Goal: Complete application form: Complete application form

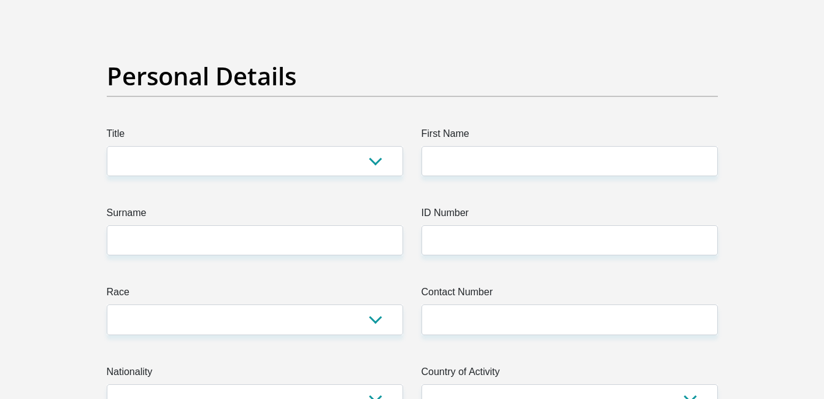
scroll to position [61, 0]
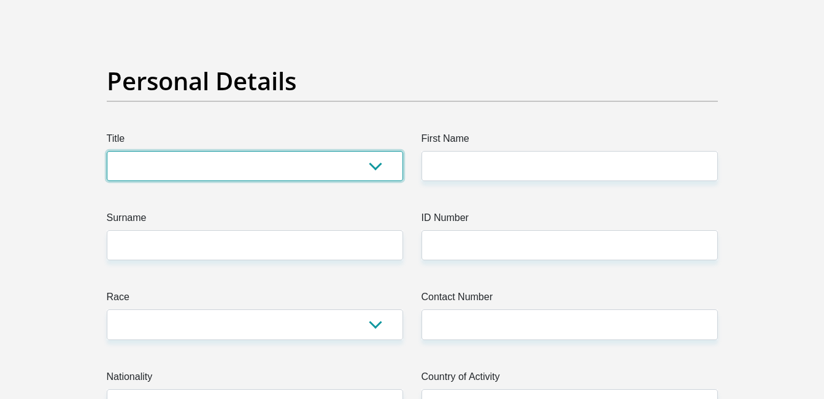
click at [196, 161] on select "Mr Ms Mrs Dr [PERSON_NAME]" at bounding box center [255, 166] width 296 height 30
select select "Ms"
click at [107, 151] on select "Mr Ms Mrs Dr Other" at bounding box center [255, 166] width 296 height 30
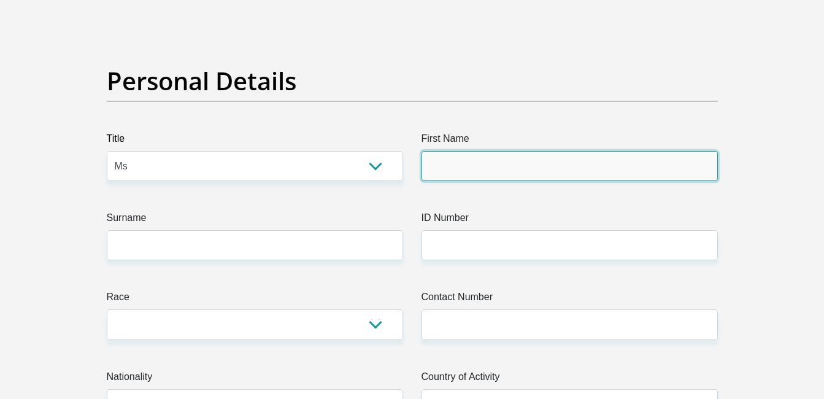
click at [501, 175] on input "First Name" at bounding box center [569, 166] width 296 height 30
type input "Hannah"
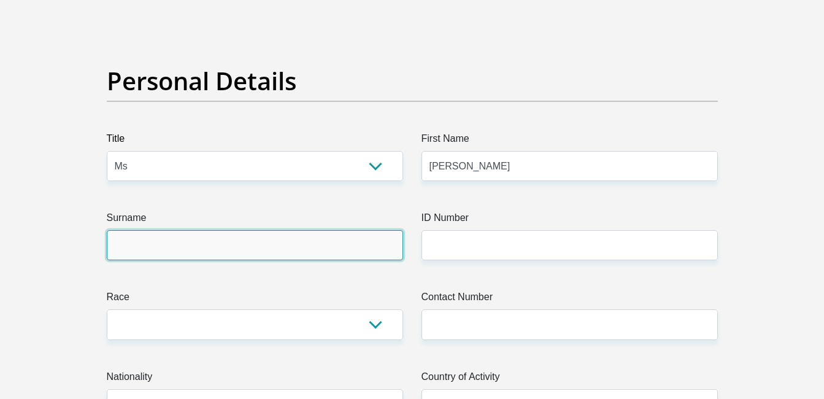
type input "NAICKER"
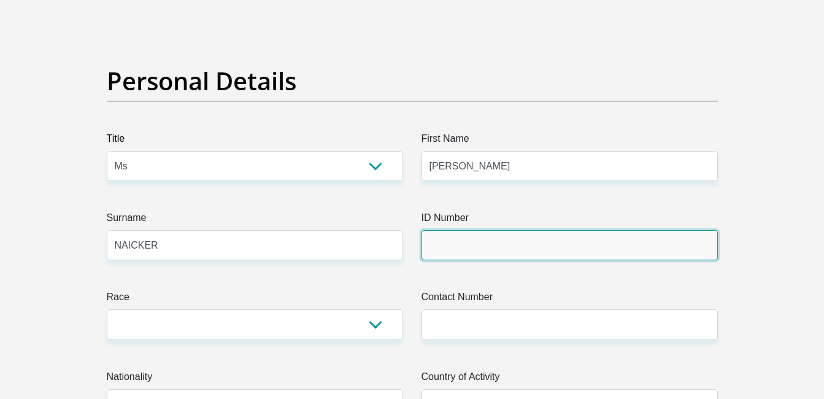
type input "9201110090086"
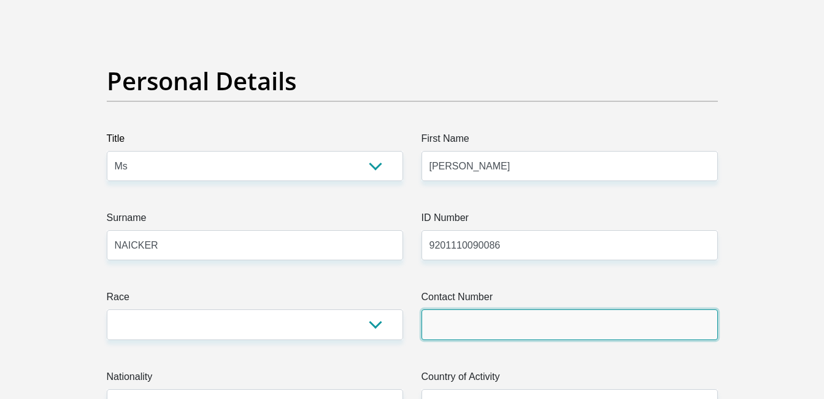
type input "0768775005"
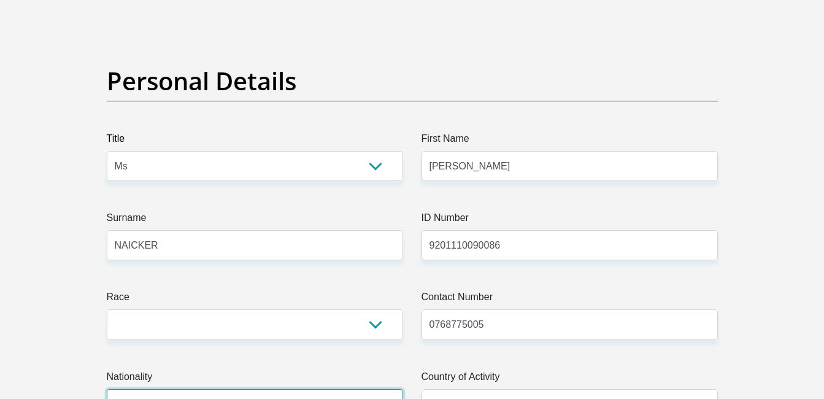
select select "ZAF"
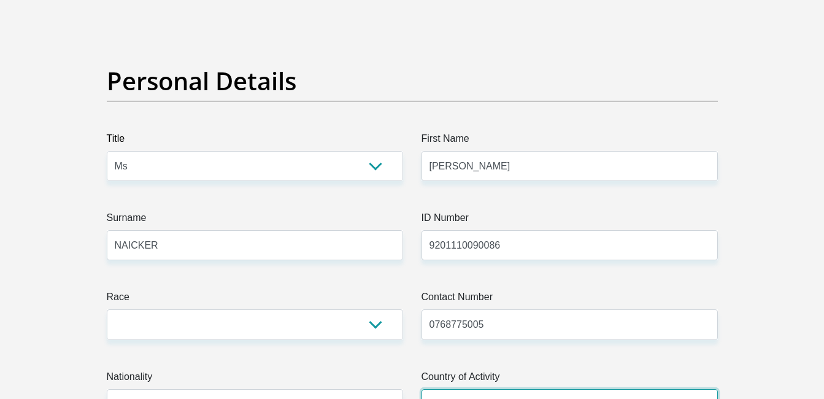
select select "ZAF"
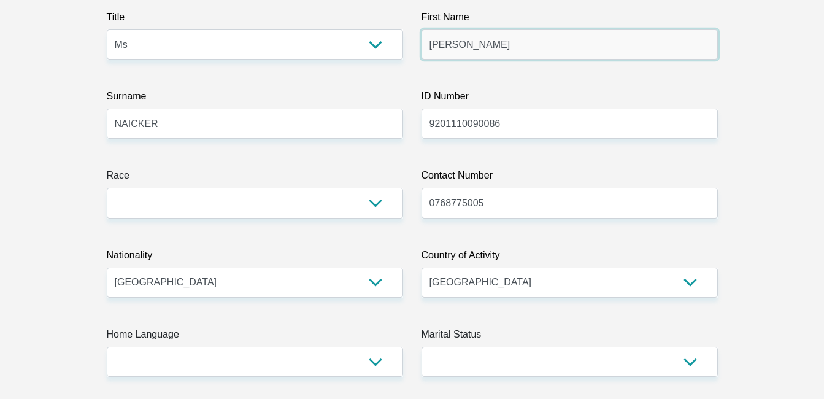
scroll to position [184, 0]
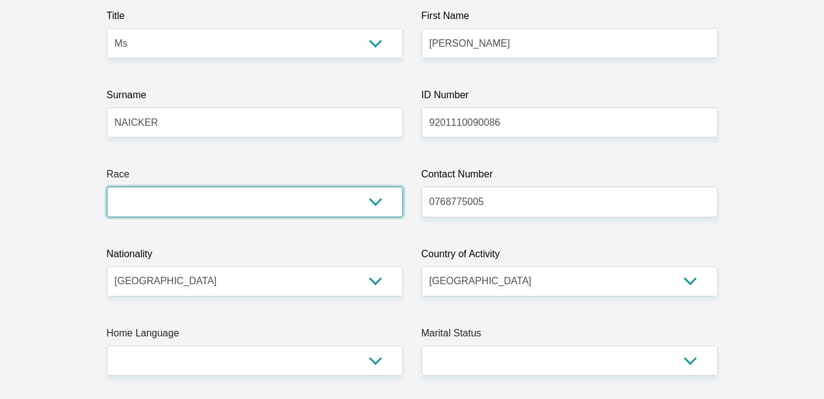
click at [350, 200] on select "Black Coloured Indian White Other" at bounding box center [255, 201] width 296 height 30
select select "3"
click at [107, 186] on select "Black Coloured Indian White Other" at bounding box center [255, 201] width 296 height 30
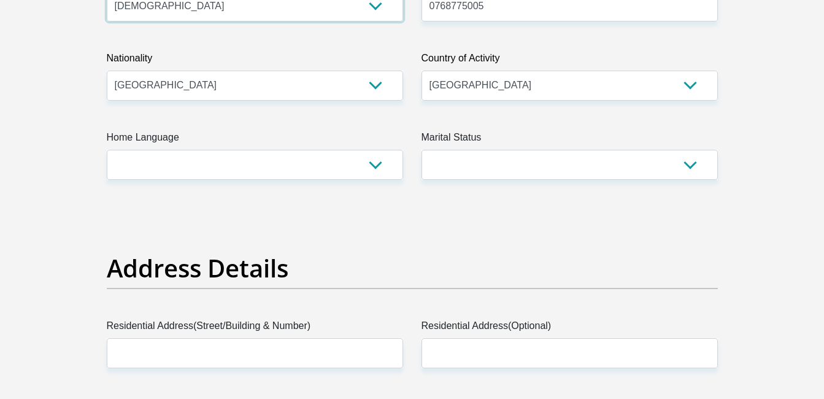
scroll to position [429, 0]
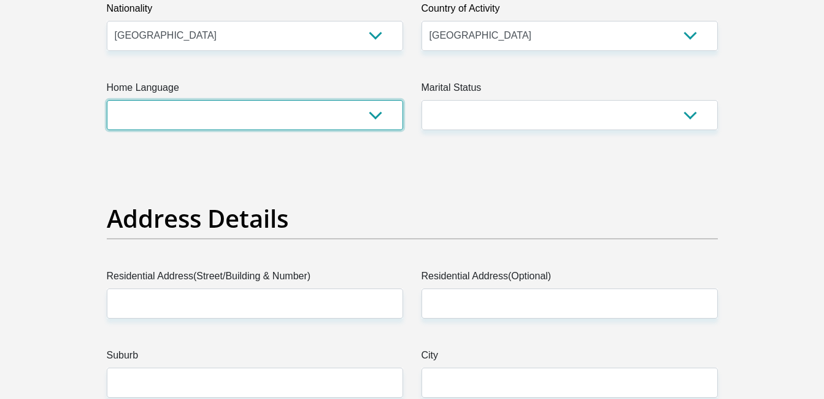
click at [309, 119] on select "Afrikaans English Sepedi South Ndebele Southern Sotho Swati Tsonga Tswana Venda…" at bounding box center [255, 115] width 296 height 30
select select "eng"
click at [107, 100] on select "Afrikaans English Sepedi South Ndebele Southern Sotho Swati Tsonga Tswana Venda…" at bounding box center [255, 115] width 296 height 30
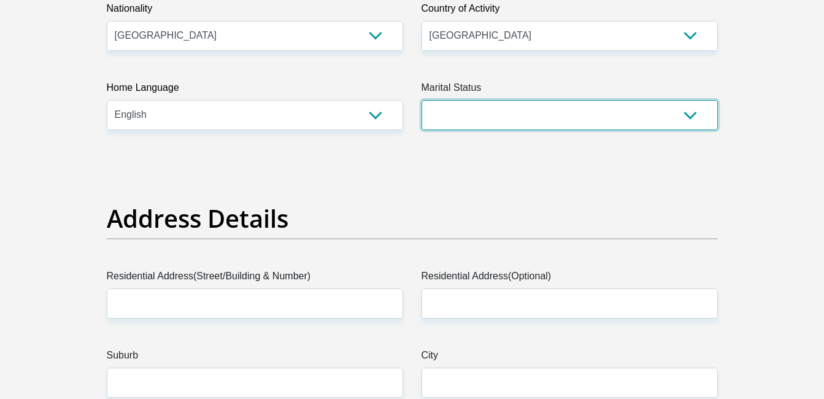
click at [467, 108] on select "Married ANC Single Divorced Widowed Married COP or Customary Law" at bounding box center [569, 115] width 296 height 30
select select "2"
click at [421, 100] on select "Married ANC Single Divorced Widowed Married COP or Customary Law" at bounding box center [569, 115] width 296 height 30
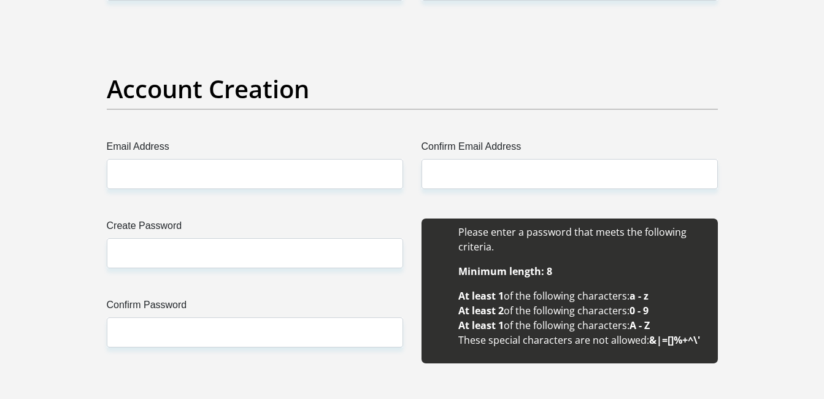
scroll to position [981, 0]
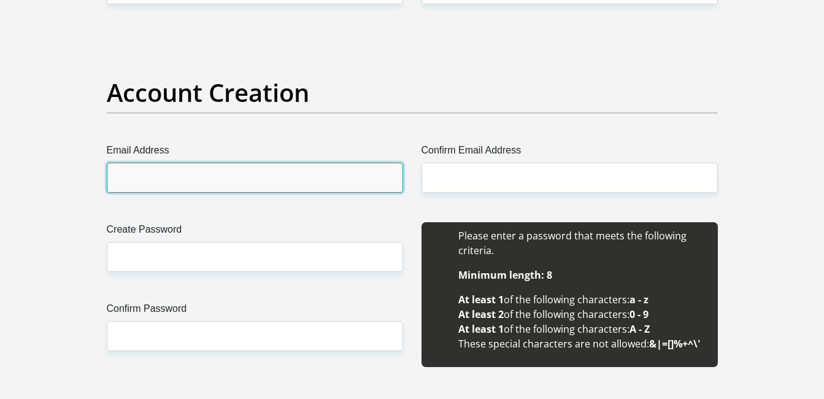
click at [295, 185] on input "Email Address" at bounding box center [255, 178] width 296 height 30
type input "hannah.naicker@icloud.com"
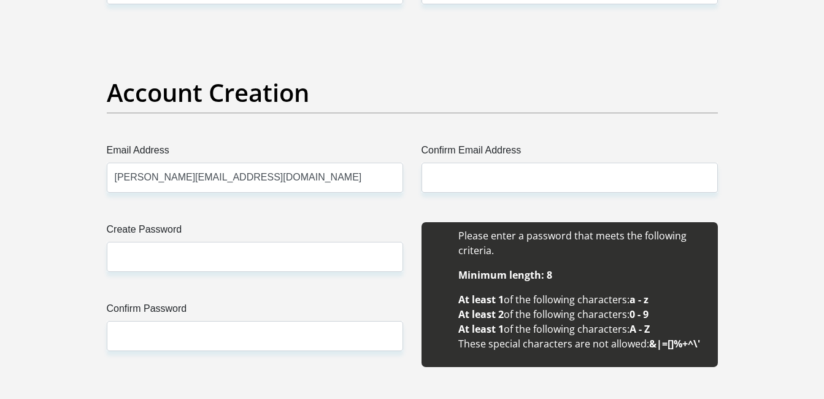
type input "Ms"
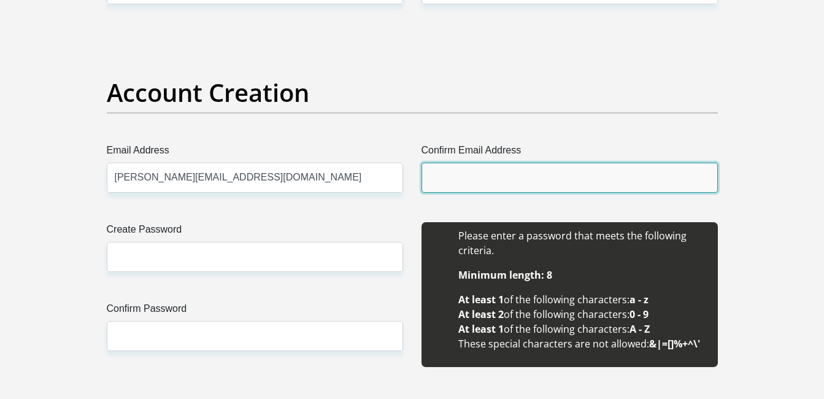
type input "hannah.naicker@icloud.com"
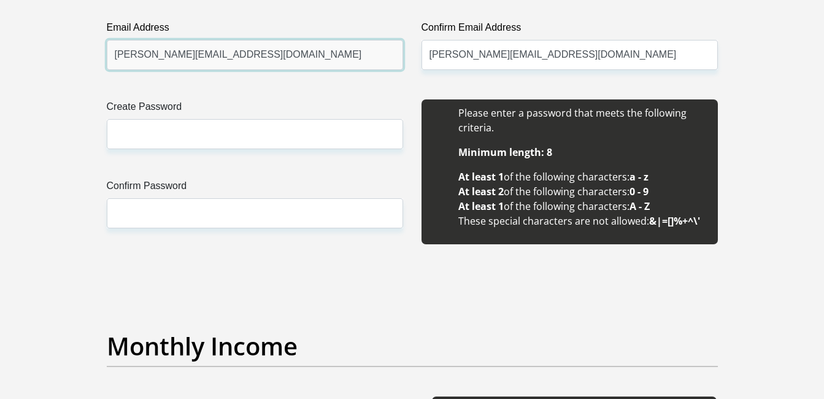
scroll to position [1043, 0]
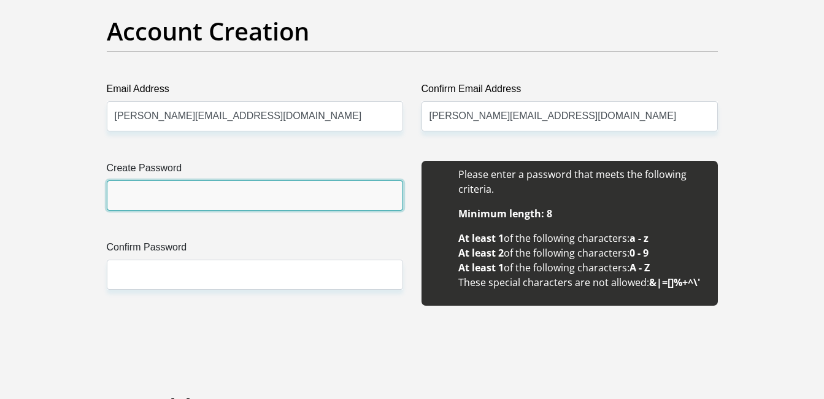
click at [256, 194] on input "Create Password" at bounding box center [255, 195] width 296 height 30
type input "V"
type input "Chocolate92!"
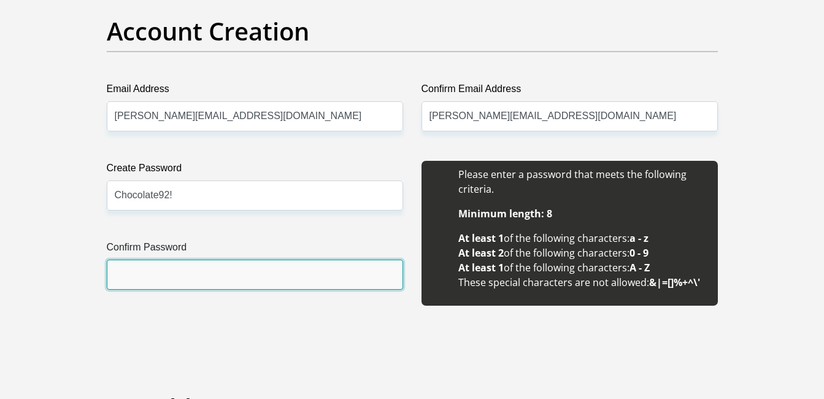
click at [124, 280] on input "Confirm Password" at bounding box center [255, 274] width 296 height 30
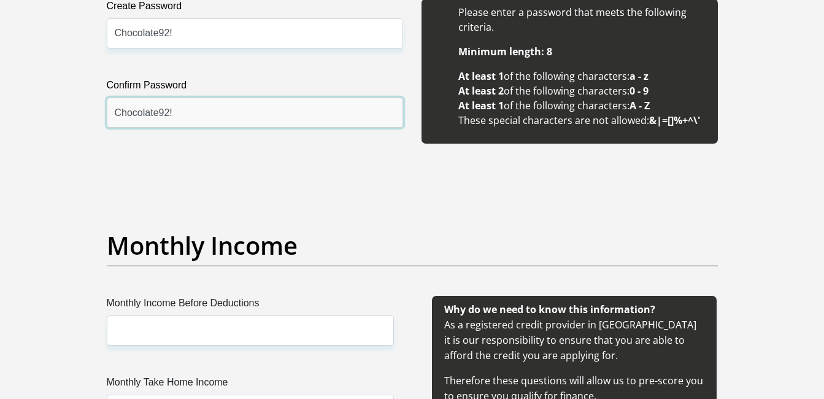
scroll to position [1288, 0]
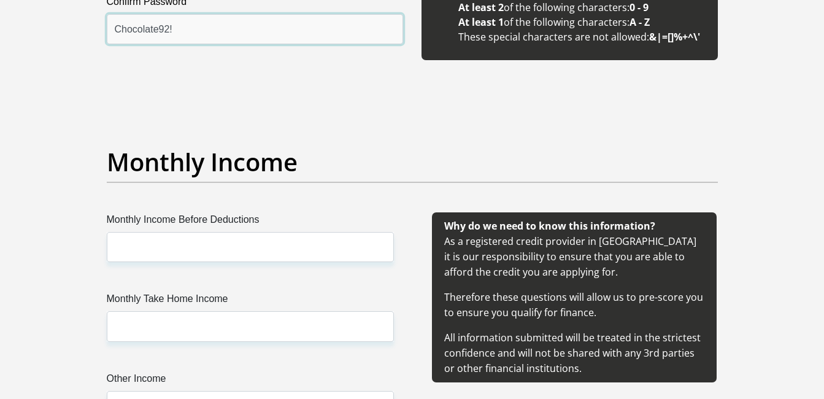
type input "Chocolate92!"
click at [144, 264] on div "Monthly Income Before Deductions Monthly Take Home Income Other Income" at bounding box center [250, 331] width 324 height 238
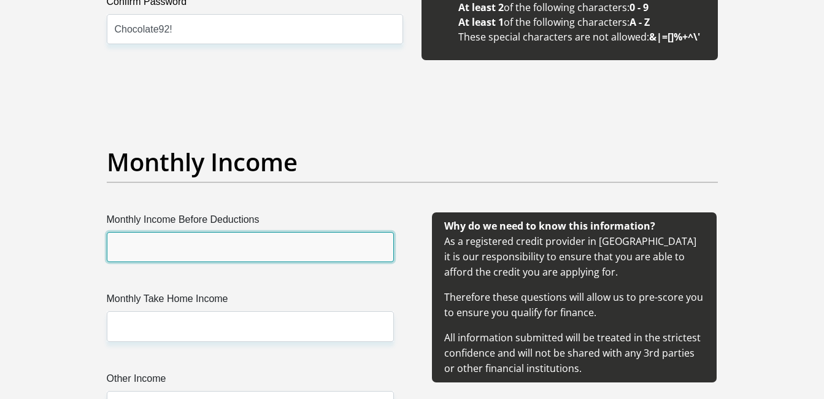
click at [151, 247] on input "Monthly Income Before Deductions" at bounding box center [250, 247] width 287 height 30
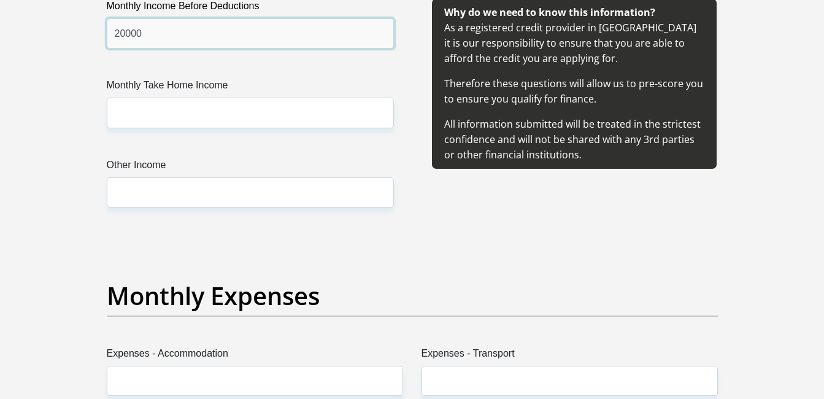
scroll to position [1533, 0]
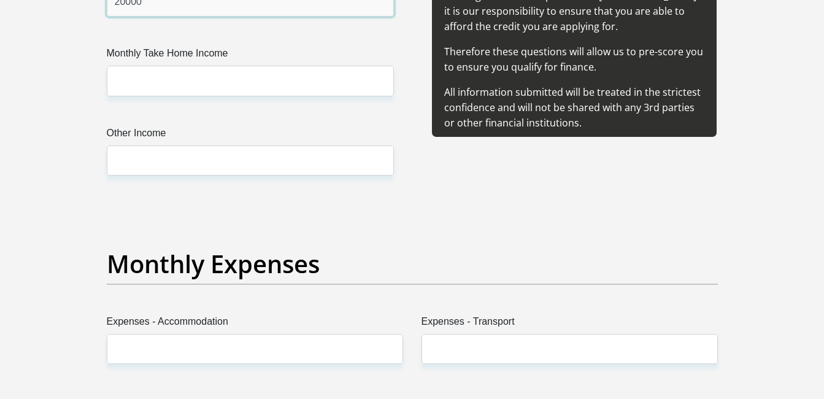
type input "20000"
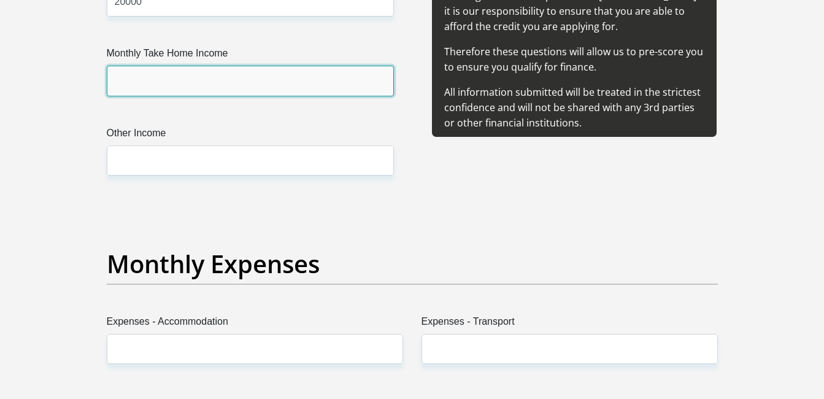
click at [145, 86] on input "Monthly Take Home Income" at bounding box center [250, 81] width 287 height 30
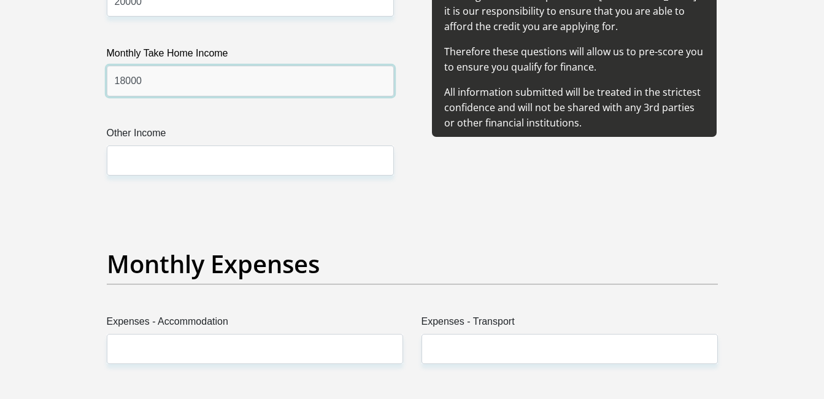
type input "18000"
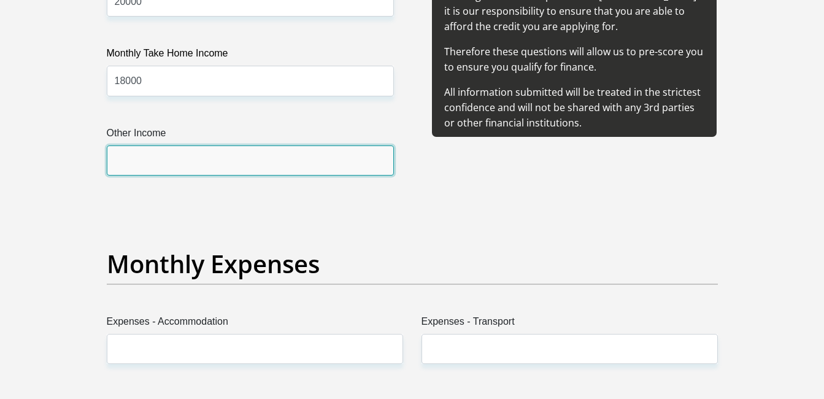
click at [170, 159] on input "Other Income" at bounding box center [250, 160] width 287 height 30
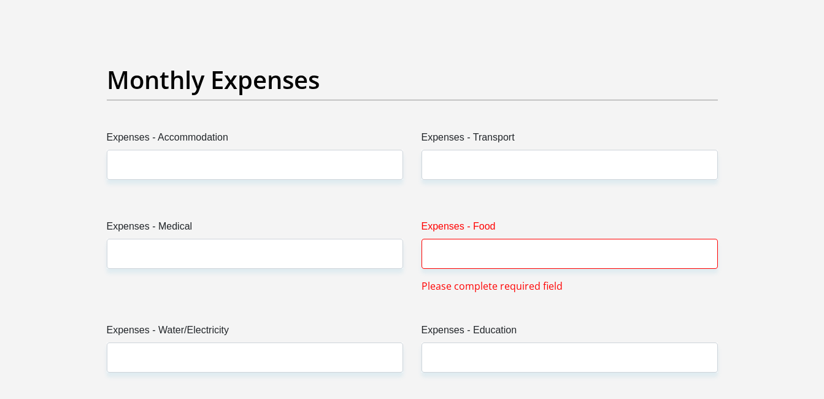
type input "0"
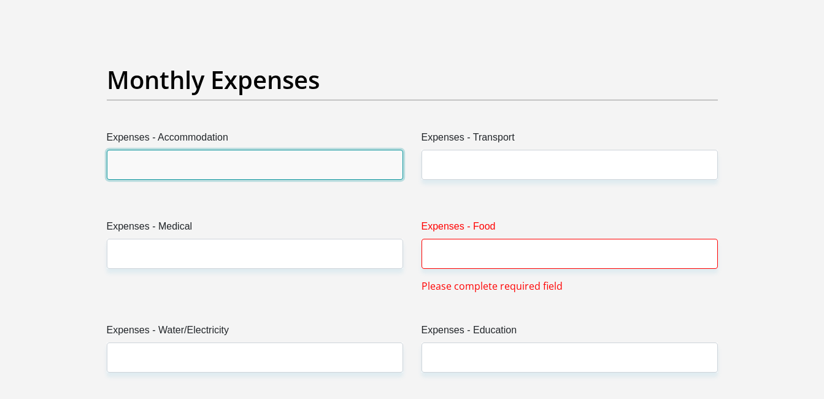
click at [206, 164] on input "Expenses - Accommodation" at bounding box center [255, 165] width 296 height 30
type input "0"
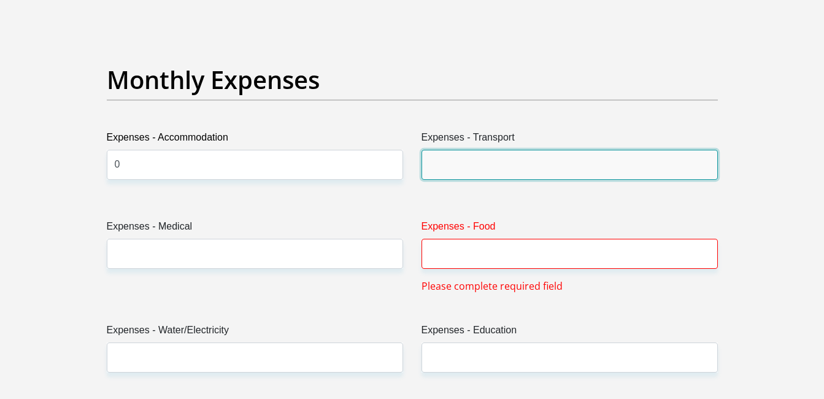
click at [472, 170] on input "Expenses - Transport" at bounding box center [569, 165] width 296 height 30
type input "2000"
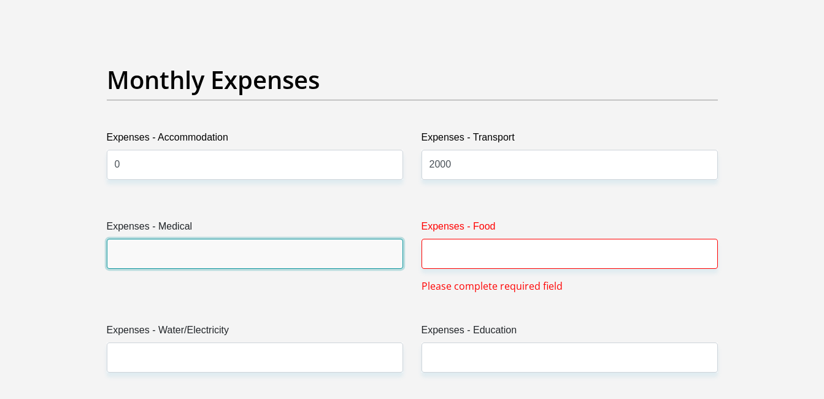
click at [256, 252] on input "Expenses - Medical" at bounding box center [255, 254] width 296 height 30
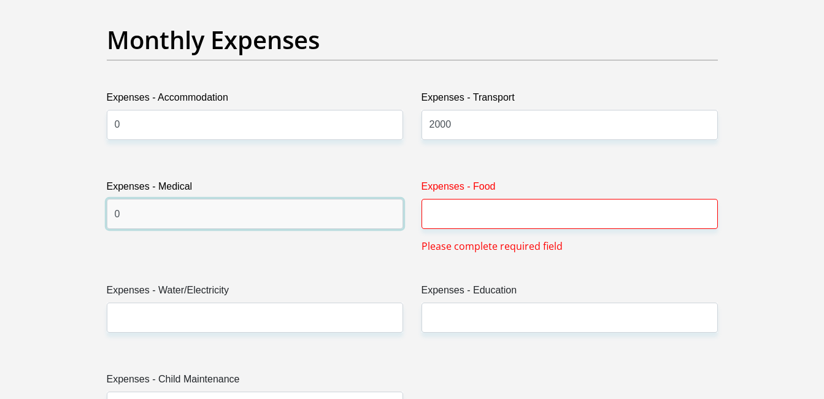
scroll to position [1778, 0]
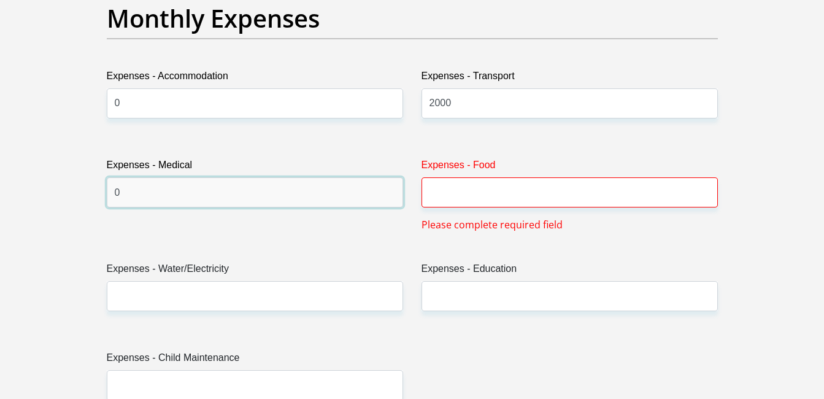
type input "0"
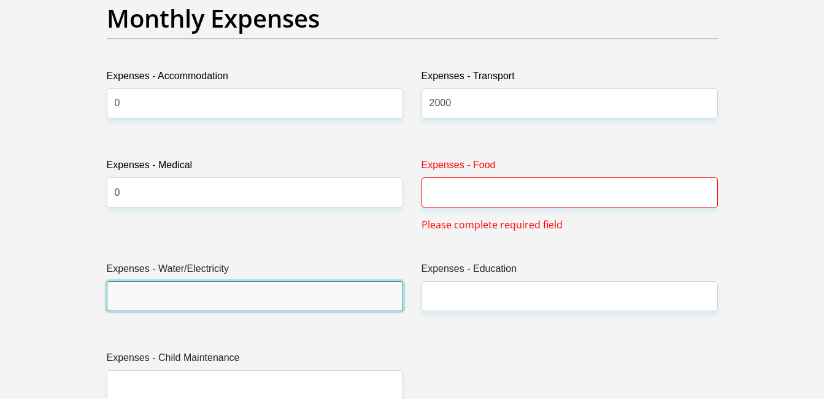
click at [258, 291] on input "Expenses - Water/Electricity" at bounding box center [255, 296] width 296 height 30
type input "1500"
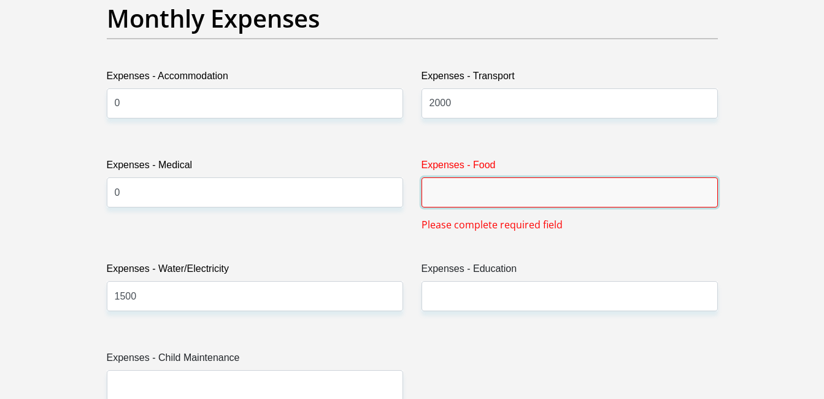
click at [464, 193] on input "Expenses - Food" at bounding box center [569, 192] width 296 height 30
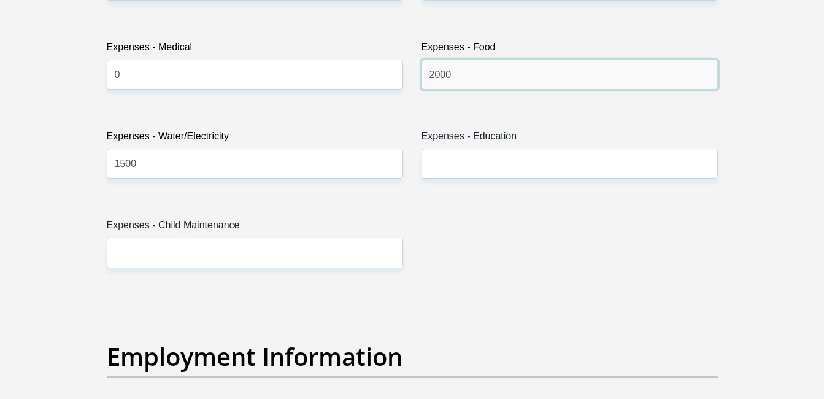
scroll to position [1901, 0]
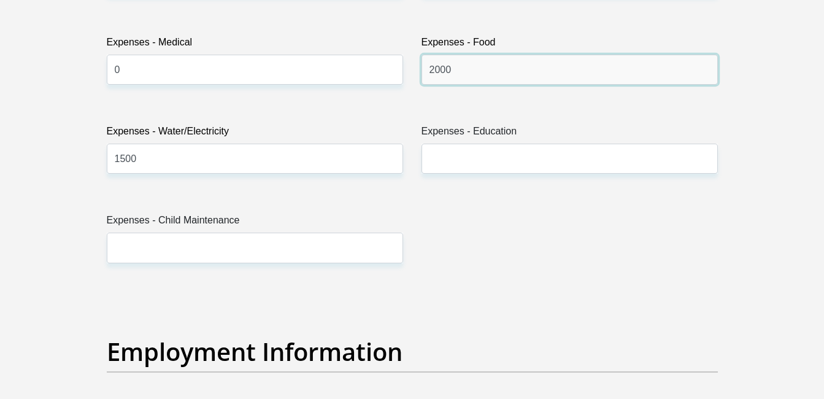
type input "2000"
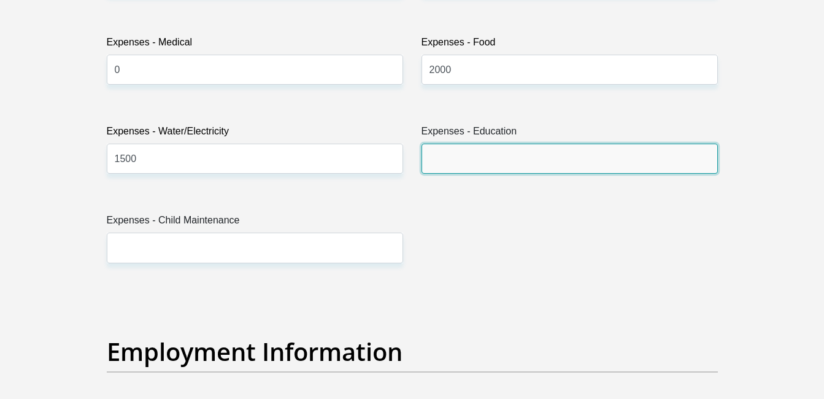
click at [464, 161] on input "Expenses - Education" at bounding box center [569, 159] width 296 height 30
type input "0"
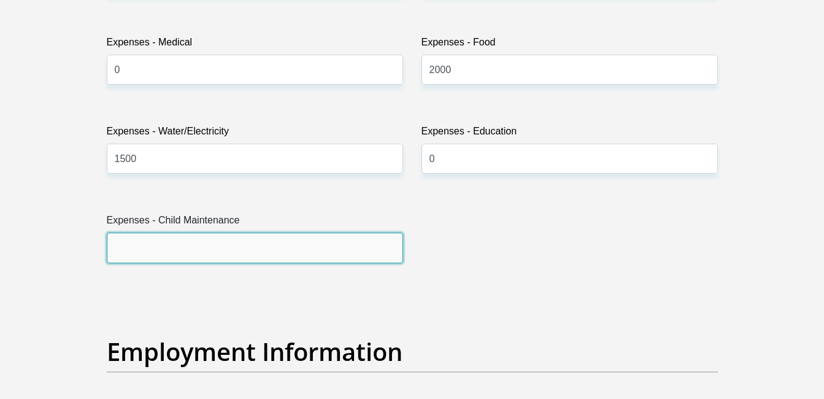
click at [207, 254] on input "Expenses - Child Maintenance" at bounding box center [255, 247] width 296 height 30
type input "0"
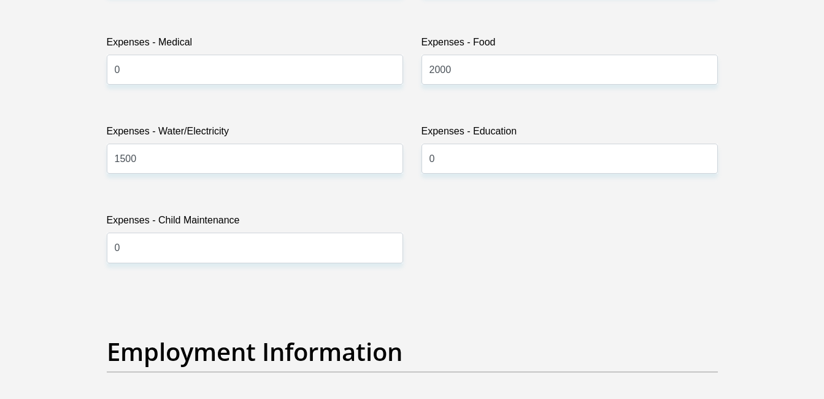
click at [484, 268] on div "Title Mr Ms Mrs Dr Other First Name Hannah Surname NAICKER ID Number 9201110090…" at bounding box center [412, 286] width 629 height 3991
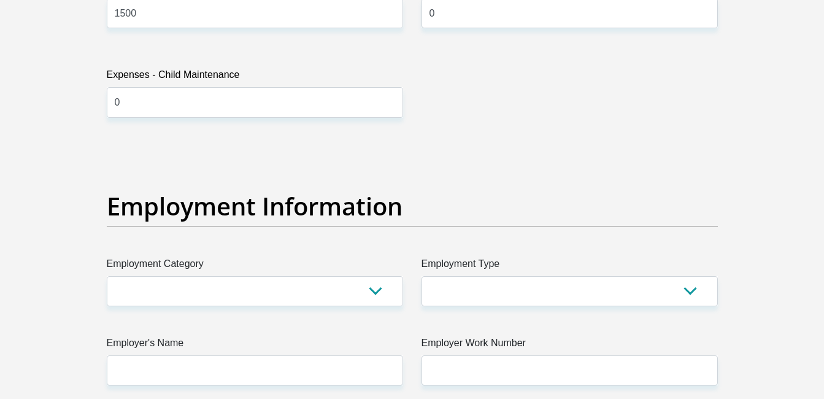
scroll to position [2146, 0]
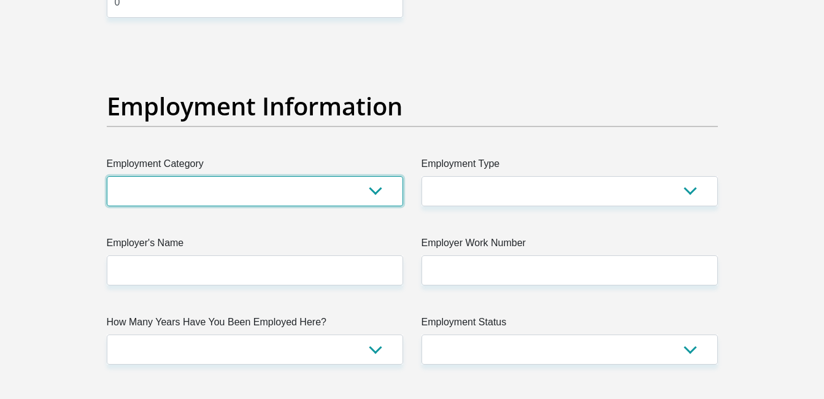
click at [245, 199] on select "AGRICULTURE ALCOHOL & TOBACCO CONSTRUCTION MATERIALS METALLURGY EQUIPMENT FOR R…" at bounding box center [255, 191] width 296 height 30
select select "45"
click at [107, 176] on select "AGRICULTURE ALCOHOL & TOBACCO CONSTRUCTION MATERIALS METALLURGY EQUIPMENT FOR R…" at bounding box center [255, 191] width 296 height 30
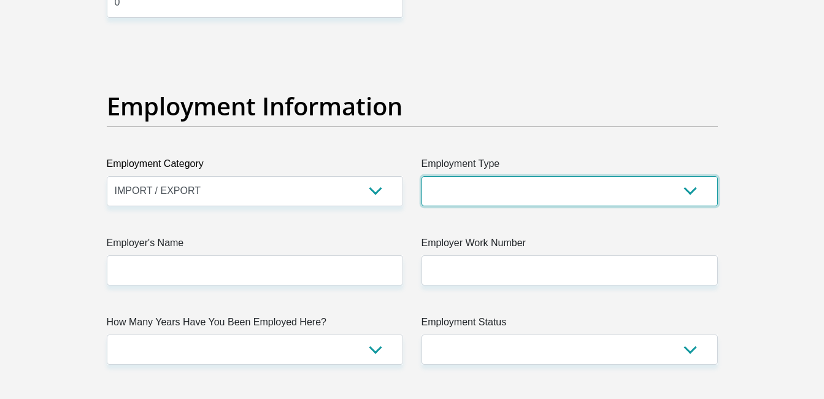
click at [475, 187] on select "College/Lecturer Craft Seller Creative Driver Executive Farmer Forces - Non Com…" at bounding box center [569, 191] width 296 height 30
select select "Office Staff/Clerk"
click at [421, 176] on select "College/Lecturer Craft Seller Creative Driver Executive Farmer Forces - Non Com…" at bounding box center [569, 191] width 296 height 30
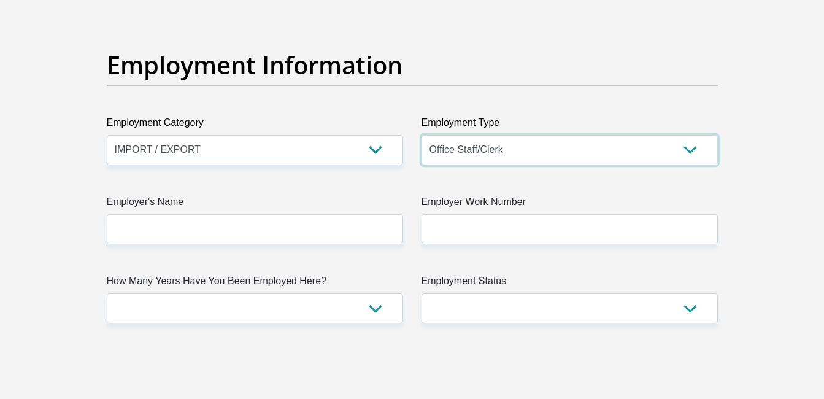
scroll to position [2269, 0]
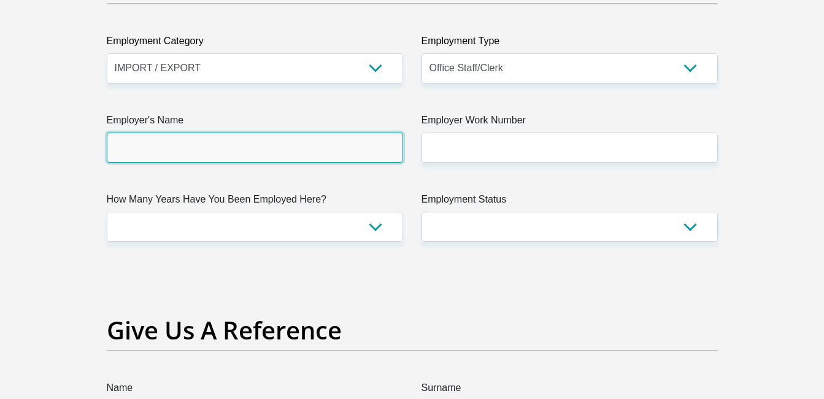
click at [279, 151] on input "Employer's Name" at bounding box center [255, 147] width 296 height 30
type input "Frozenbrands"
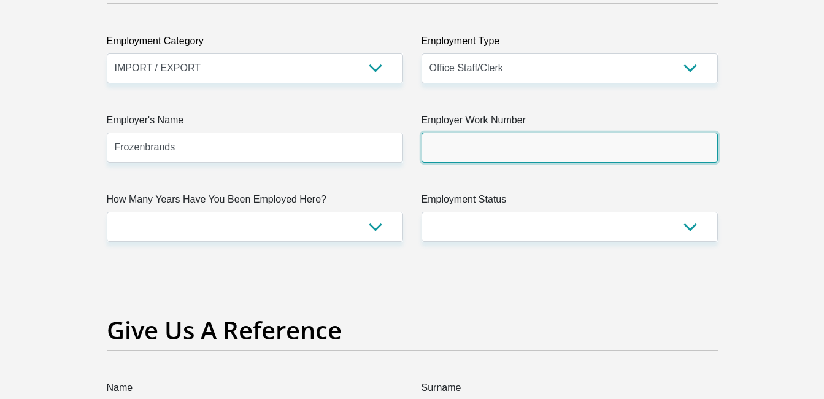
type input "0768775005"
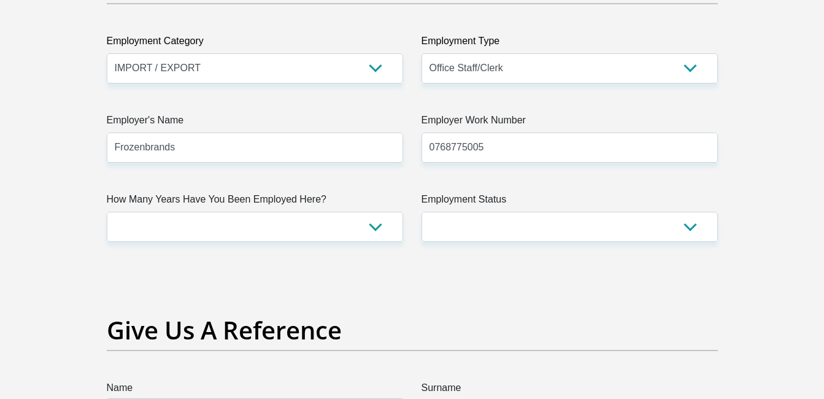
type input "Hannah"
type input "naicker"
click at [519, 148] on input "0768775005" at bounding box center [569, 147] width 296 height 30
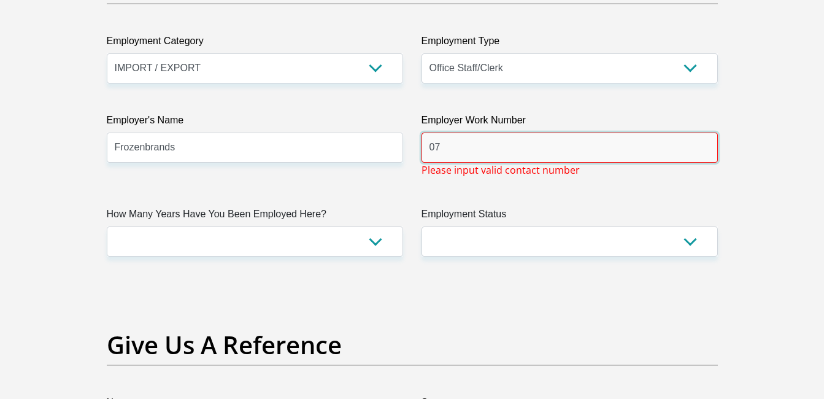
type input "0"
click at [724, 229] on div "Employment Status Permanent/Full-time Part-time/Casual Contract Worker Self-Emp…" at bounding box center [569, 232] width 315 height 50
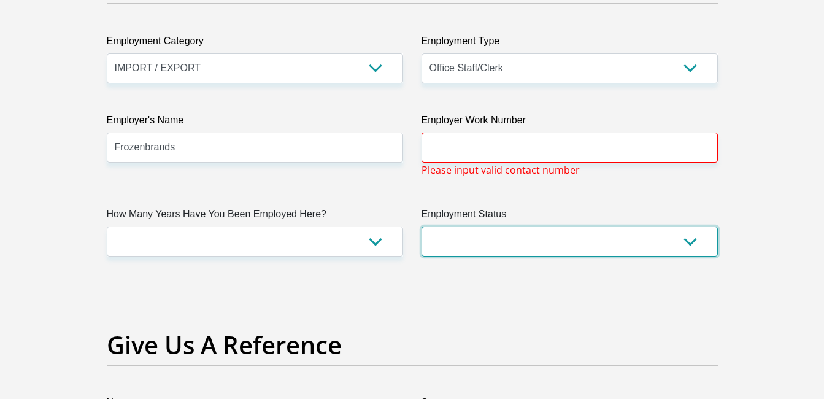
click at [686, 243] on select "Permanent/Full-time Part-time/Casual Contract Worker Self-Employed Housewife Re…" at bounding box center [569, 241] width 296 height 30
select select "1"
click at [421, 226] on select "Permanent/Full-time Part-time/Casual Contract Worker Self-Employed Housewife Re…" at bounding box center [569, 241] width 296 height 30
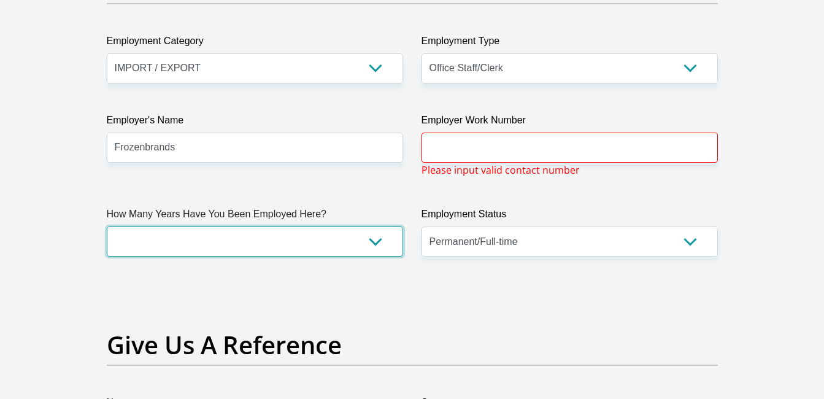
click at [377, 241] on select "less than 1 year 1-3 years 3-5 years 5+ years" at bounding box center [255, 241] width 296 height 30
select select "6"
click at [107, 226] on select "less than 1 year 1-3 years 3-5 years 5+ years" at bounding box center [255, 241] width 296 height 30
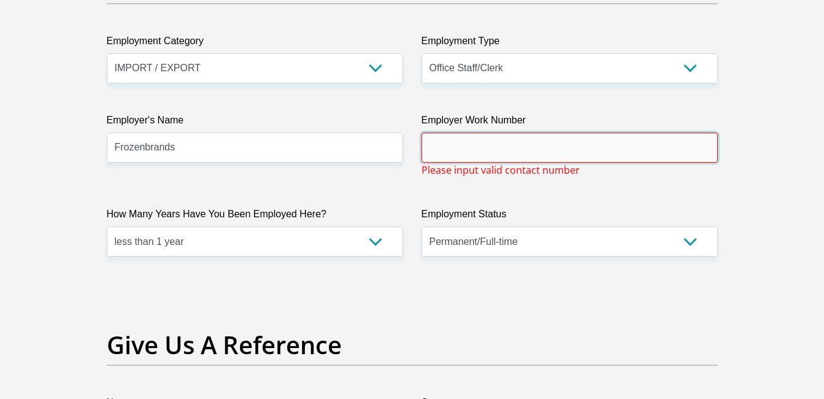
click at [508, 152] on input "Employer Work Number" at bounding box center [569, 147] width 296 height 30
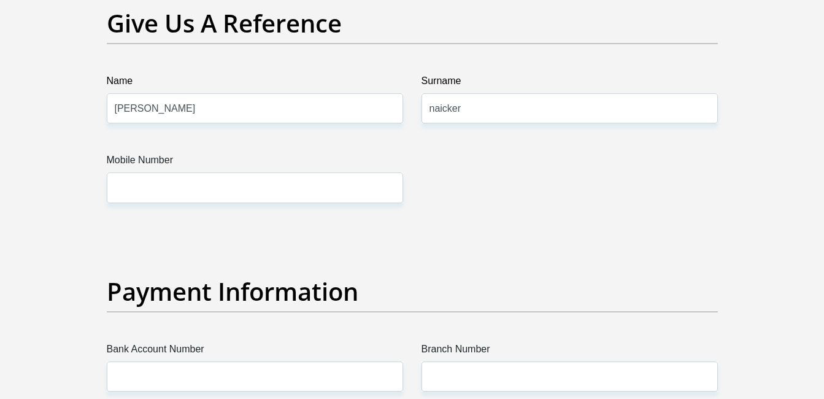
scroll to position [2514, 0]
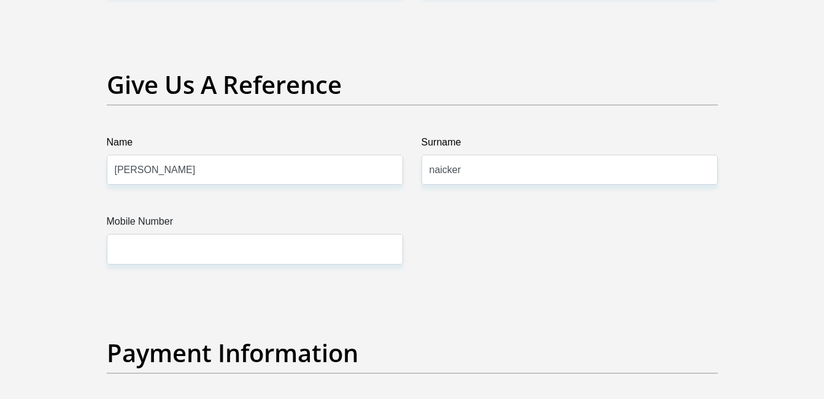
type input "0318805031"
click at [377, 169] on input "Hannah" at bounding box center [255, 170] width 296 height 30
type input "H"
type input "g"
type input "a"
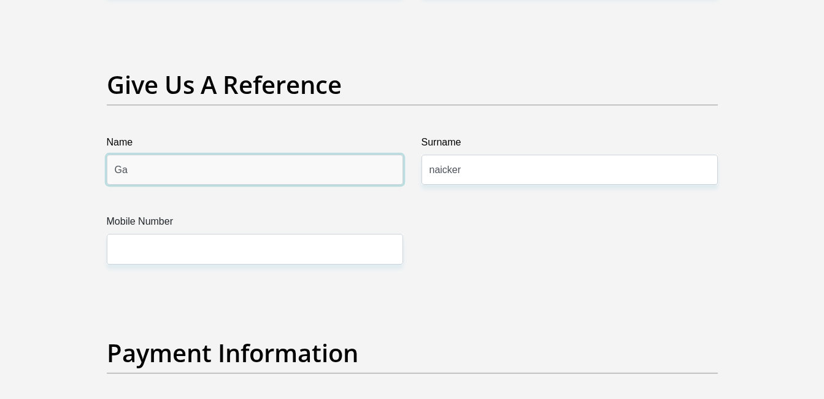
type input "G"
type input "Hannah"
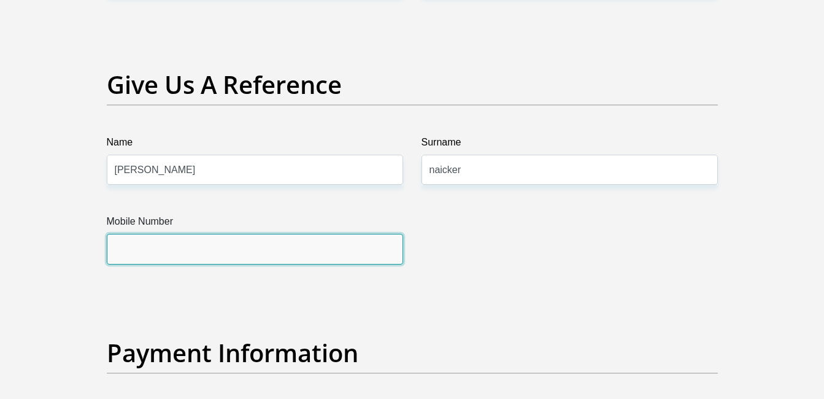
click at [169, 244] on input "Mobile Number" at bounding box center [255, 249] width 296 height 30
type input "0768775005"
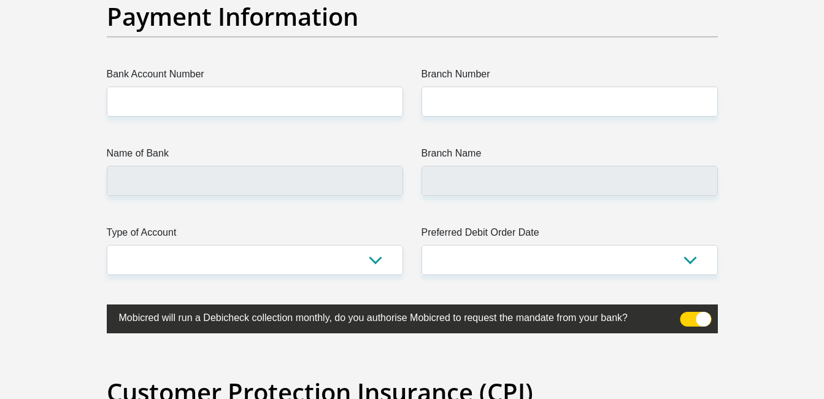
scroll to position [2821, 0]
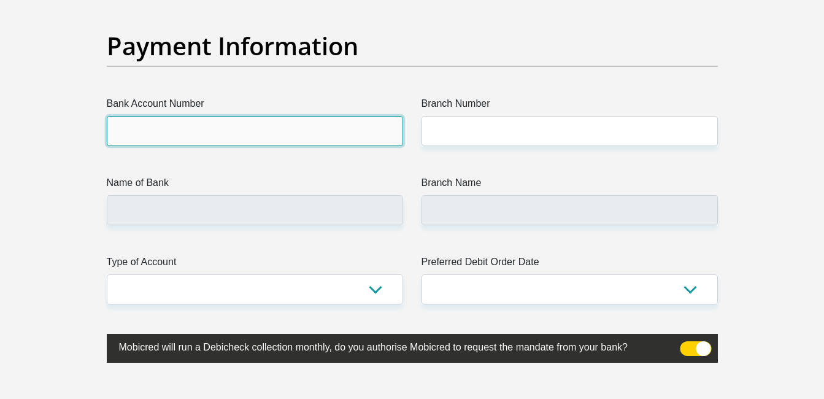
click at [214, 136] on input "Bank Account Number" at bounding box center [255, 131] width 296 height 30
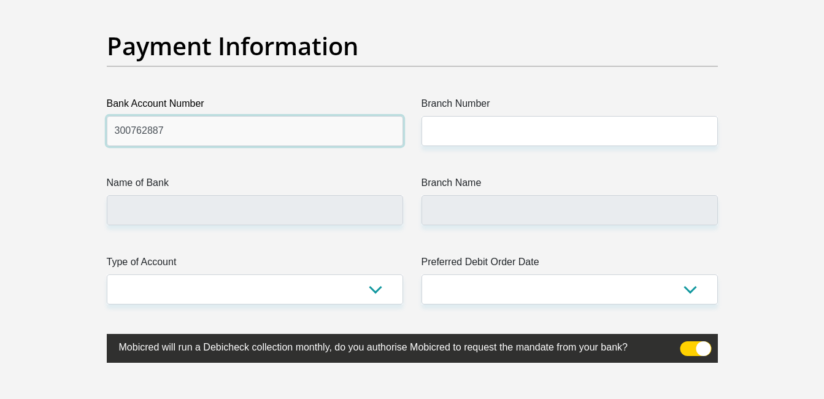
type input "300762887"
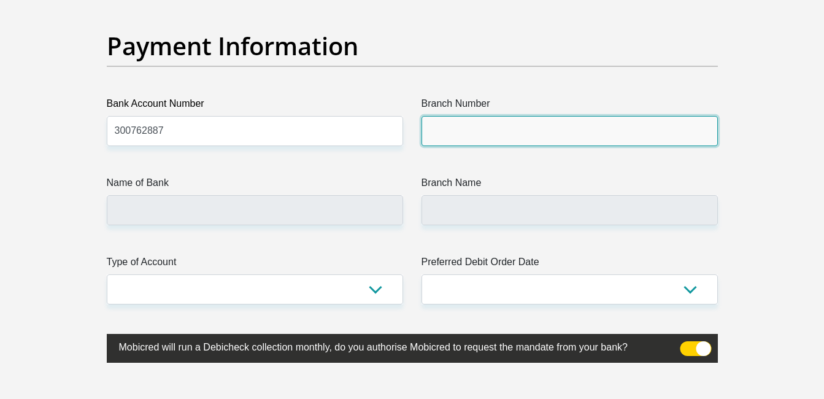
click at [516, 136] on input "Branch Number" at bounding box center [569, 131] width 296 height 30
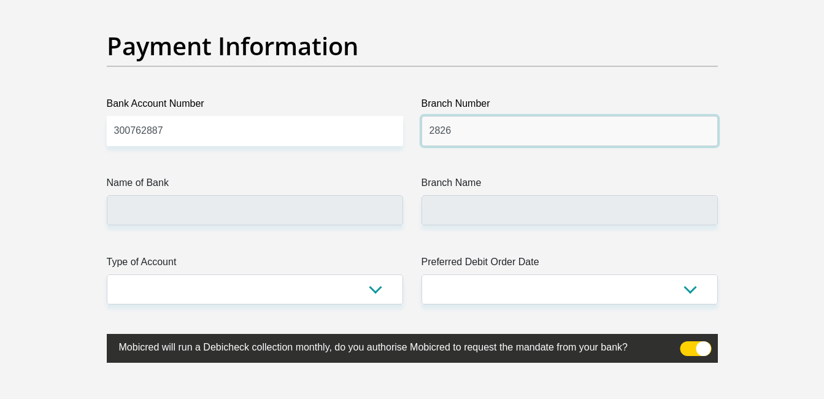
type input "2826"
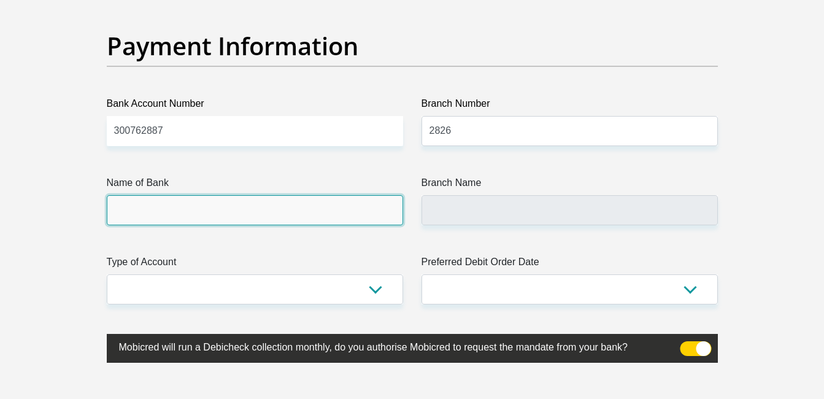
click at [257, 213] on input "Name of Bank" at bounding box center [255, 210] width 296 height 30
click at [251, 223] on input "Name of Bank" at bounding box center [255, 210] width 296 height 30
click at [246, 212] on input "Name of Bank" at bounding box center [255, 210] width 296 height 30
click at [252, 208] on input "Name of Bank" at bounding box center [255, 210] width 296 height 30
click at [227, 216] on input "Name of Bank" at bounding box center [255, 210] width 296 height 30
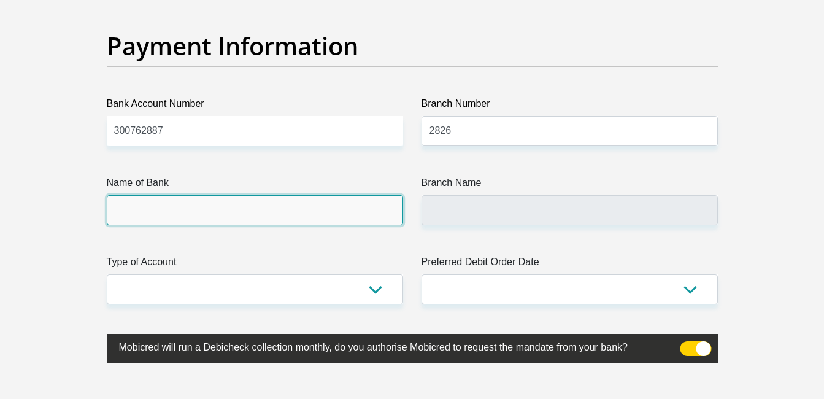
click at [227, 216] on input "Name of Bank" at bounding box center [255, 210] width 296 height 30
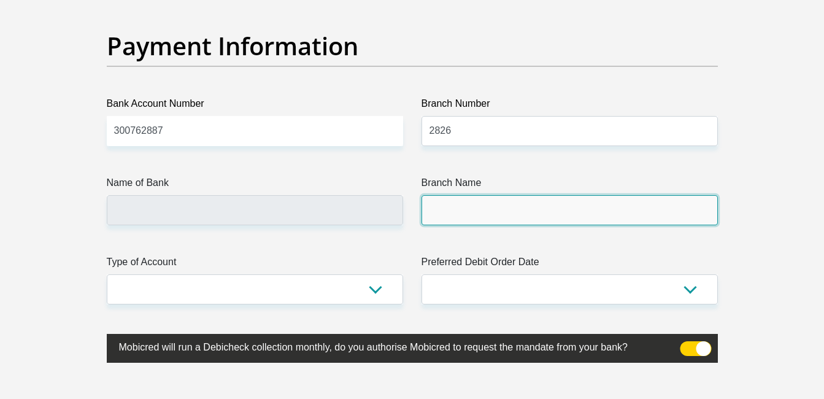
click at [496, 216] on input "Branch Name" at bounding box center [569, 210] width 296 height 30
click at [497, 216] on input "Branch Name" at bounding box center [569, 210] width 296 height 30
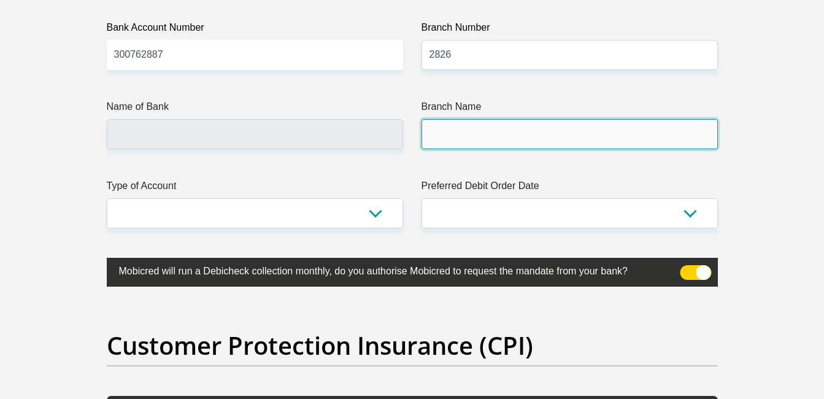
scroll to position [2882, 0]
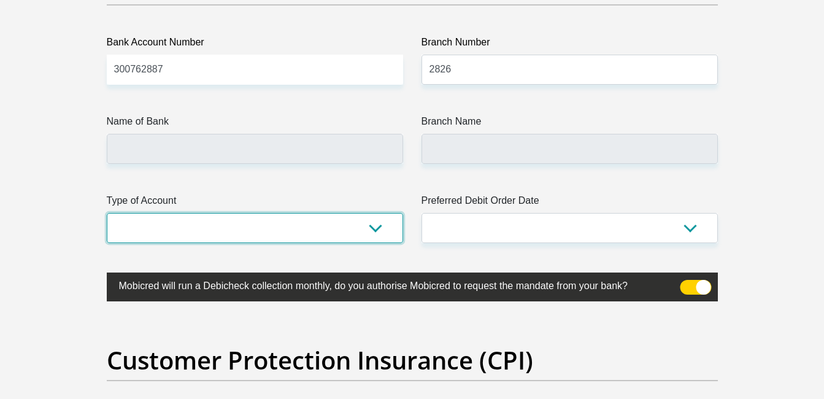
click at [269, 232] on select "Cheque Savings" at bounding box center [255, 228] width 296 height 30
select select "CUR"
click at [107, 213] on select "Cheque Savings" at bounding box center [255, 228] width 296 height 30
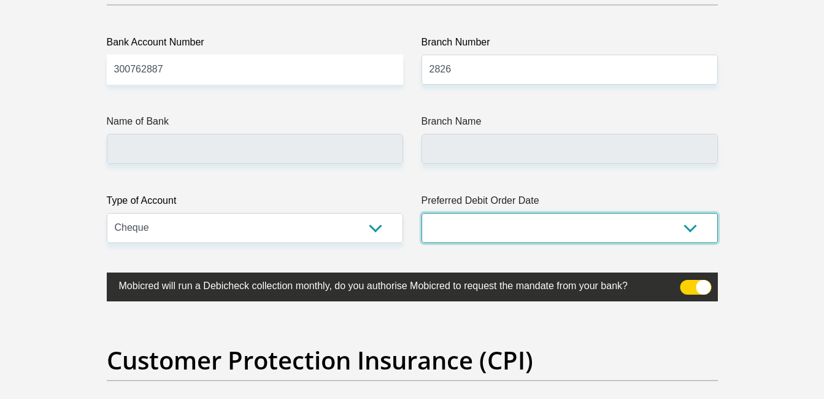
click at [512, 235] on select "1st 2nd 3rd 4th 5th 7th 18th 19th 20th 21st 22nd 23rd 24th 25th 26th 27th 28th …" at bounding box center [569, 228] width 296 height 30
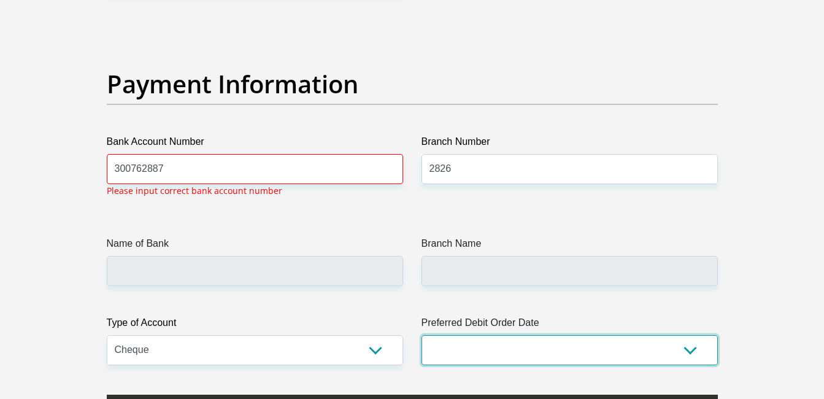
select select "1"
click at [421, 335] on select "1st 2nd 3rd 4th 5th 7th 18th 19th 20th 21st 22nd 23rd 24th 25th 26th 27th 28th …" at bounding box center [569, 350] width 296 height 30
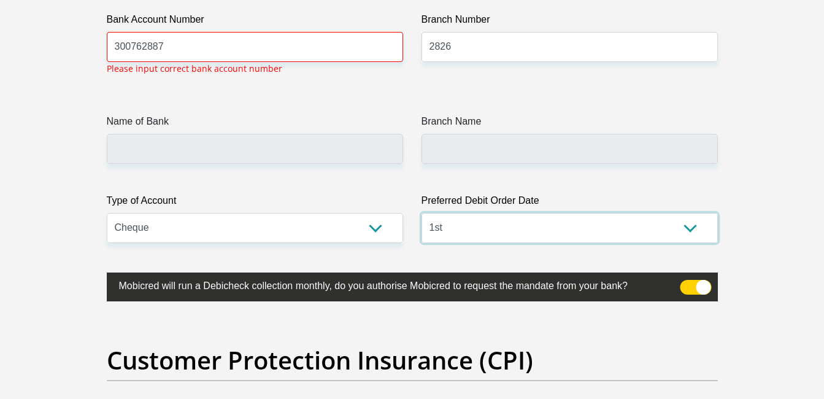
scroll to position [2906, 0]
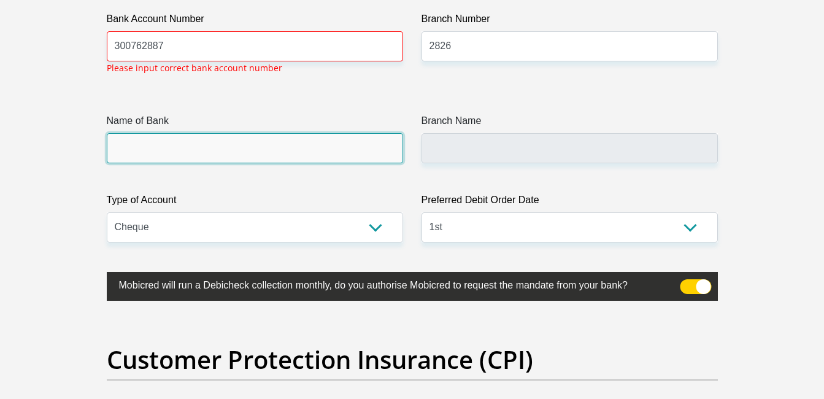
click at [199, 149] on input "Name of Bank" at bounding box center [255, 148] width 296 height 30
click at [199, 148] on input "Name of Bank" at bounding box center [255, 148] width 296 height 30
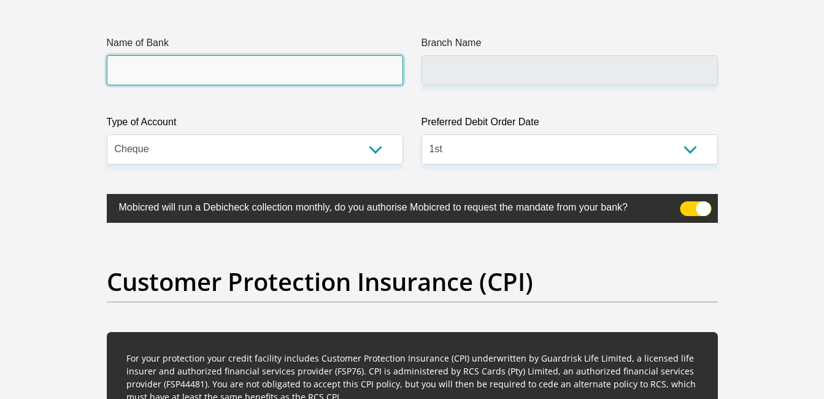
scroll to position [2844, 0]
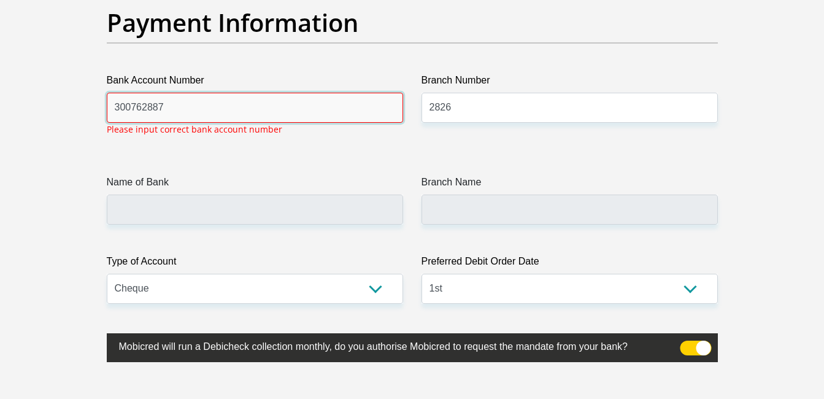
click at [199, 104] on input "300762887" at bounding box center [255, 108] width 296 height 30
type input "3"
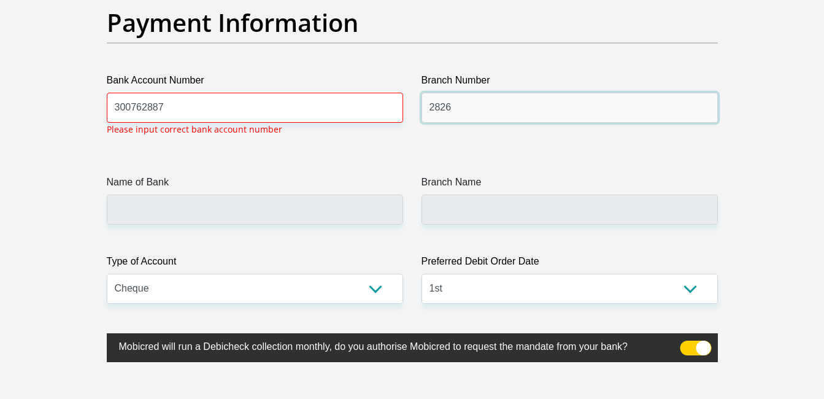
click at [483, 102] on input "2826" at bounding box center [569, 108] width 296 height 30
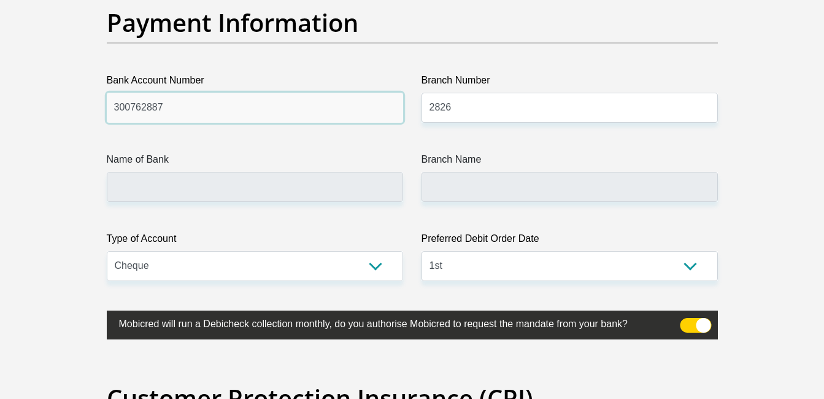
click at [193, 113] on input "300762887" at bounding box center [255, 108] width 296 height 30
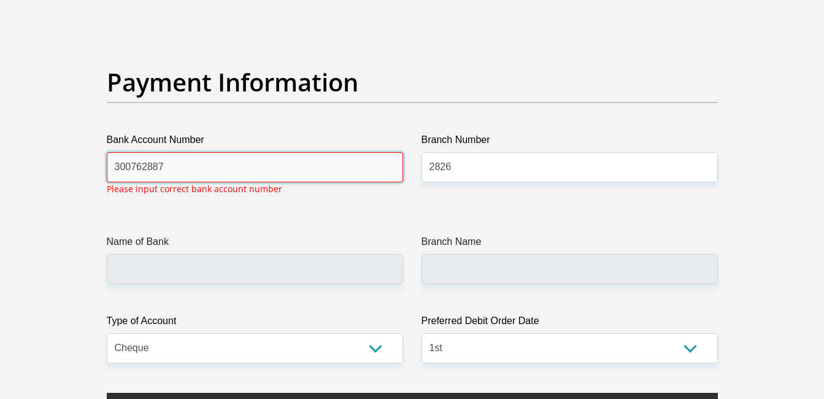
scroll to position [2783, 0]
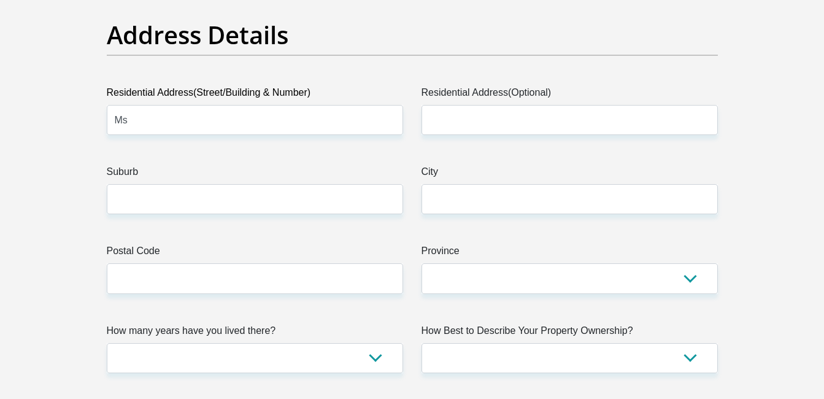
scroll to position [613, 0]
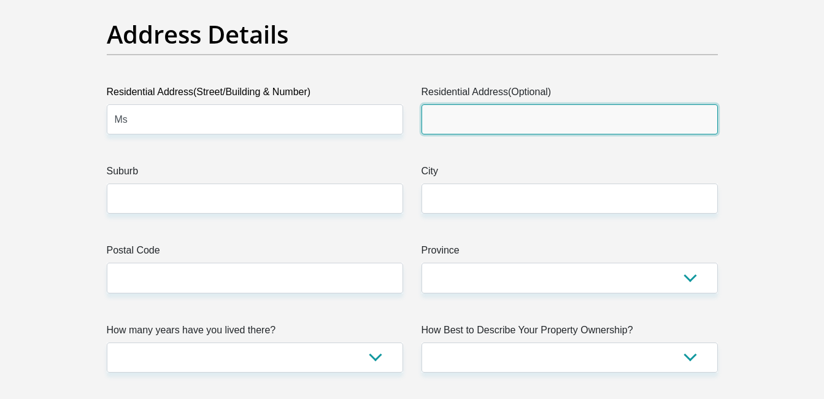
click at [496, 113] on input "Residential Address(Optional)" at bounding box center [569, 119] width 296 height 30
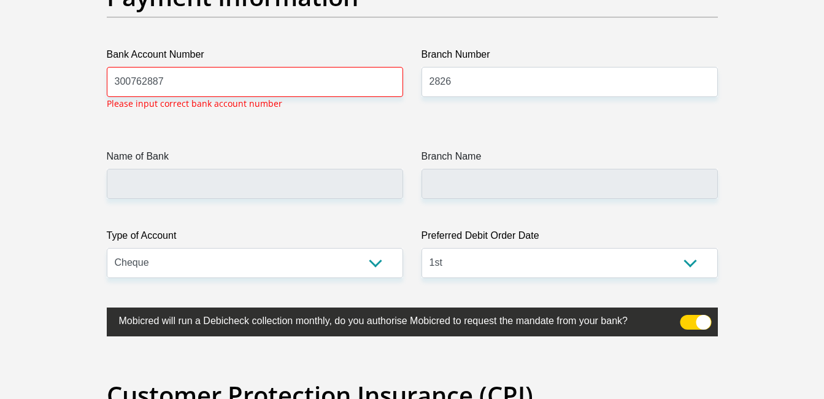
scroll to position [2882, 0]
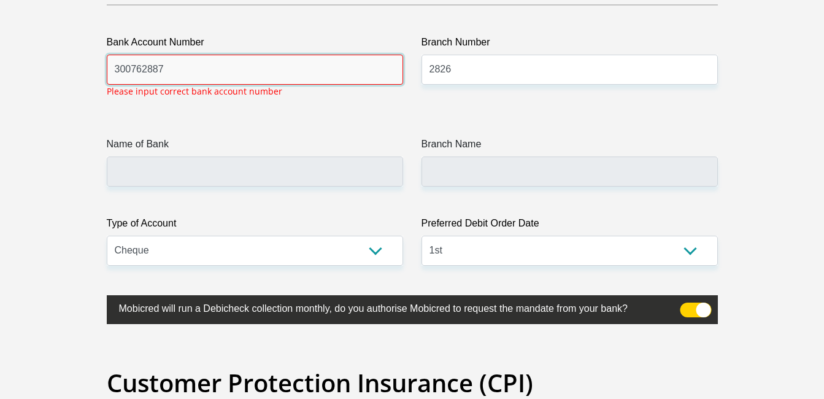
click at [219, 74] on input "300762887" at bounding box center [255, 70] width 296 height 30
type input "3"
type input "300762887"
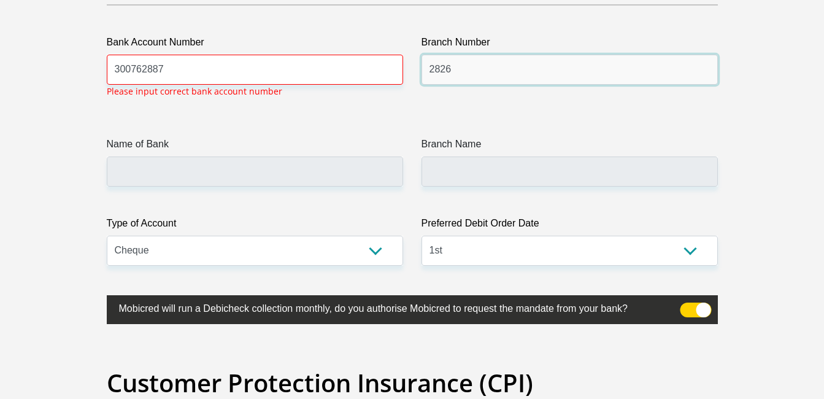
click at [475, 64] on input "2826" at bounding box center [569, 70] width 296 height 30
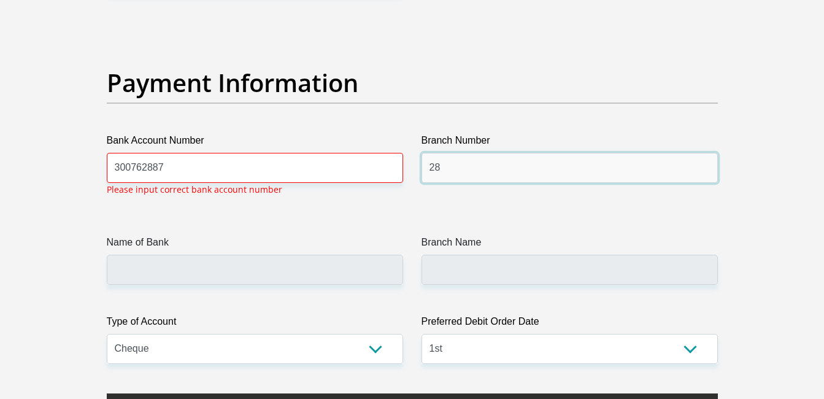
type input "2"
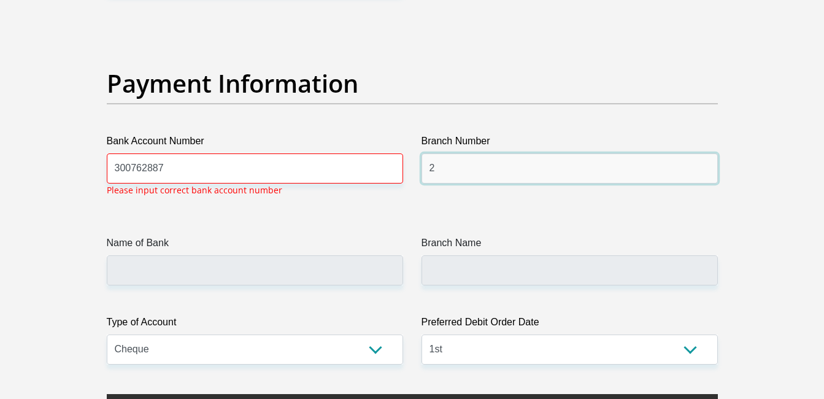
scroll to position [2783, 0]
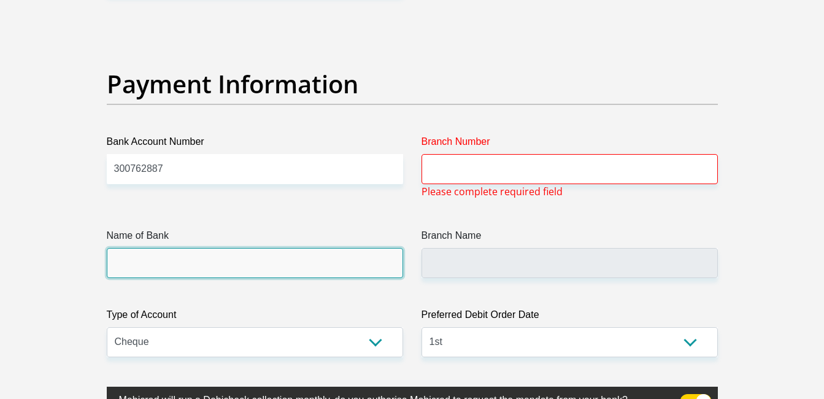
click at [236, 262] on input "Name of Bank" at bounding box center [255, 263] width 296 height 30
click at [234, 269] on input "Name of Bank" at bounding box center [255, 263] width 296 height 30
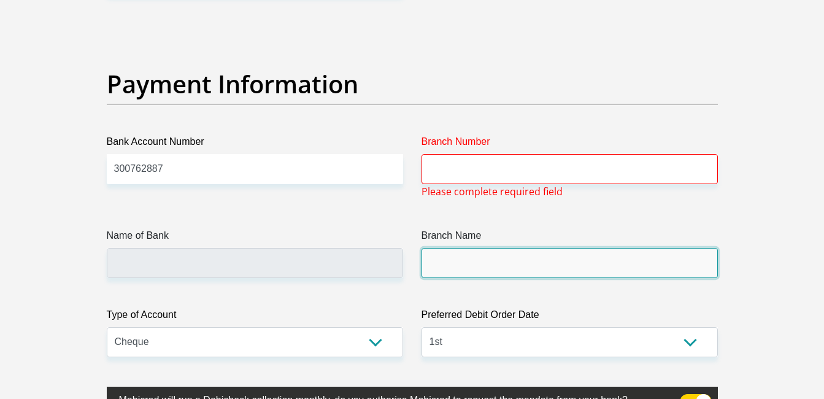
click at [501, 273] on input "Branch Name" at bounding box center [569, 263] width 296 height 30
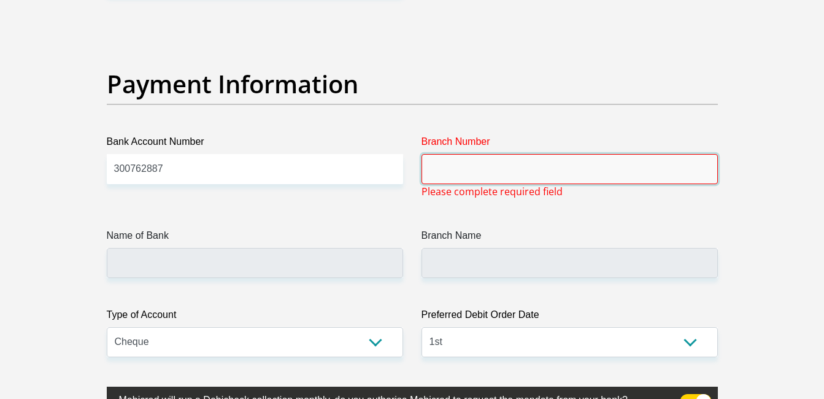
click at [473, 167] on input "Branch Number" at bounding box center [569, 169] width 296 height 30
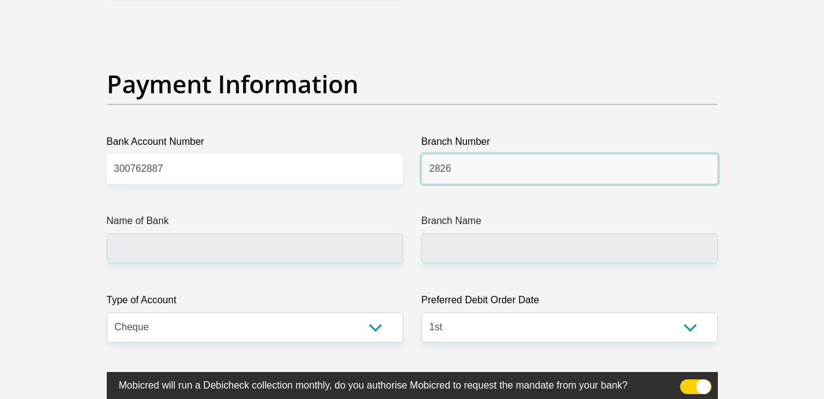
type input "2826"
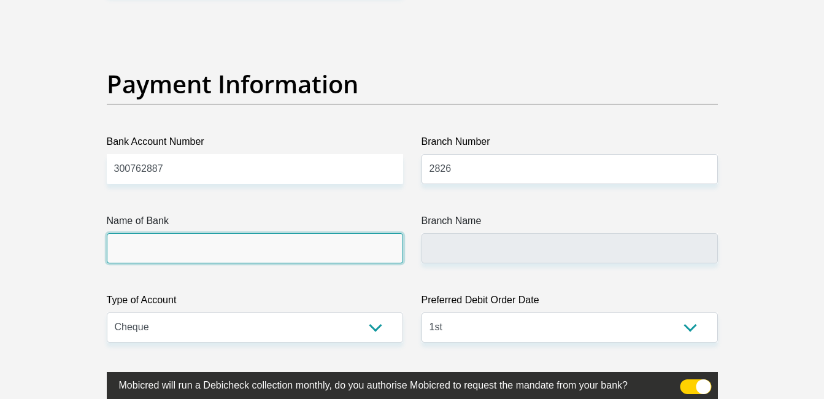
click at [239, 251] on input "Name of Bank" at bounding box center [255, 248] width 296 height 30
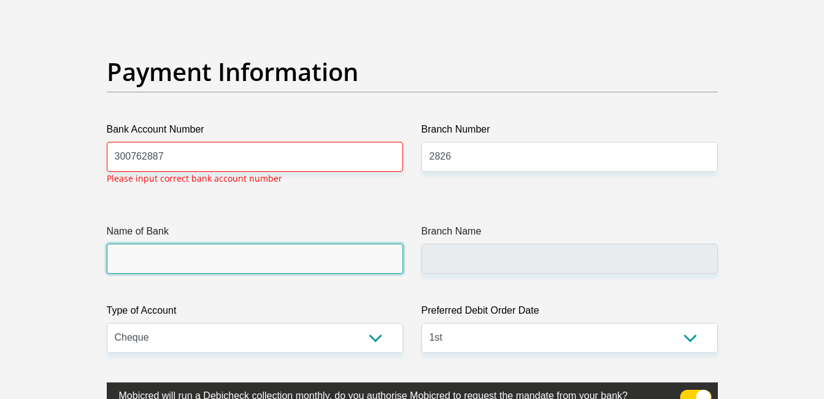
scroll to position [2721, 0]
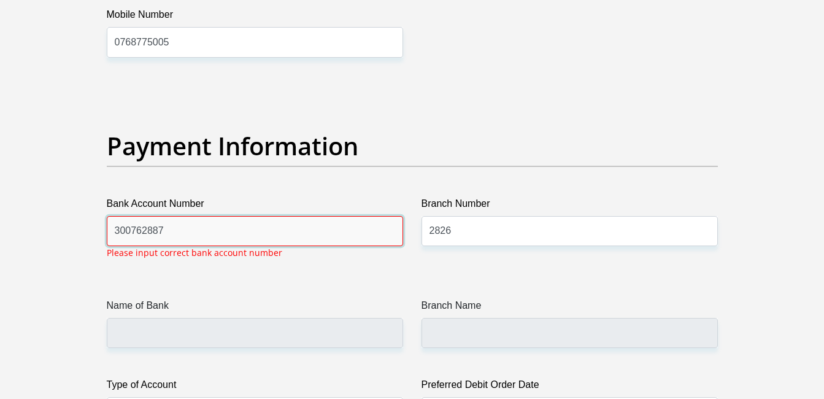
click at [215, 217] on input "300762887" at bounding box center [255, 231] width 296 height 30
type input "3"
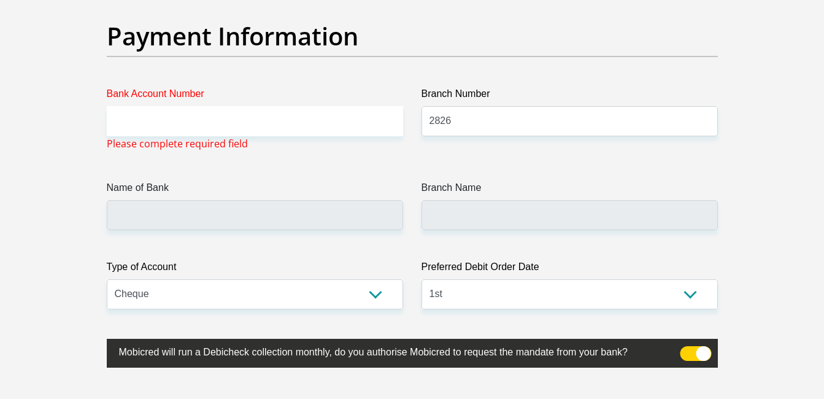
scroll to position [3028, 0]
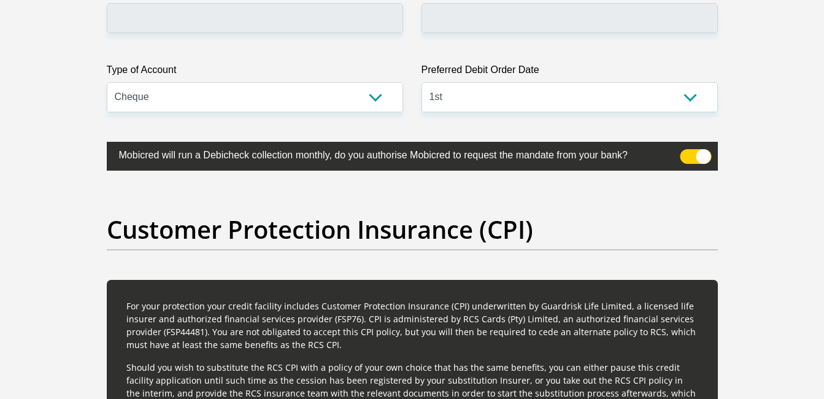
click at [700, 151] on span at bounding box center [694, 156] width 31 height 15
click at [687, 152] on input "checkbox" at bounding box center [687, 152] width 0 height 0
click at [693, 152] on span at bounding box center [694, 156] width 31 height 15
click at [687, 152] on input "checkbox" at bounding box center [687, 152] width 0 height 0
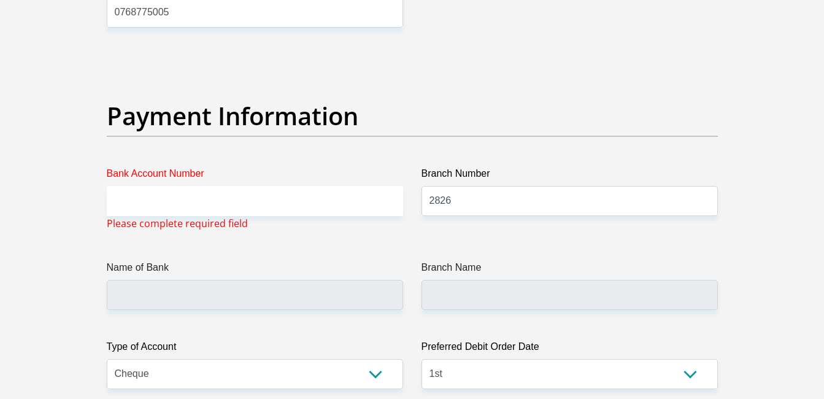
scroll to position [2760, 0]
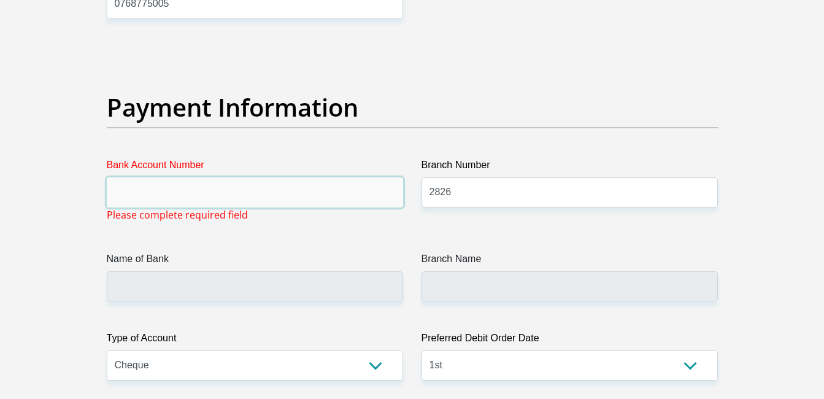
click at [229, 202] on input "Bank Account Number" at bounding box center [255, 192] width 296 height 30
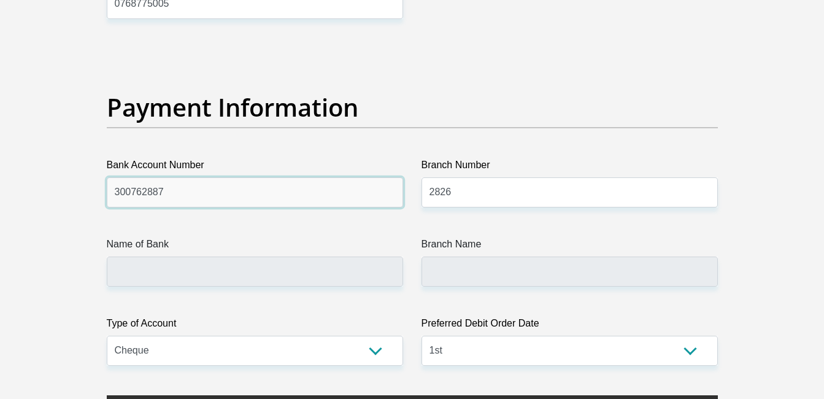
type input "300762887"
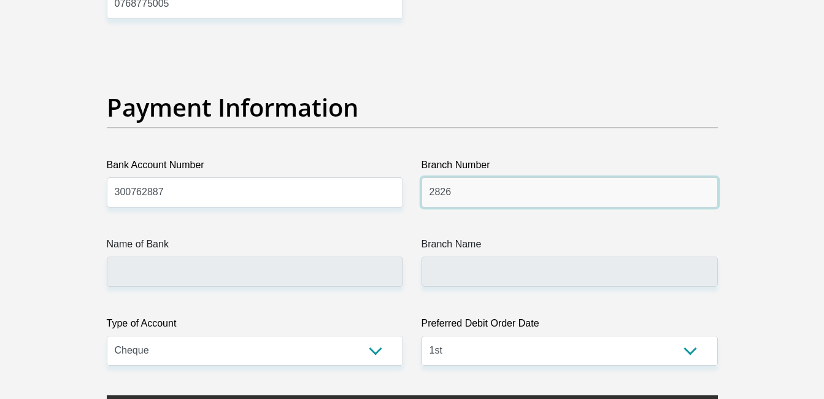
click at [488, 189] on input "2826" at bounding box center [569, 192] width 296 height 30
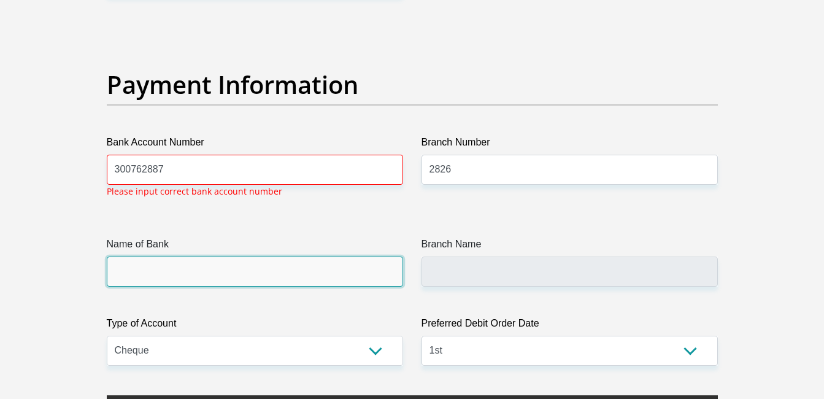
click at [198, 275] on input "Name of Bank" at bounding box center [255, 271] width 296 height 30
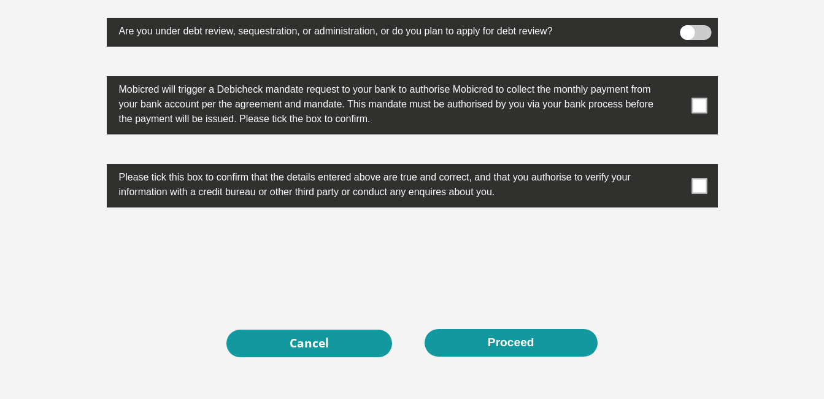
scroll to position [3963, 0]
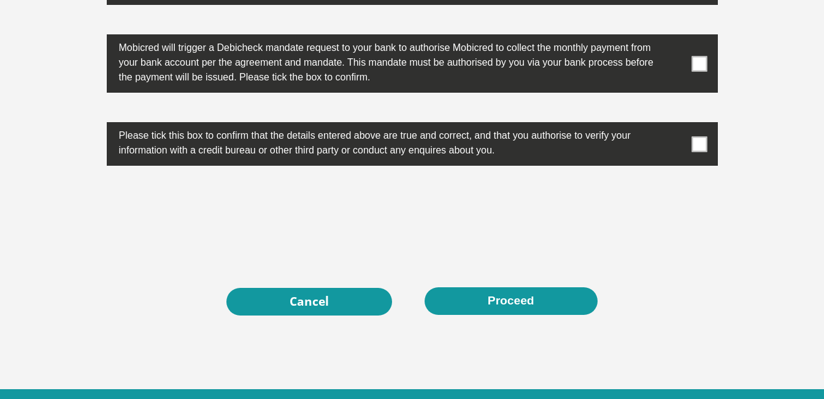
click at [701, 64] on span at bounding box center [698, 63] width 15 height 15
click at [675, 37] on input "checkbox" at bounding box center [675, 37] width 0 height 0
click at [703, 141] on span at bounding box center [698, 143] width 15 height 15
click at [675, 125] on input "checkbox" at bounding box center [675, 125] width 0 height 0
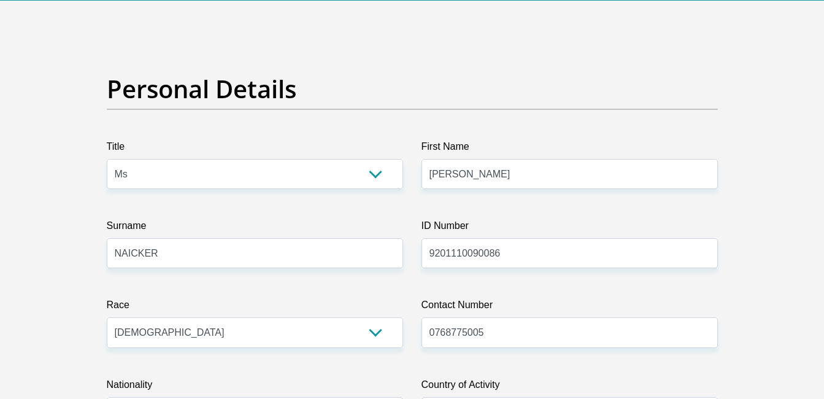
scroll to position [0, 0]
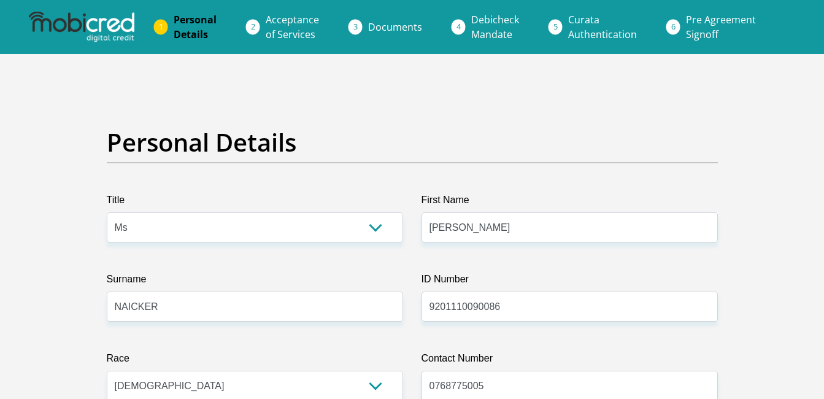
click at [271, 20] on span "Acceptance of Services" at bounding box center [292, 27] width 53 height 28
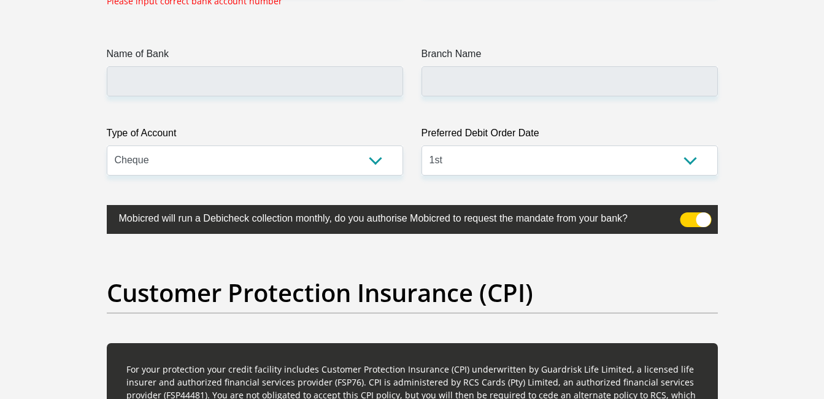
scroll to position [2944, 0]
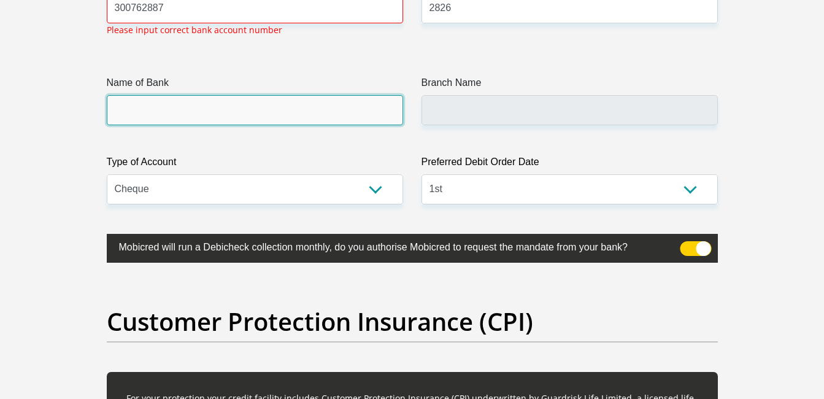
click at [226, 101] on input "Name of Bank" at bounding box center [255, 110] width 296 height 30
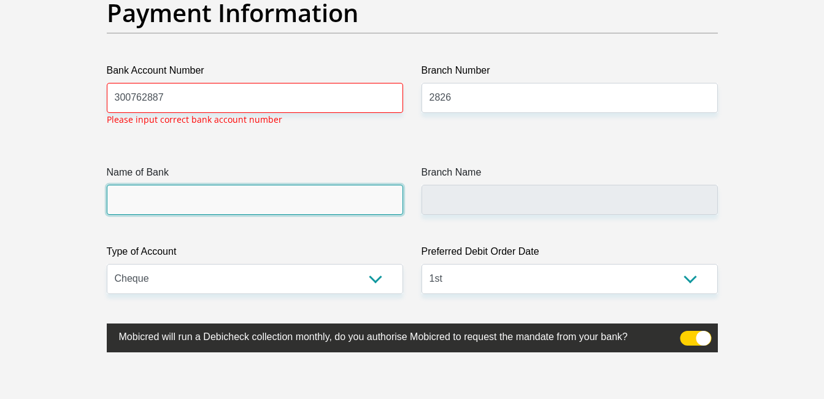
scroll to position [2821, 0]
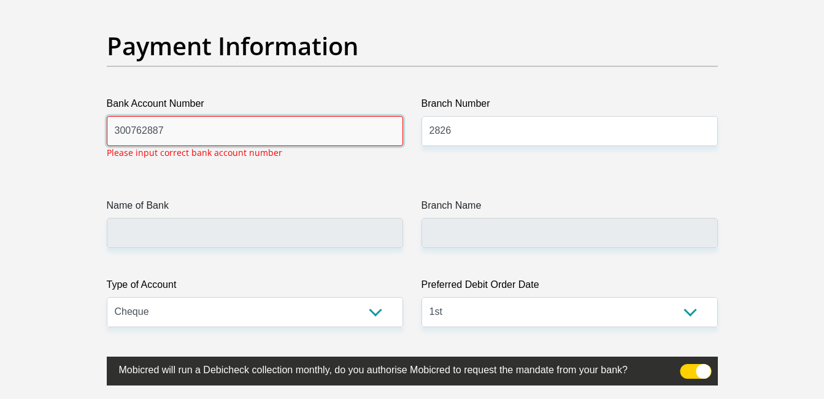
click at [218, 126] on input "300762887" at bounding box center [255, 131] width 296 height 30
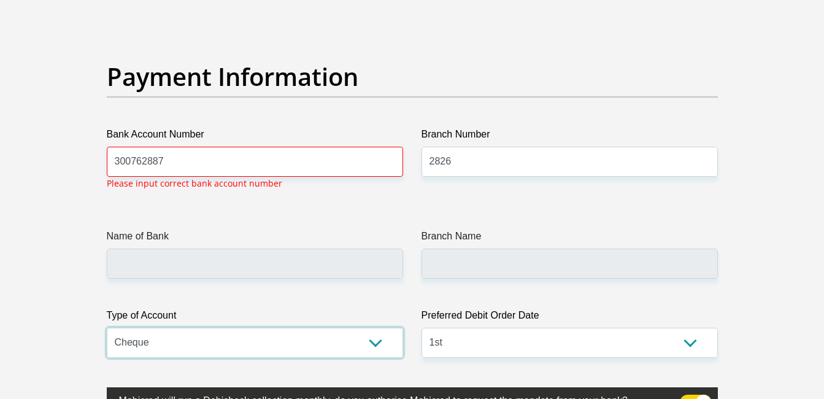
click at [194, 341] on select "Cheque Savings" at bounding box center [255, 342] width 296 height 30
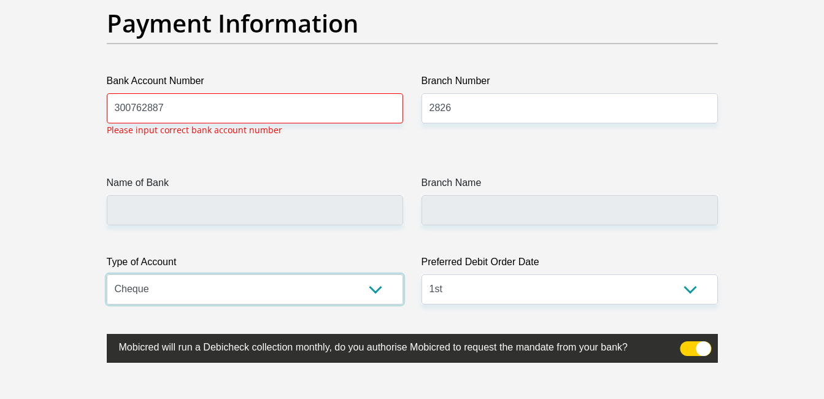
scroll to position [2844, 0]
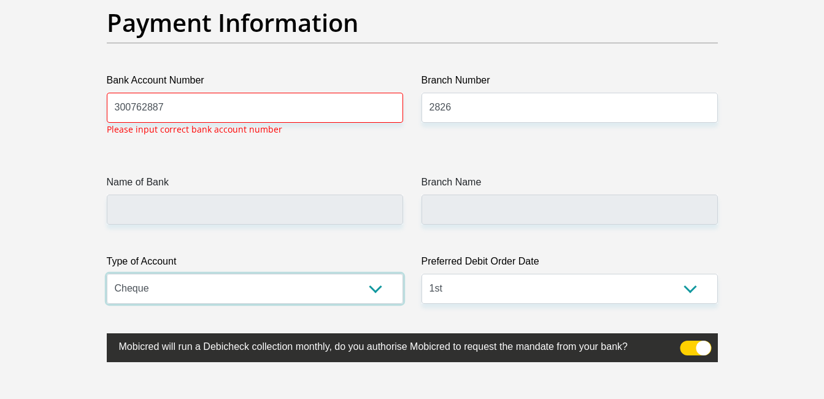
click at [365, 291] on select "Cheque Savings" at bounding box center [255, 289] width 296 height 30
click at [107, 274] on select "Cheque Savings" at bounding box center [255, 289] width 296 height 30
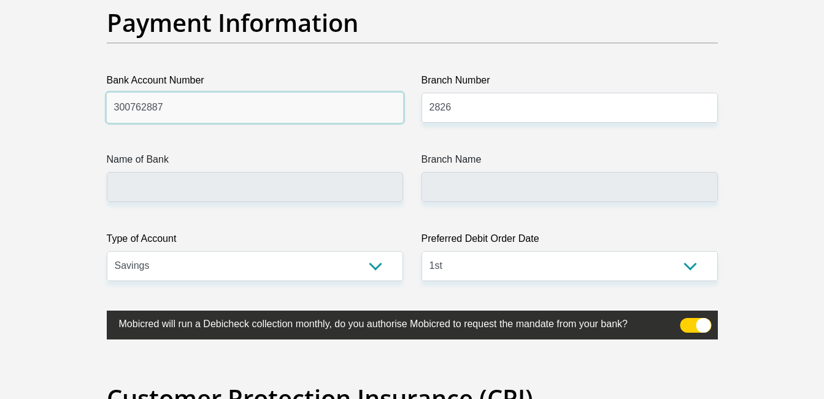
click at [272, 108] on input "300762887" at bounding box center [255, 108] width 296 height 30
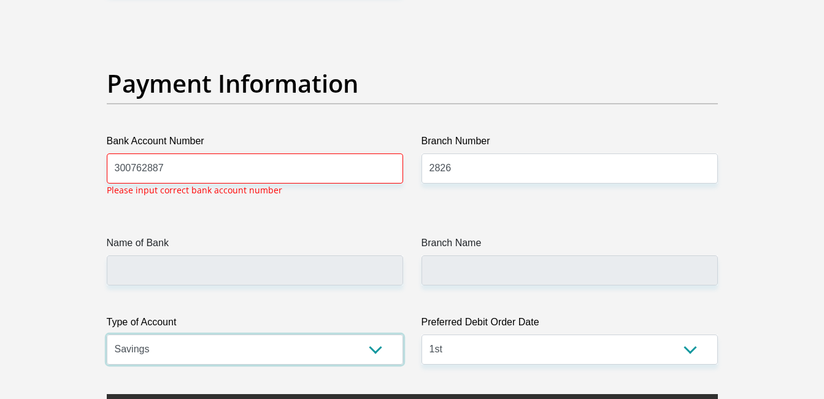
scroll to position [2783, 0]
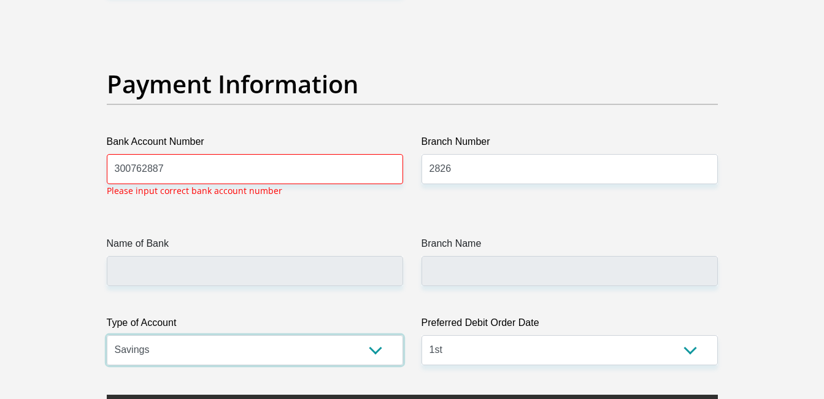
click at [378, 354] on select "Cheque Savings" at bounding box center [255, 350] width 296 height 30
select select "CUR"
click at [107, 335] on select "Cheque Savings" at bounding box center [255, 350] width 296 height 30
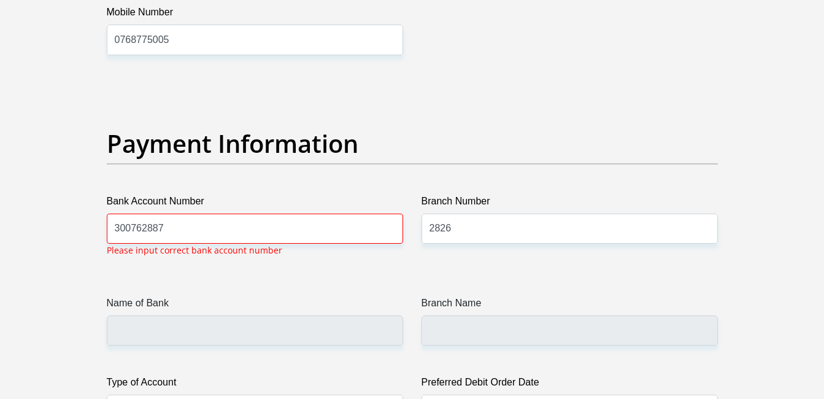
scroll to position [2698, 0]
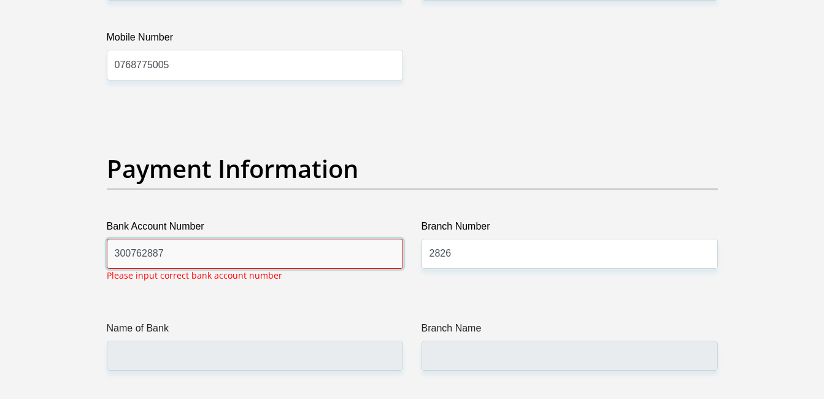
click at [213, 255] on input "300762887" at bounding box center [255, 254] width 296 height 30
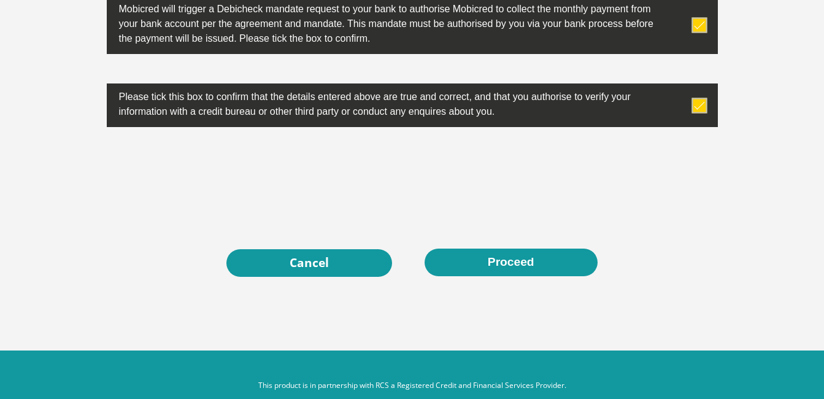
drag, startPoint x: 540, startPoint y: 222, endPoint x: 529, endPoint y: 232, distance: 14.8
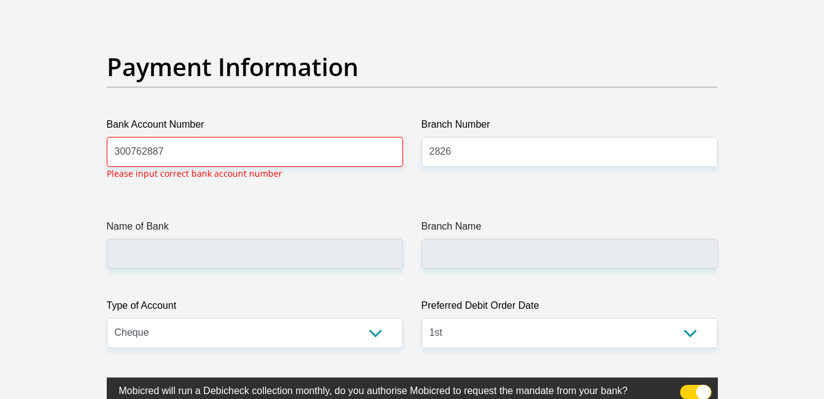
scroll to position [2783, 0]
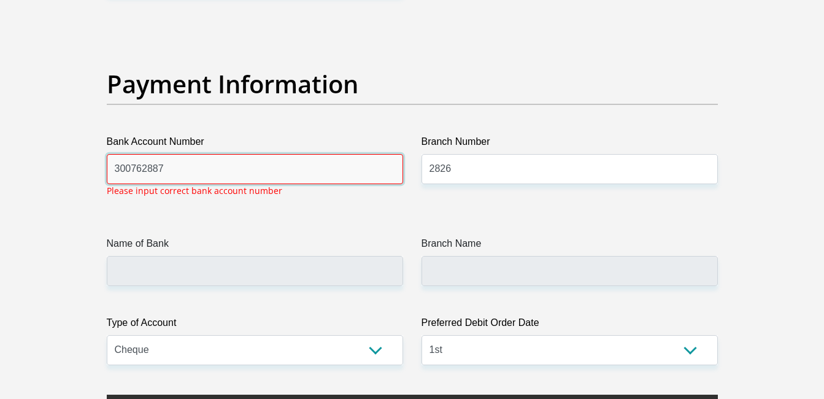
click at [209, 164] on input "300762887" at bounding box center [255, 169] width 296 height 30
type input "3"
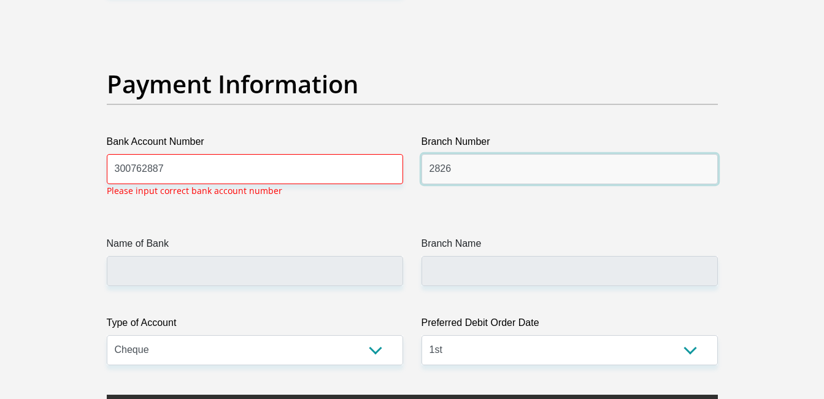
click at [513, 171] on input "2826" at bounding box center [569, 169] width 296 height 30
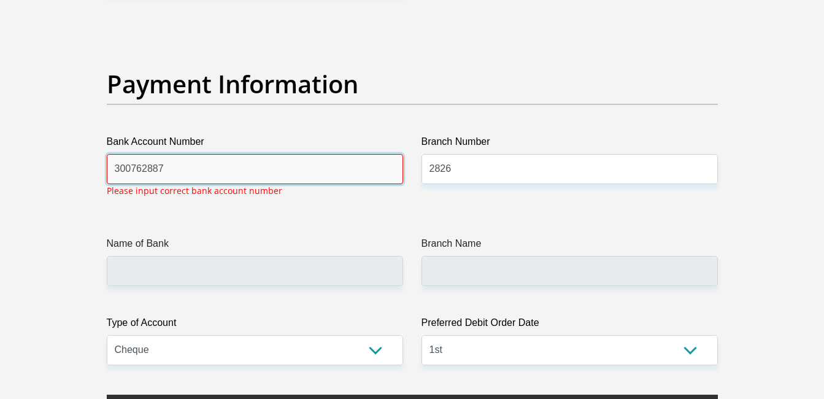
click at [182, 178] on input "300762887" at bounding box center [255, 169] width 296 height 30
type input "3"
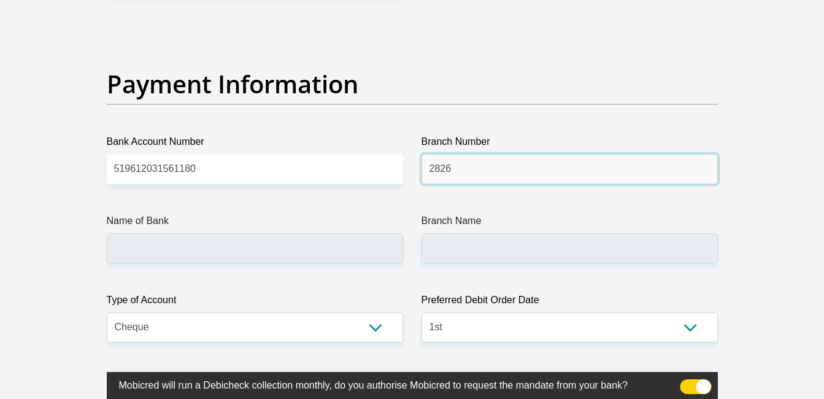
click at [530, 172] on input "2826" at bounding box center [569, 169] width 296 height 30
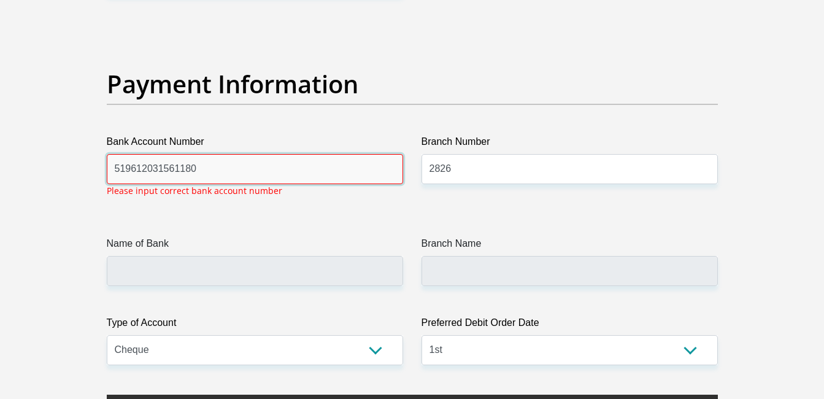
click at [247, 162] on input "519612031561180" at bounding box center [255, 169] width 296 height 30
type input "5"
type input "300762887"
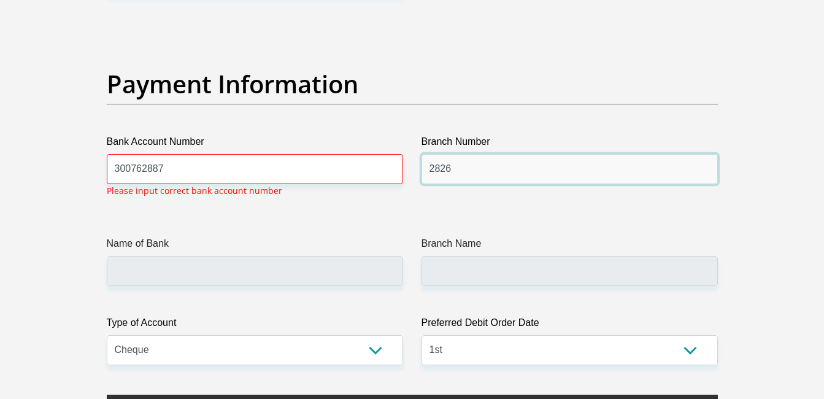
click at [467, 167] on input "2826" at bounding box center [569, 169] width 296 height 30
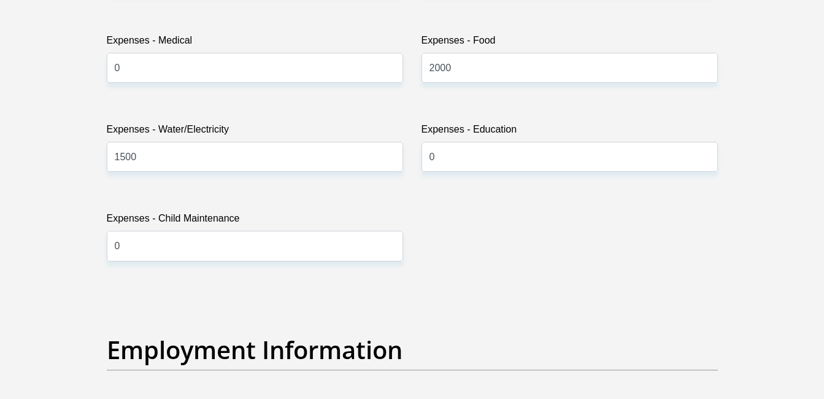
scroll to position [1618, 0]
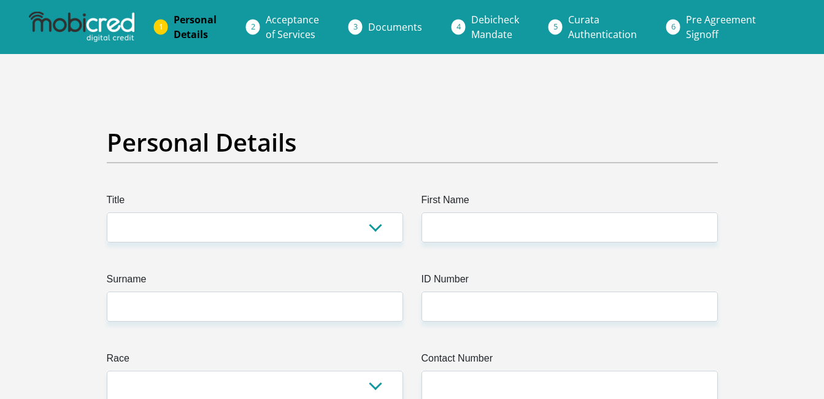
click at [331, 212] on select "Mr Ms Mrs Dr Other" at bounding box center [255, 227] width 296 height 30
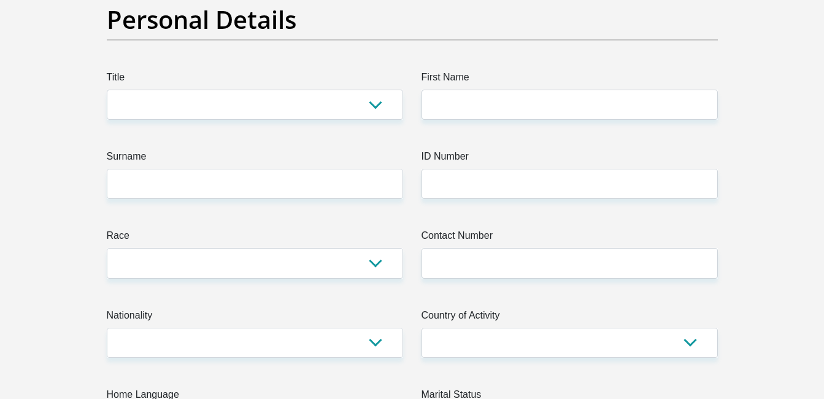
select select "Ms"
click at [107, 90] on select "Mr Ms Mrs Dr Other" at bounding box center [255, 105] width 296 height 30
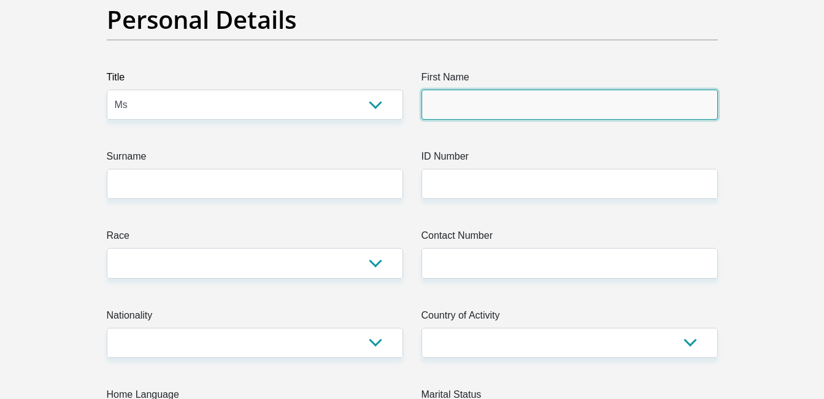
click at [500, 103] on input "First Name" at bounding box center [569, 105] width 296 height 30
type input "Hannah"
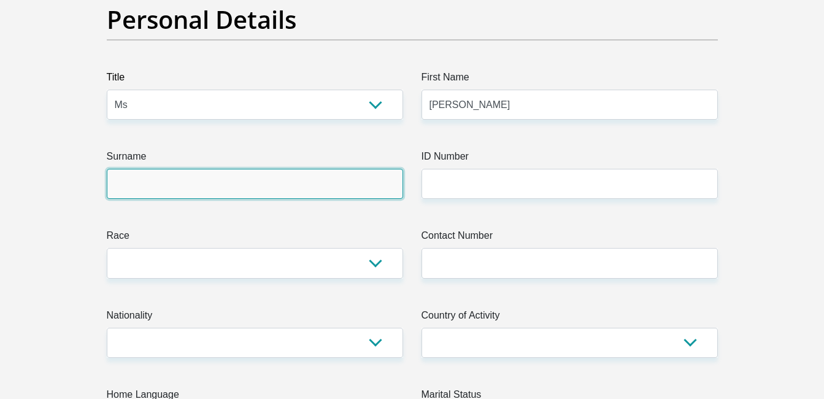
type input "NAICKER"
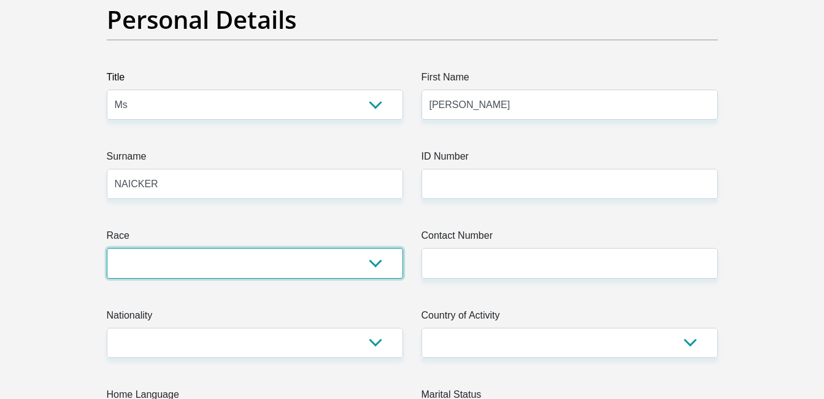
select select "3"
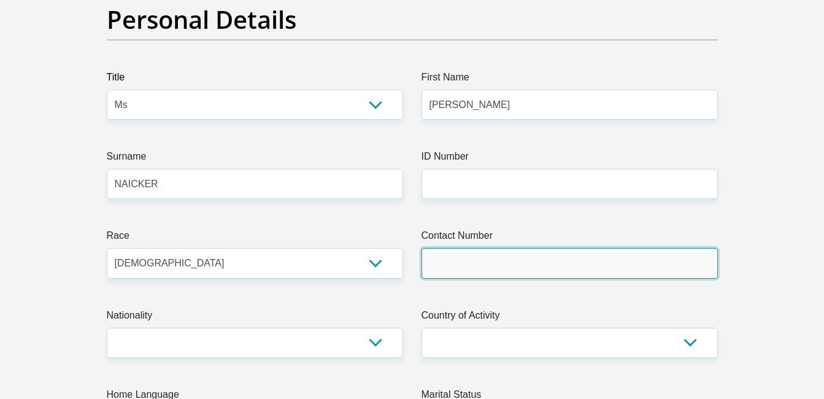
type input "0768775005"
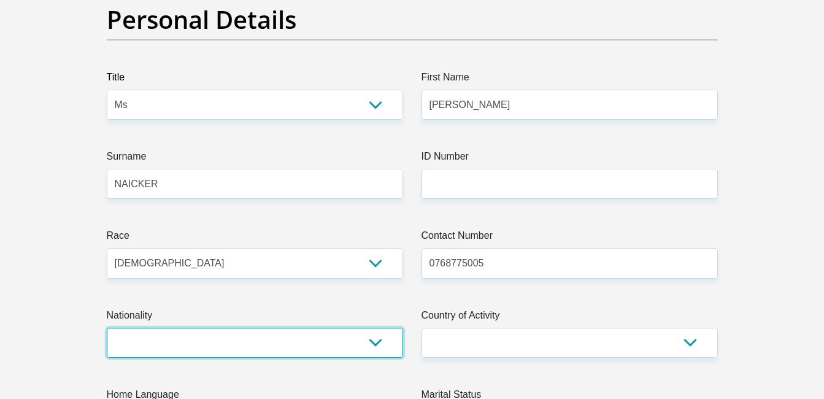
select select "ZAF"
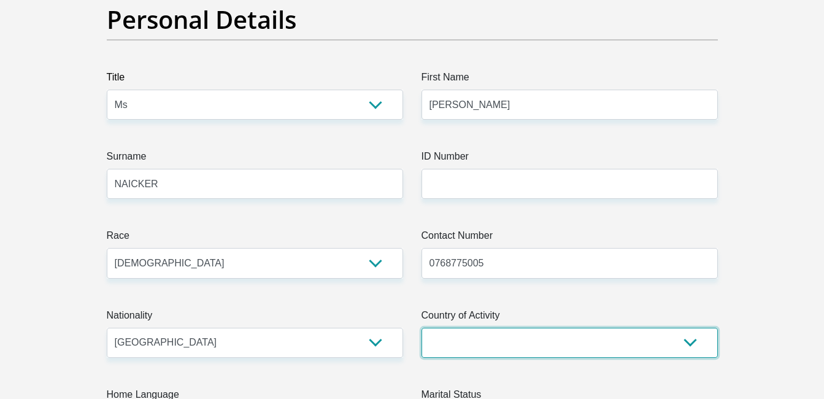
select select "ZAF"
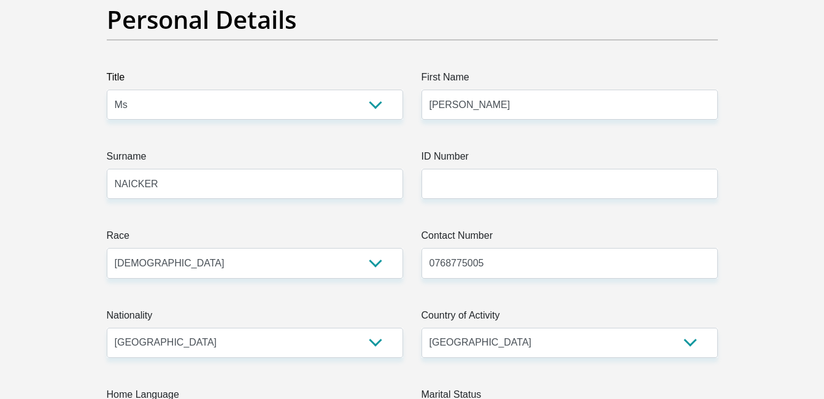
type input "Ms"
type input "hannah.naicker@icloud.com"
type input "Chocolate92!"
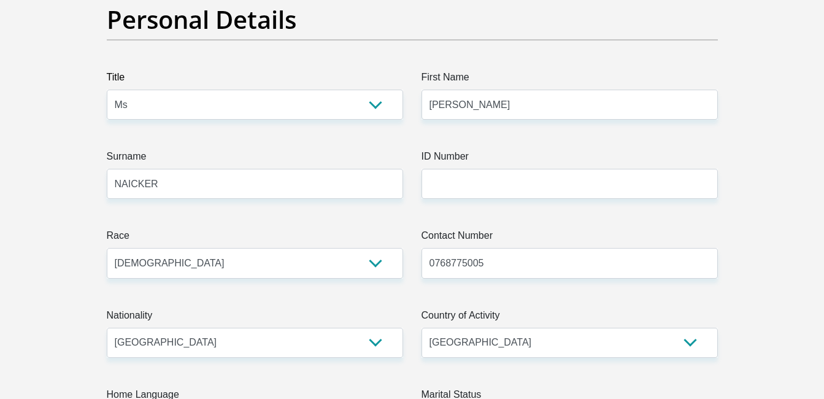
type input "20000"
type input "18000"
type input "0"
type input "2000"
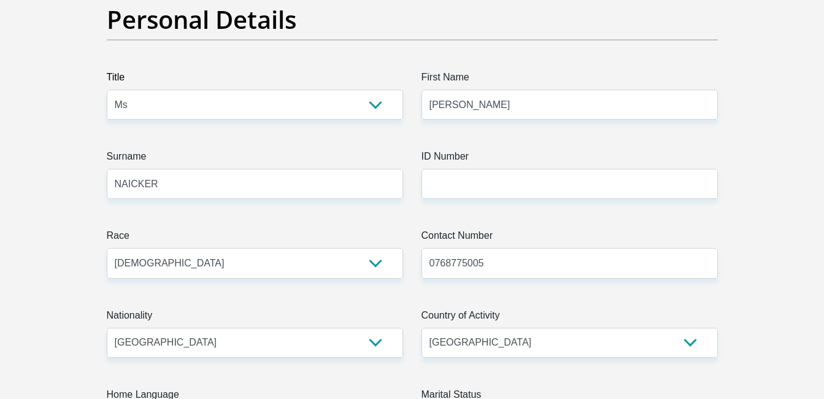
type input "0"
type input "2000"
type input "1500"
type input "0"
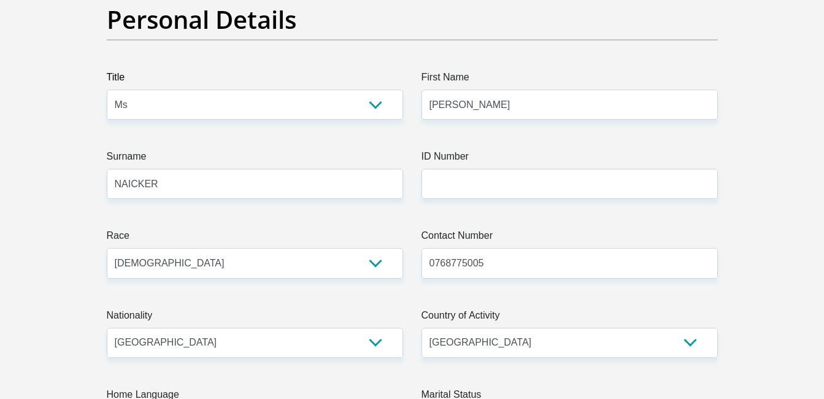
type input "Frozenbrands"
type input "0318805031"
type input "Hannah"
type input "naicker"
type input "2826"
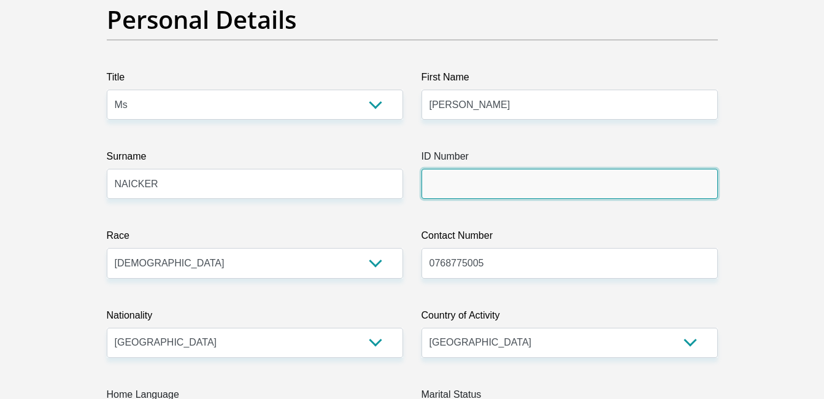
click at [481, 189] on input "ID Number" at bounding box center [569, 184] width 296 height 30
type input "9201110090086"
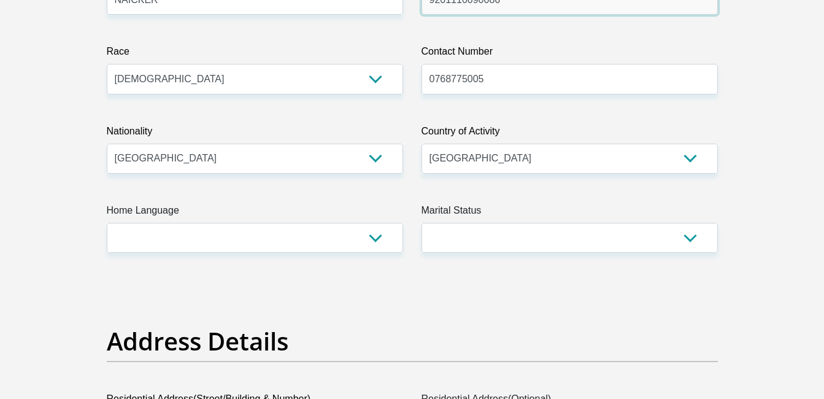
scroll to position [368, 0]
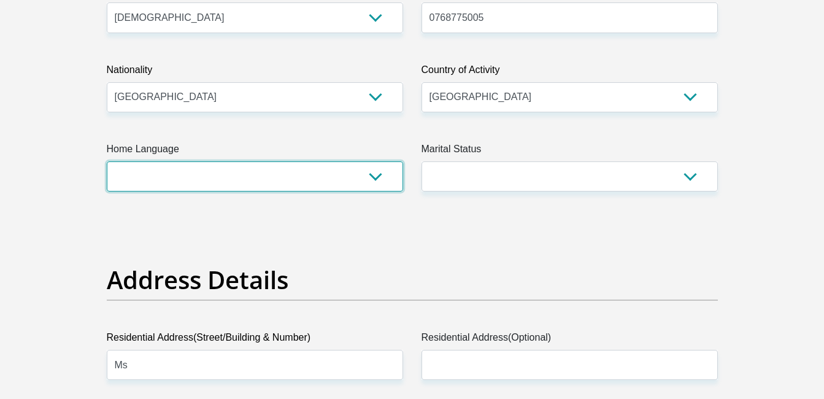
click at [329, 175] on select "Afrikaans English Sepedi South Ndebele Southern Sotho Swati Tsonga Tswana Venda…" at bounding box center [255, 176] width 296 height 30
select select "eng"
click at [107, 161] on select "Afrikaans English Sepedi South Ndebele Southern Sotho Swati Tsonga Tswana Venda…" at bounding box center [255, 176] width 296 height 30
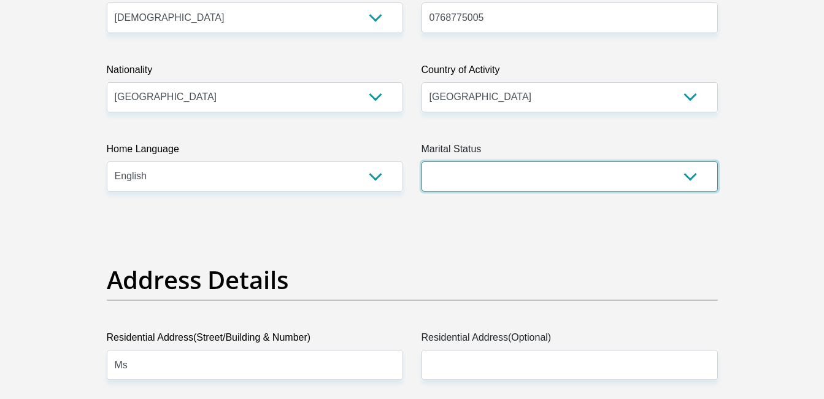
click at [529, 169] on select "Married ANC Single Divorced Widowed Married COP or Customary Law" at bounding box center [569, 176] width 296 height 30
select select "2"
click at [421, 161] on select "Married ANC Single Divorced Widowed Married COP or Customary Law" at bounding box center [569, 176] width 296 height 30
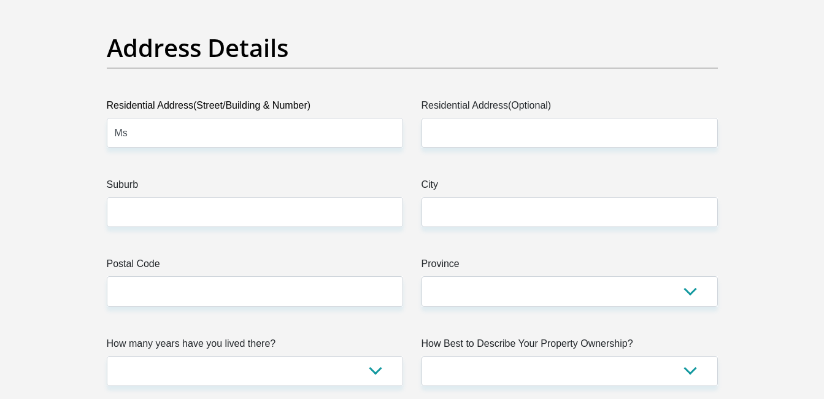
scroll to position [675, 0]
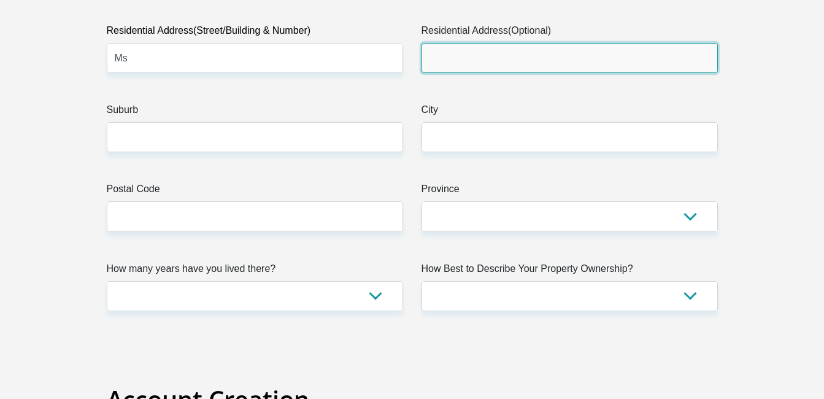
click at [515, 52] on input "Residential Address(Optional)" at bounding box center [569, 58] width 296 height 30
type input "375 stonebridge drive"
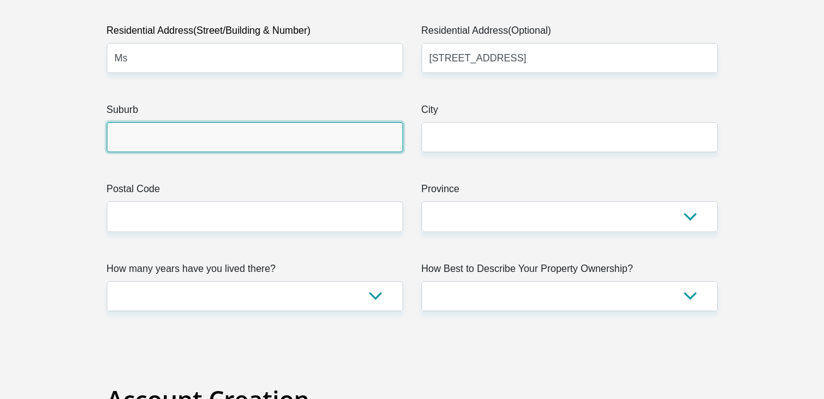
click at [287, 136] on input "Suburb" at bounding box center [255, 137] width 296 height 30
type input "Phoenix"
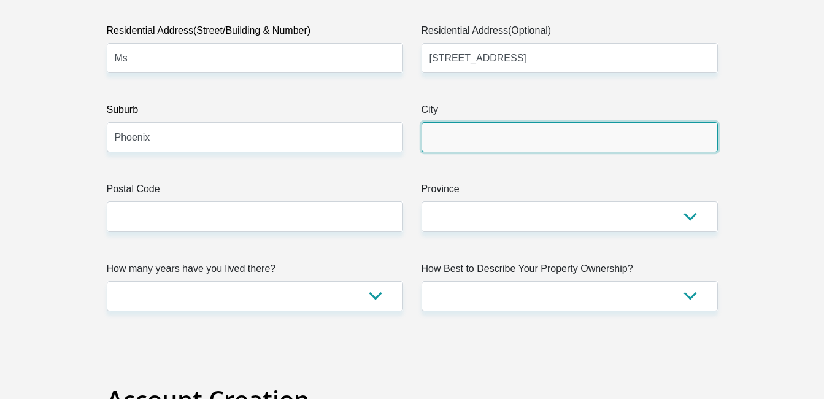
click at [470, 136] on input "City" at bounding box center [569, 137] width 296 height 30
type input "Durban"
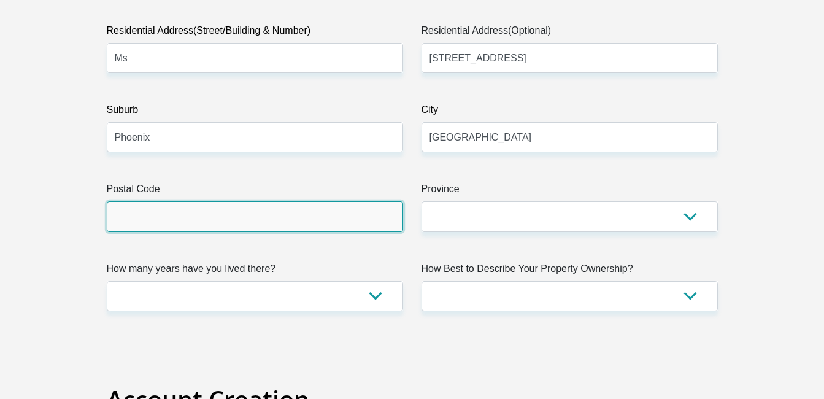
click at [206, 220] on input "Postal Code" at bounding box center [255, 216] width 296 height 30
type input "4068"
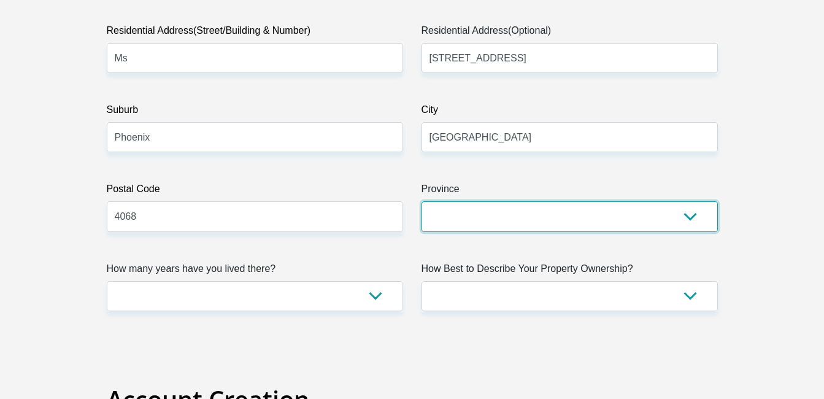
click at [535, 223] on select "Eastern Cape Free State Gauteng KwaZulu-Natal Limpopo Mpumalanga Northern Cape …" at bounding box center [569, 216] width 296 height 30
select select "KwaZulu-Natal"
click at [421, 201] on select "Eastern Cape Free State Gauteng KwaZulu-Natal Limpopo Mpumalanga Northern Cape …" at bounding box center [569, 216] width 296 height 30
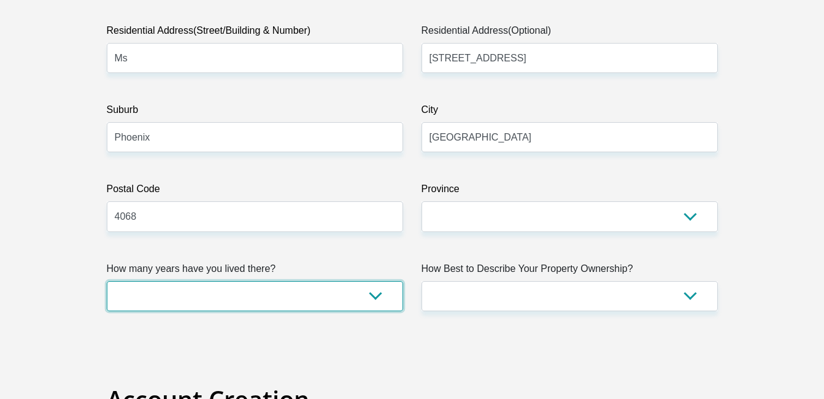
click at [289, 305] on select "less than 1 year 1-3 years 3-5 years 5+ years" at bounding box center [255, 296] width 296 height 30
select select "5"
click at [107, 281] on select "less than 1 year 1-3 years 3-5 years 5+ years" at bounding box center [255, 296] width 296 height 30
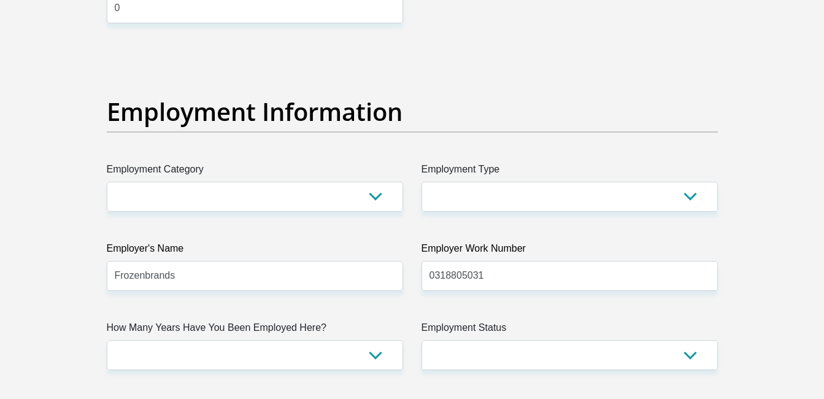
scroll to position [2208, 0]
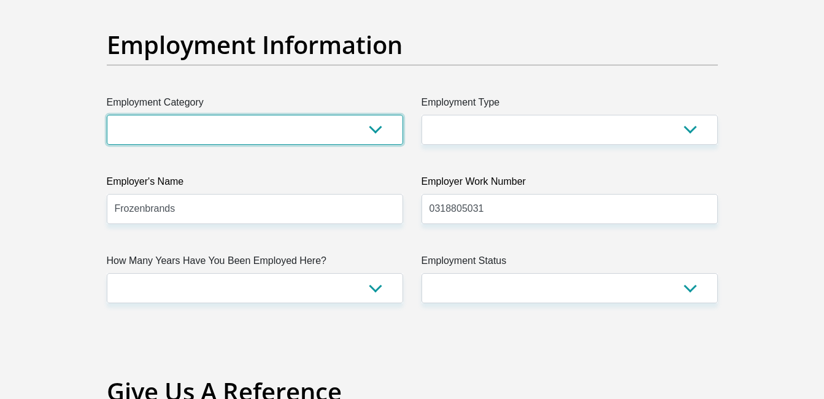
click at [238, 131] on select "AGRICULTURE ALCOHOL & TOBACCO CONSTRUCTION MATERIALS METALLURGY EQUIPMENT FOR R…" at bounding box center [255, 130] width 296 height 30
select select "45"
click at [107, 115] on select "AGRICULTURE ALCOHOL & TOBACCO CONSTRUCTION MATERIALS METALLURGY EQUIPMENT FOR R…" at bounding box center [255, 130] width 296 height 30
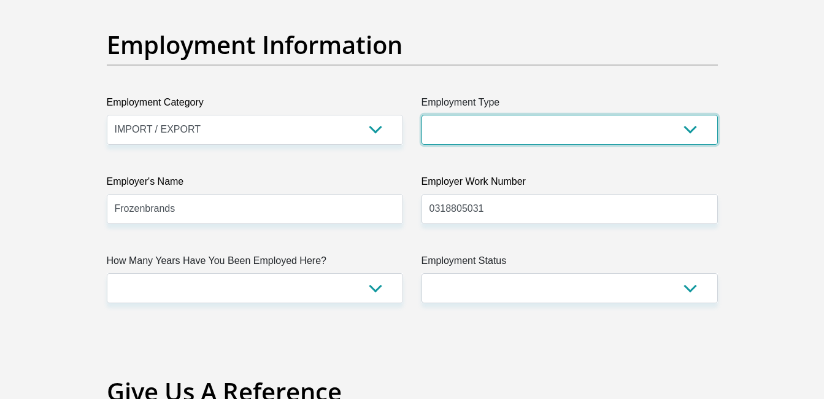
click at [501, 121] on select "College/Lecturer Craft Seller Creative Driver Executive Farmer Forces - Non Com…" at bounding box center [569, 130] width 296 height 30
select select "Sales"
click at [421, 115] on select "College/Lecturer Craft Seller Creative Driver Executive Farmer Forces - Non Com…" at bounding box center [569, 130] width 296 height 30
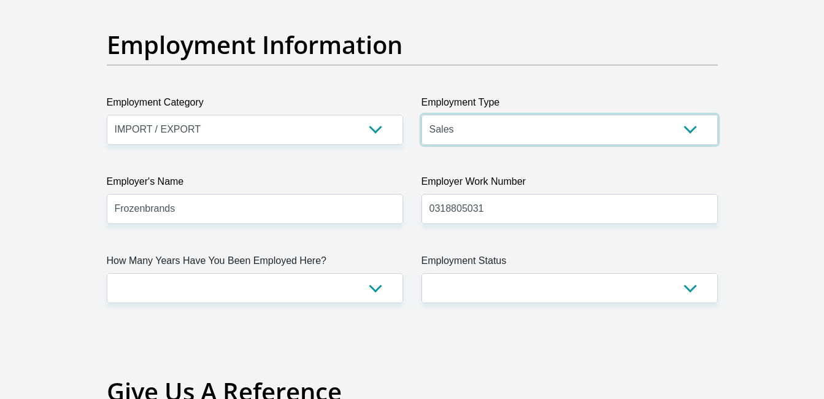
scroll to position [2269, 0]
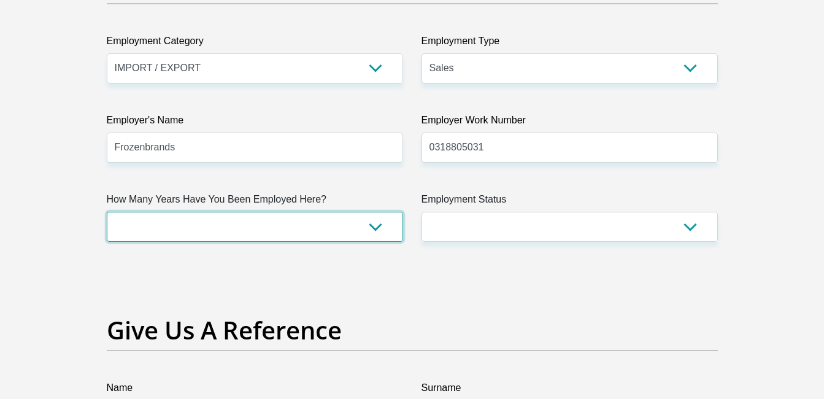
click at [258, 234] on select "less than 1 year 1-3 years 3-5 years 5+ years" at bounding box center [255, 227] width 296 height 30
select select "6"
click at [107, 212] on select "less than 1 year 1-3 years 3-5 years 5+ years" at bounding box center [255, 227] width 296 height 30
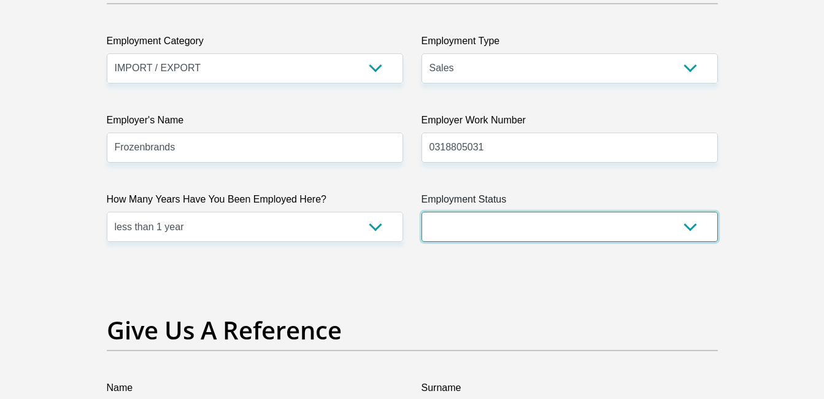
click at [535, 229] on select "Permanent/Full-time Part-time/Casual Contract Worker Self-Employed Housewife Re…" at bounding box center [569, 227] width 296 height 30
select select "1"
click at [421, 212] on select "Permanent/Full-time Part-time/Casual Contract Worker Self-Employed Housewife Re…" at bounding box center [569, 227] width 296 height 30
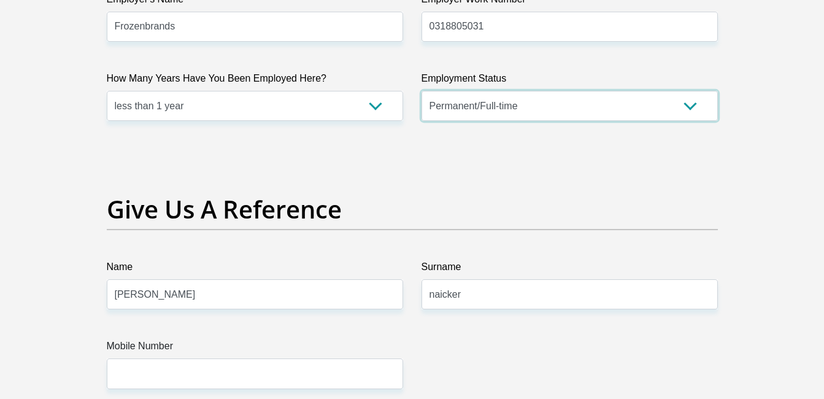
scroll to position [2514, 0]
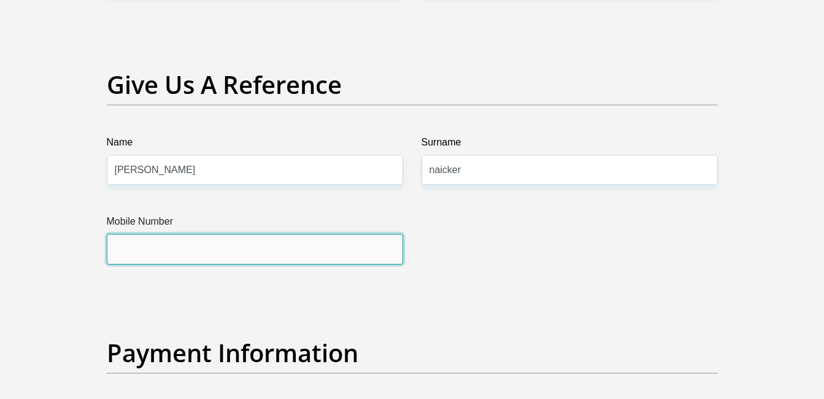
click at [291, 256] on input "Mobile Number" at bounding box center [255, 249] width 296 height 30
type input "0768775005"
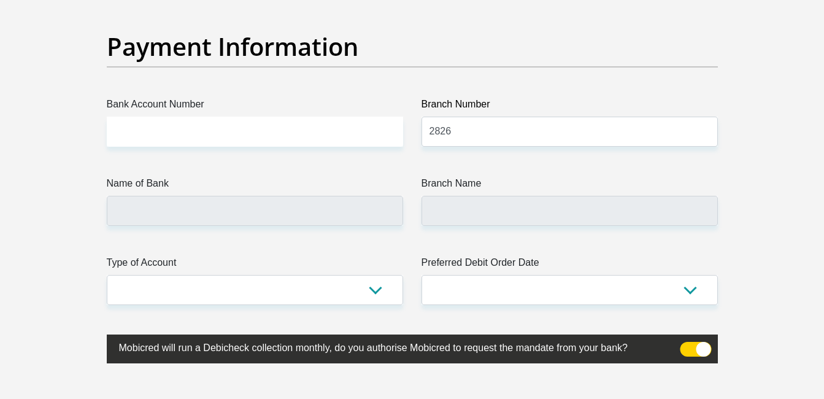
scroll to position [2821, 0]
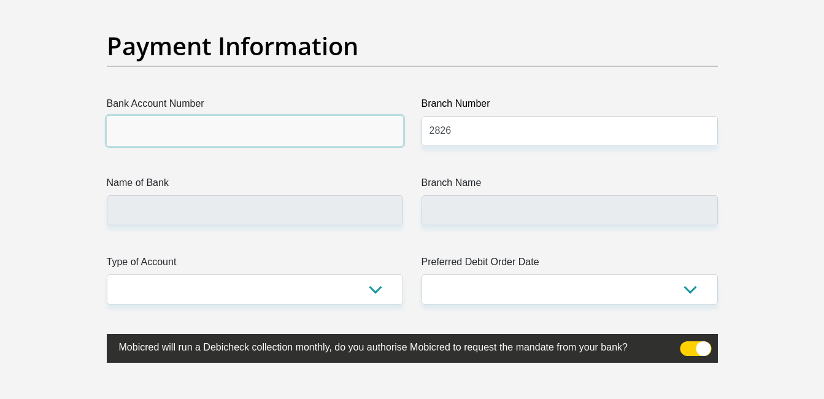
click at [273, 131] on input "Bank Account Number" at bounding box center [255, 131] width 296 height 30
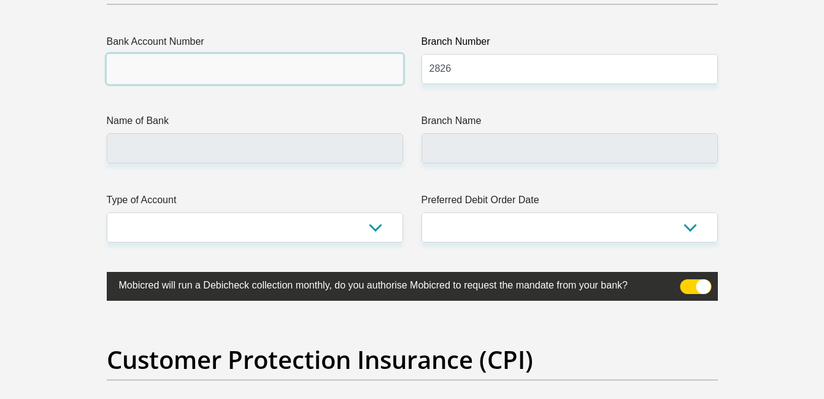
scroll to position [2882, 0]
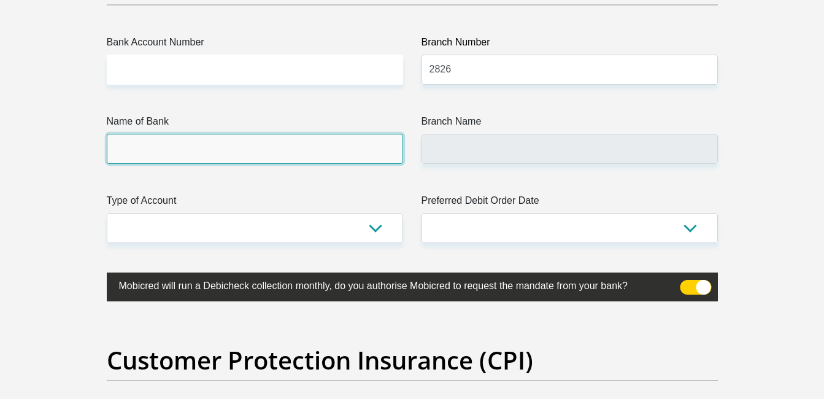
click at [184, 148] on input "Name of Bank" at bounding box center [255, 149] width 296 height 30
click at [182, 150] on input "Name of Bank" at bounding box center [255, 149] width 296 height 30
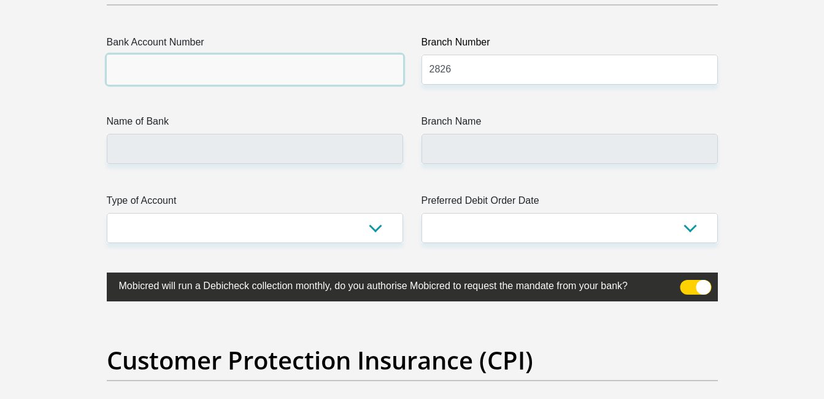
click at [169, 75] on input "Bank Account Number" at bounding box center [255, 70] width 296 height 30
type input "300762887"
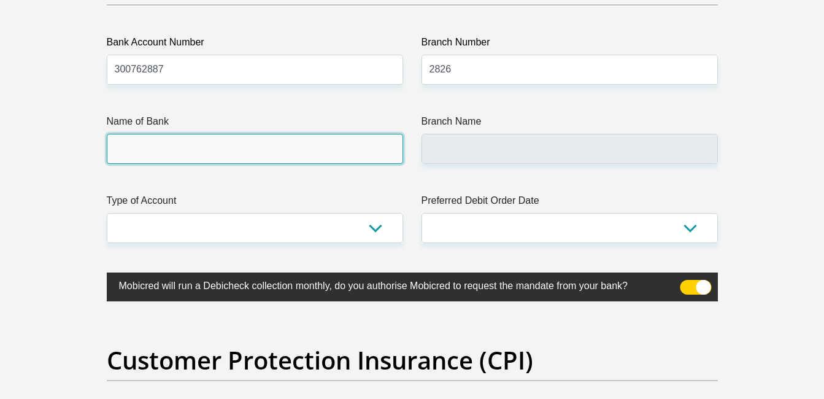
click at [262, 147] on input "Name of Bank" at bounding box center [255, 149] width 296 height 30
click at [283, 151] on input "Name of Bank" at bounding box center [255, 149] width 296 height 30
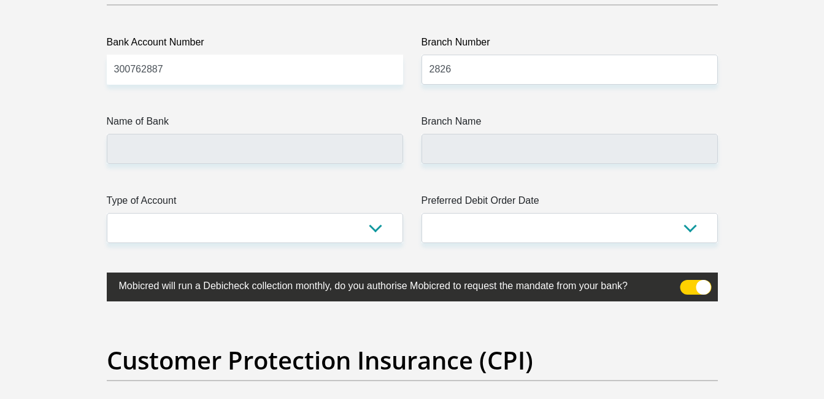
click at [489, 128] on label "Branch Name" at bounding box center [569, 124] width 296 height 20
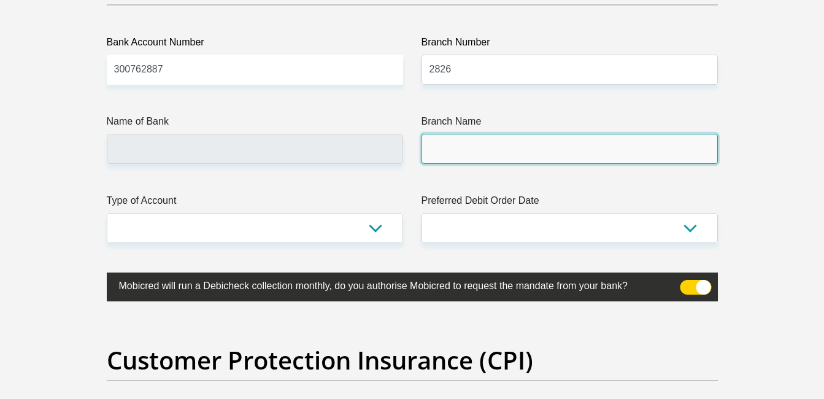
click at [489, 134] on input "Branch Name" at bounding box center [569, 149] width 296 height 30
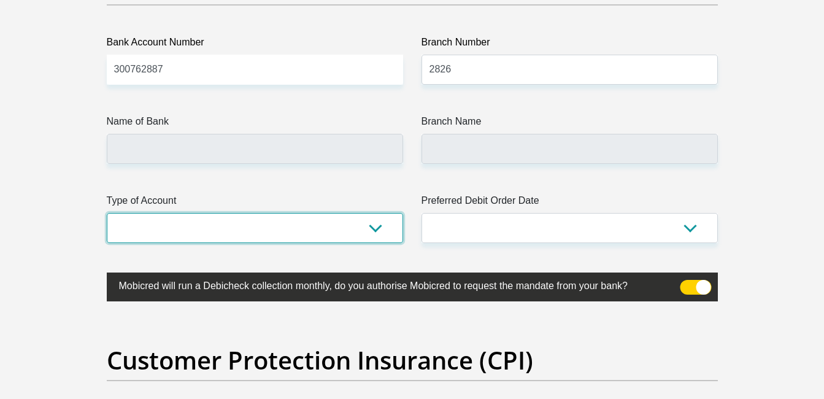
click at [239, 220] on select "Cheque Savings" at bounding box center [255, 228] width 296 height 30
select select "CUR"
click at [107, 213] on select "Cheque Savings" at bounding box center [255, 228] width 296 height 30
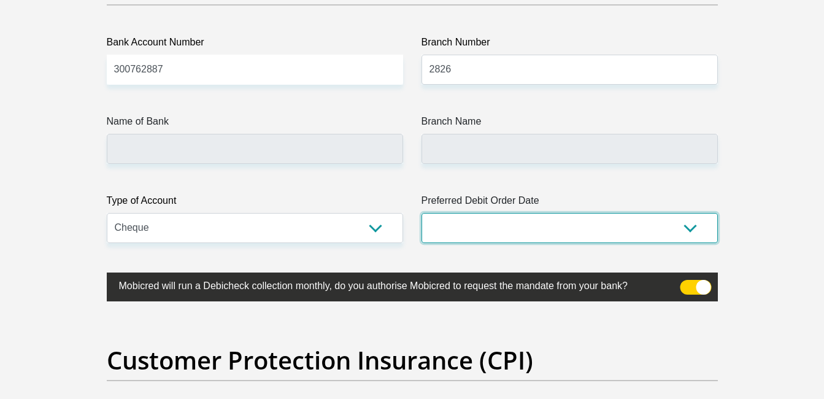
click at [496, 230] on select "1st 2nd 3rd 4th 5th 7th 18th 19th 20th 21st 22nd 23rd 24th 25th 26th 27th 28th …" at bounding box center [569, 228] width 296 height 30
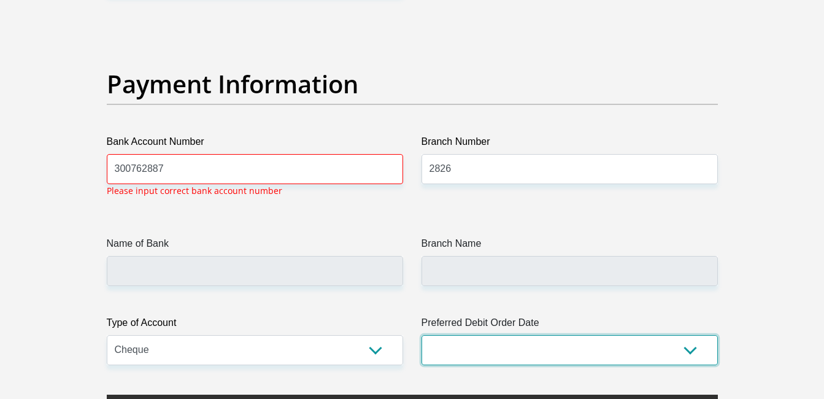
select select "1"
click at [421, 335] on select "1st 2nd 3rd 4th 5th 7th 18th 19th 20th 21st 22nd 23rd 24th 25th 26th 27th 28th …" at bounding box center [569, 350] width 296 height 30
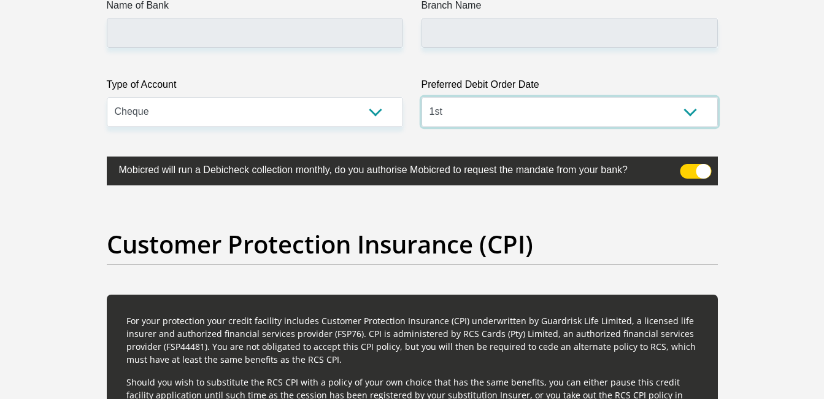
scroll to position [3028, 0]
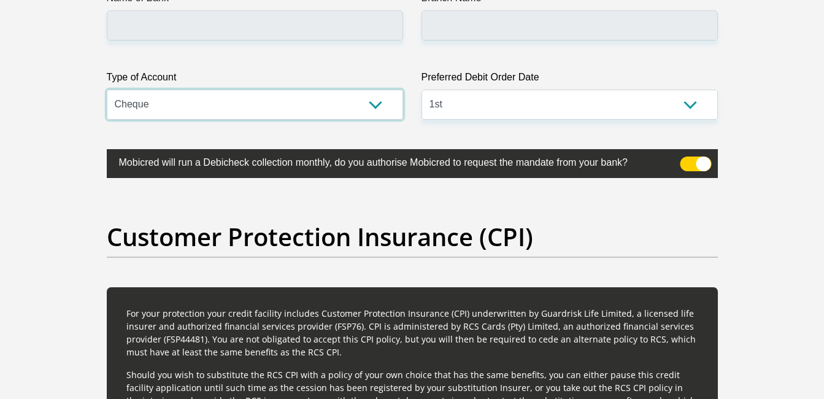
click at [229, 98] on select "Cheque Savings" at bounding box center [255, 105] width 296 height 30
click at [107, 90] on select "Cheque Savings" at bounding box center [255, 105] width 296 height 30
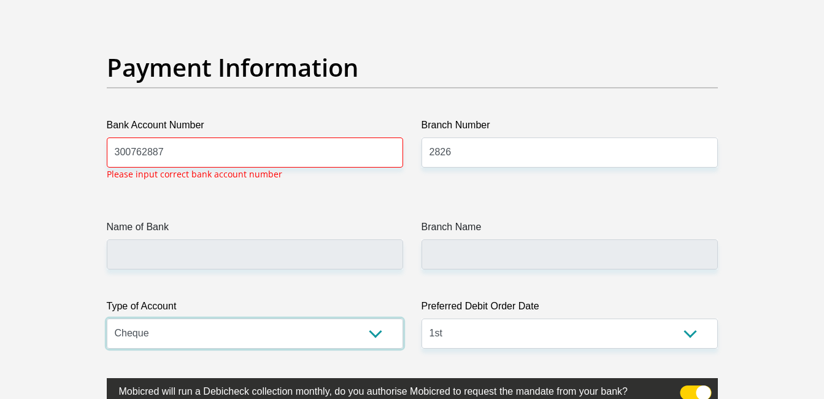
scroll to position [2798, 0]
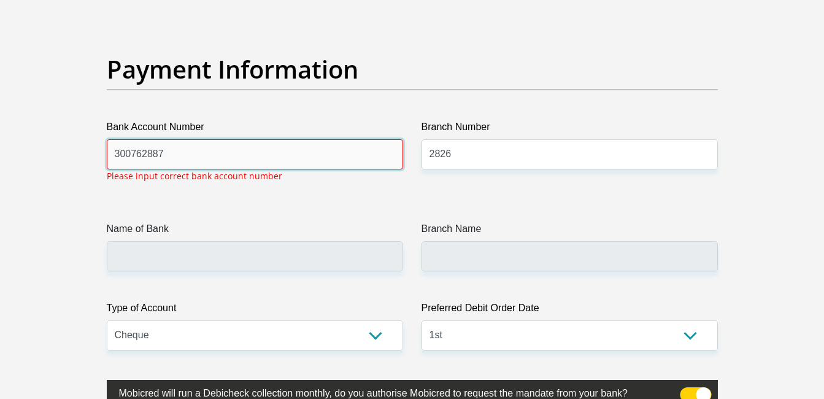
click at [225, 158] on input "300762887" at bounding box center [255, 154] width 296 height 30
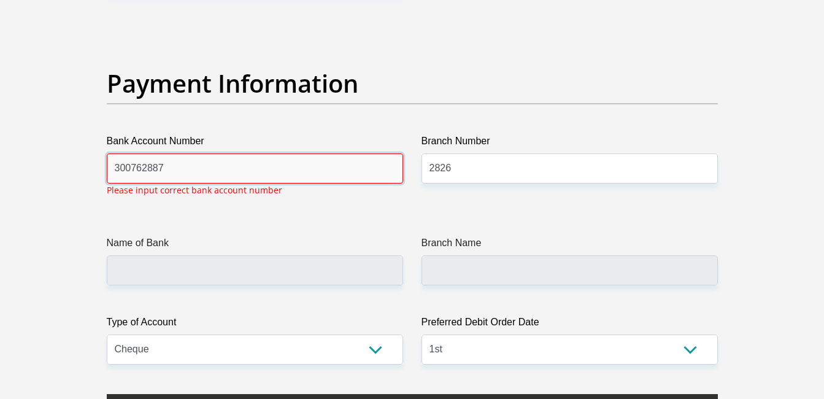
scroll to position [2783, 0]
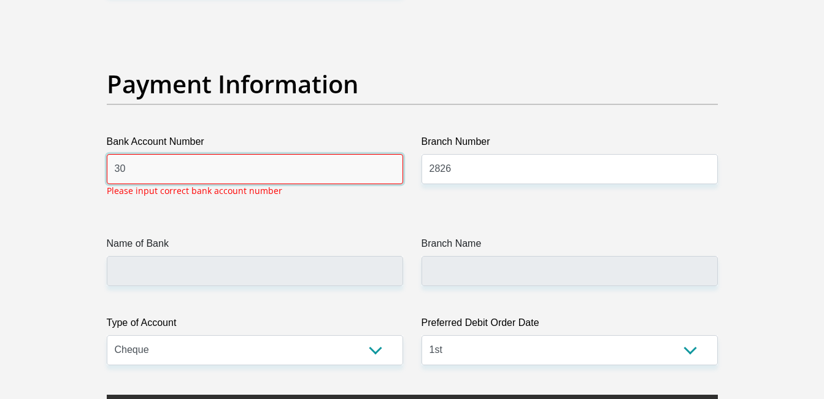
type input "3"
type input "1665"
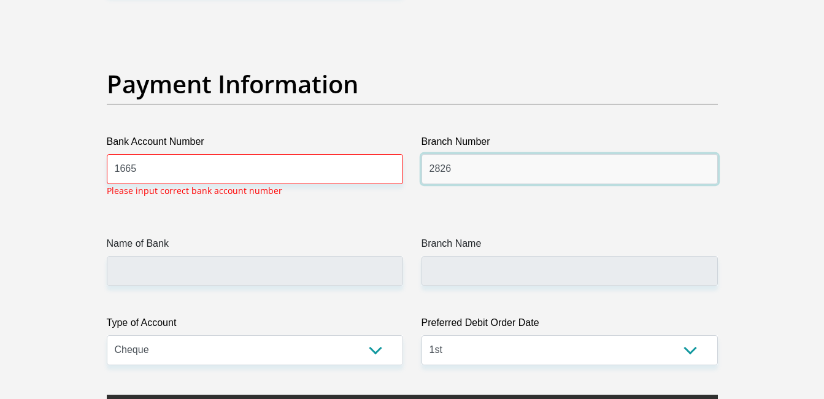
click at [531, 179] on input "2826" at bounding box center [569, 169] width 296 height 30
type input "2"
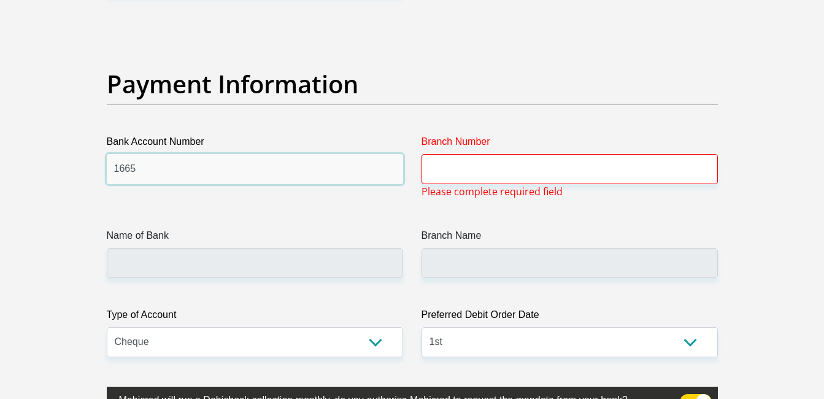
click at [165, 164] on input "1665" at bounding box center [255, 169] width 296 height 30
type input "16657551526"
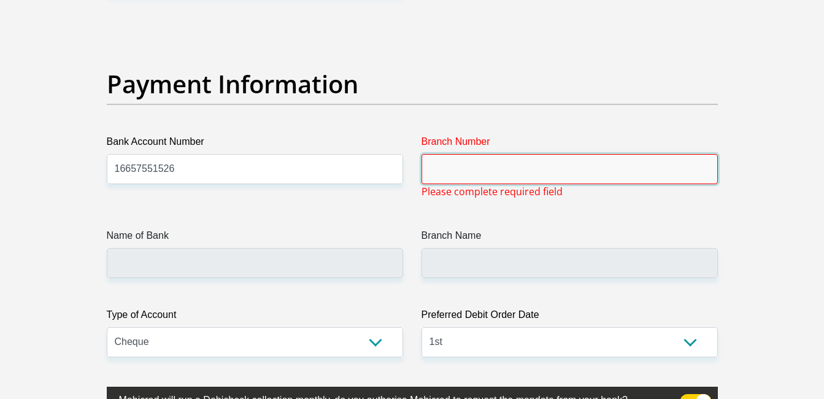
click at [456, 172] on input "Branch Number" at bounding box center [569, 169] width 296 height 30
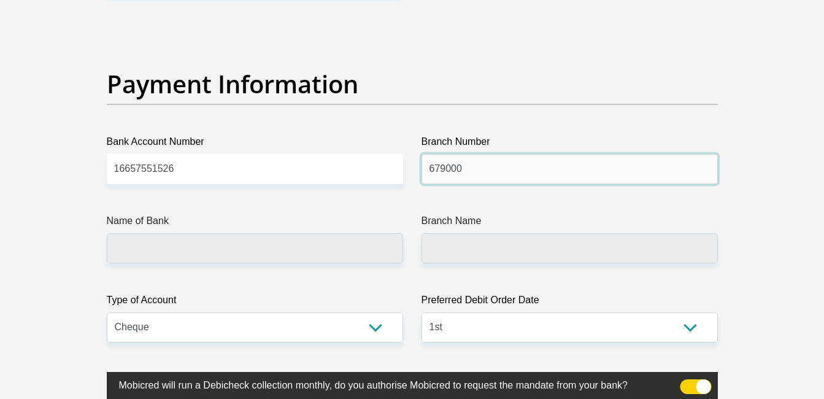
type input "679000"
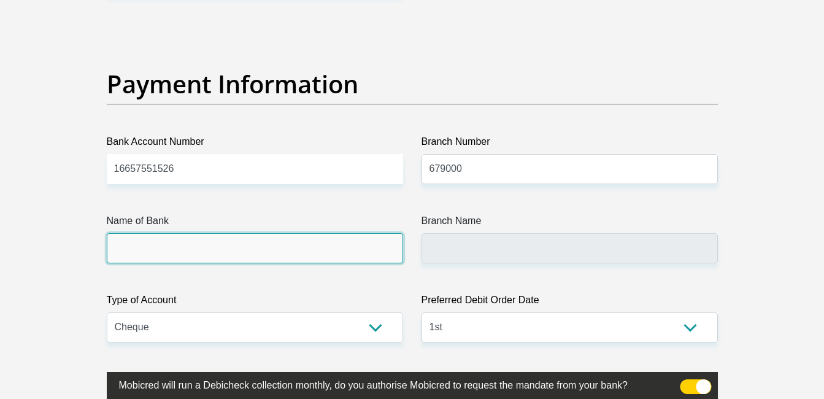
click at [258, 251] on input "Name of Bank" at bounding box center [255, 248] width 296 height 30
type input "DISCOVERY BANK LTD"
type input "DISCOVERY UNIVERSAL BRANCH"
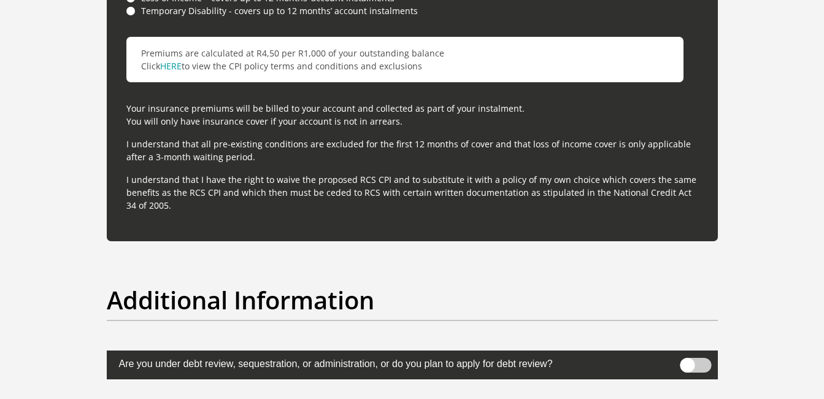
scroll to position [3764, 0]
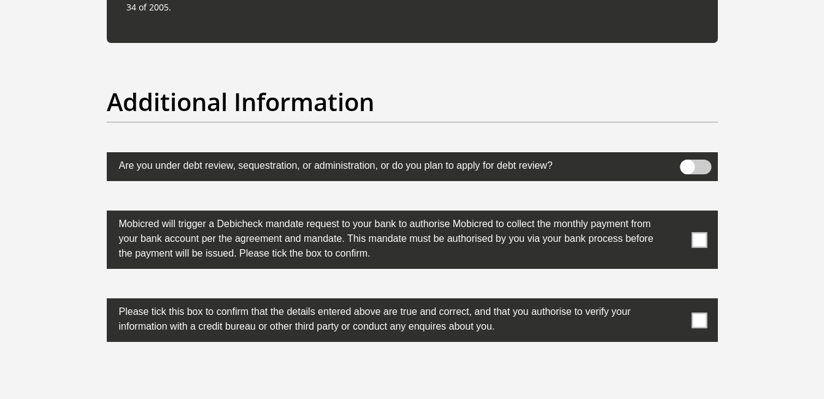
click at [702, 238] on span at bounding box center [698, 239] width 15 height 15
click at [675, 213] on input "checkbox" at bounding box center [675, 213] width 0 height 0
click at [697, 321] on span at bounding box center [698, 319] width 15 height 15
click at [675, 301] on input "checkbox" at bounding box center [675, 301] width 0 height 0
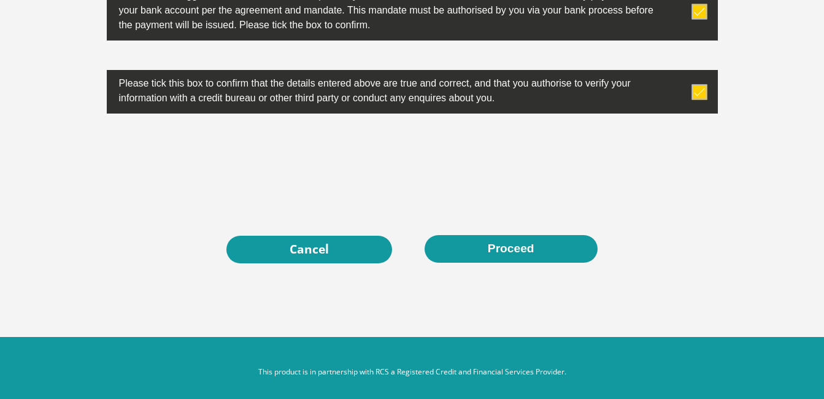
scroll to position [4002, 0]
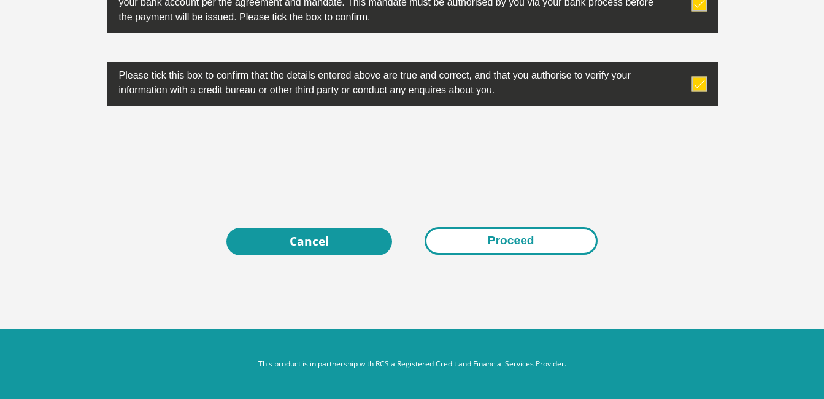
click at [521, 245] on button "Proceed" at bounding box center [510, 241] width 173 height 28
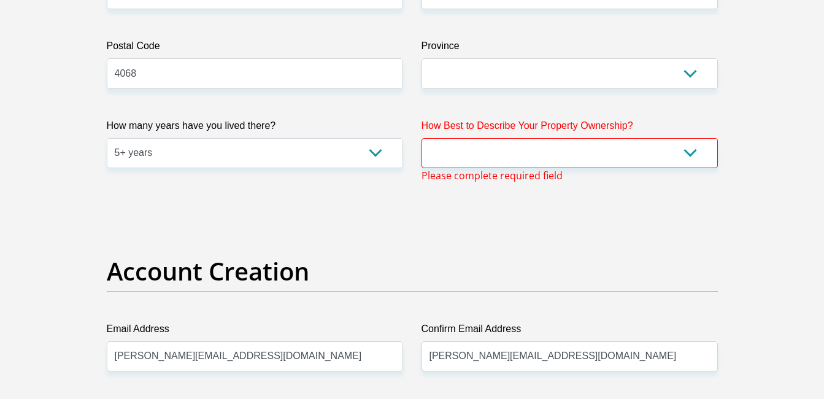
scroll to position [802, 0]
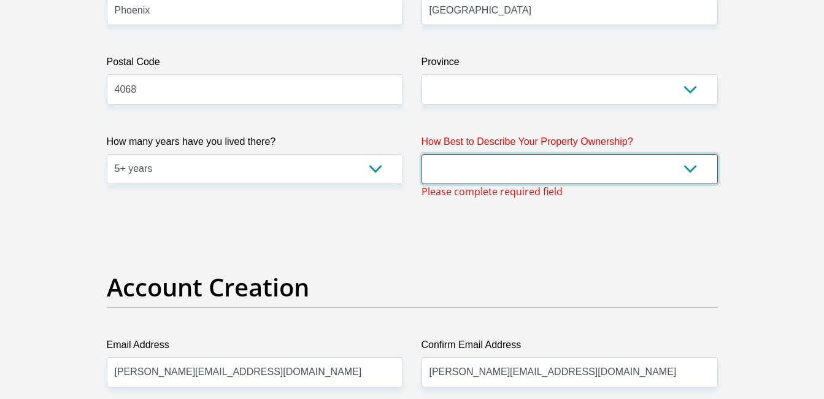
click at [556, 165] on select "Owned Rented Family Owned Company Dwelling" at bounding box center [569, 169] width 296 height 30
select select "Rented"
click at [421, 154] on select "Owned Rented Family Owned Company Dwelling" at bounding box center [569, 169] width 296 height 30
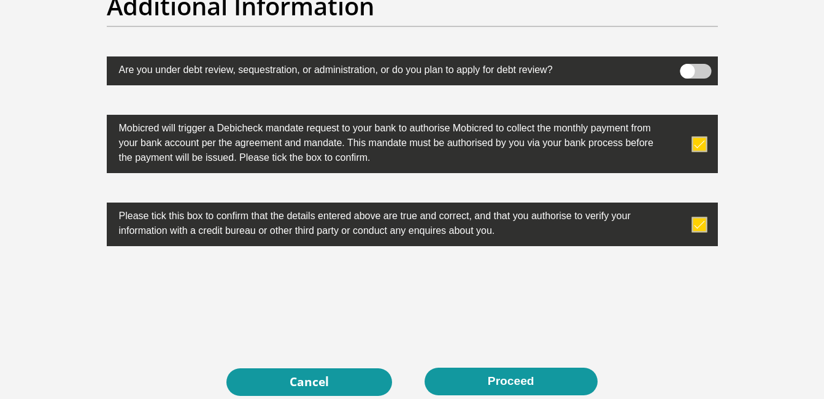
scroll to position [4002, 0]
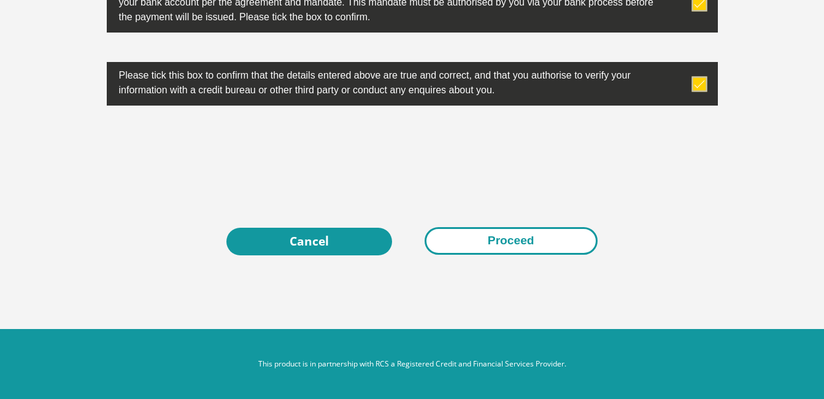
click at [543, 241] on button "Proceed" at bounding box center [510, 241] width 173 height 28
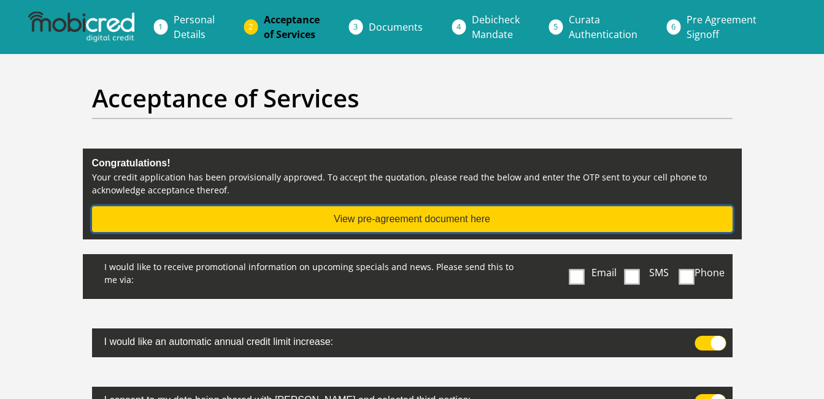
click at [442, 228] on button "View pre-agreement document here" at bounding box center [412, 219] width 640 height 26
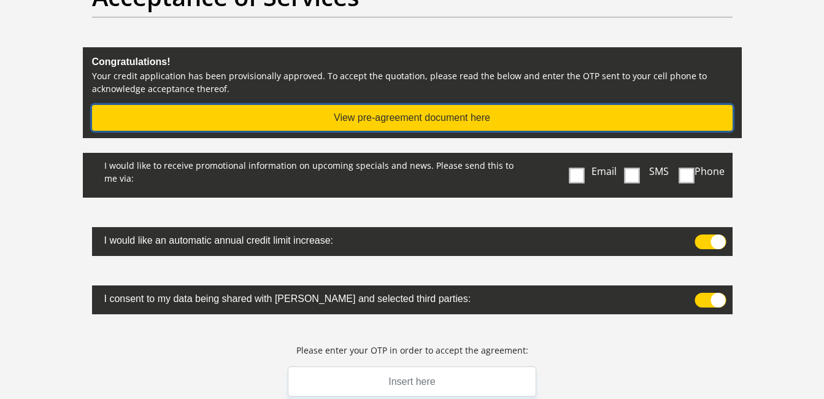
scroll to position [123, 0]
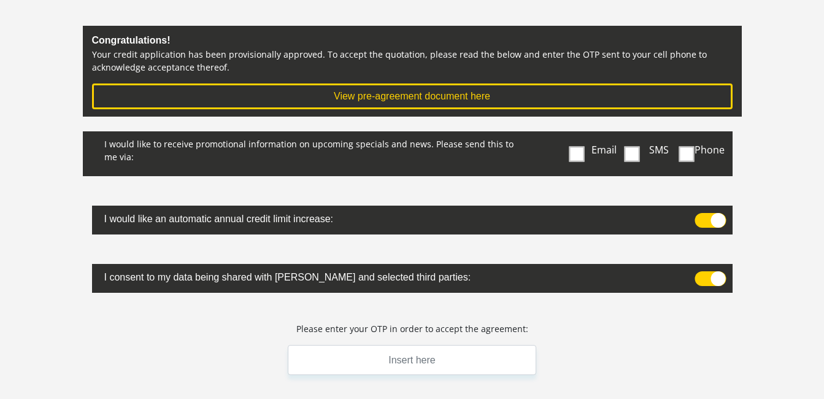
click at [576, 156] on span at bounding box center [576, 153] width 15 height 15
click at [579, 134] on input "Email" at bounding box center [579, 134] width 0 height 0
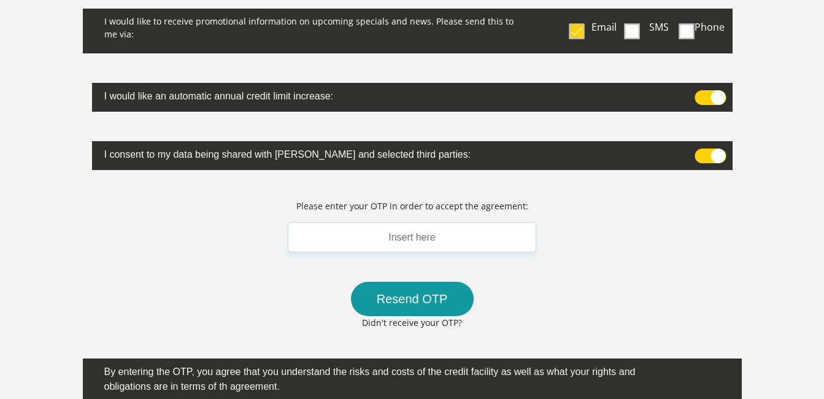
scroll to position [368, 0]
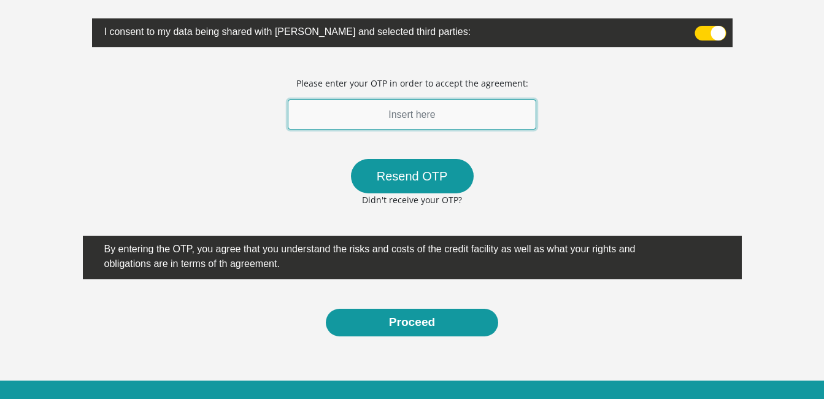
click at [462, 124] on input "text" at bounding box center [412, 114] width 249 height 30
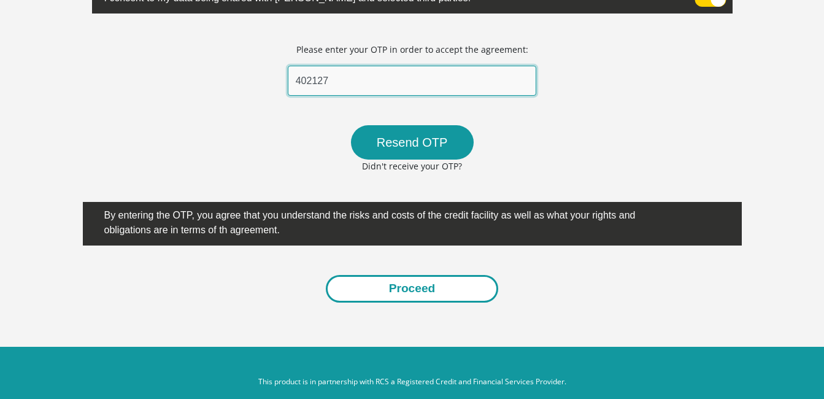
scroll to position [419, 0]
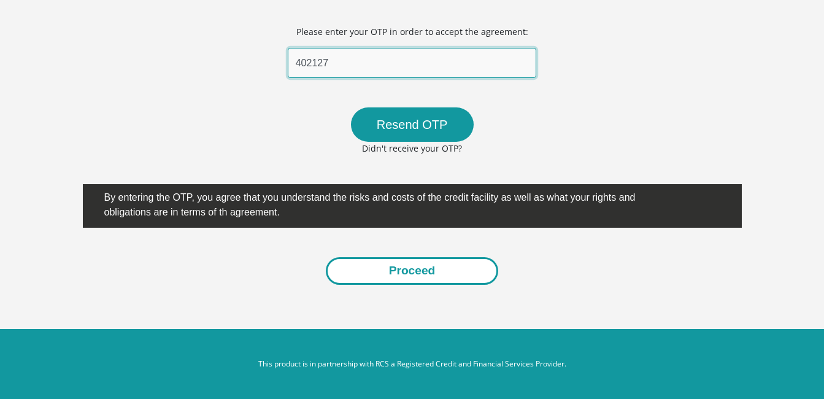
type input "402127"
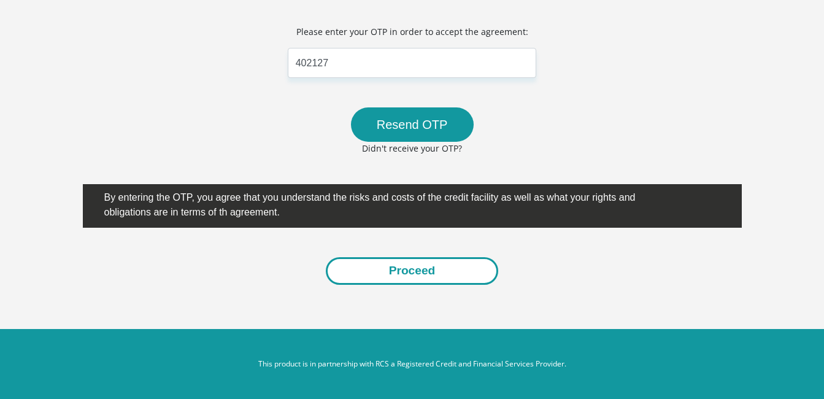
click at [418, 271] on button "Proceed" at bounding box center [412, 271] width 173 height 28
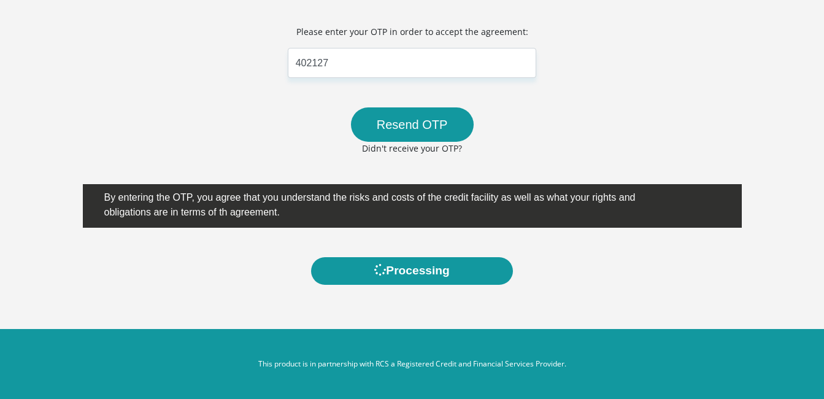
scroll to position [0, 0]
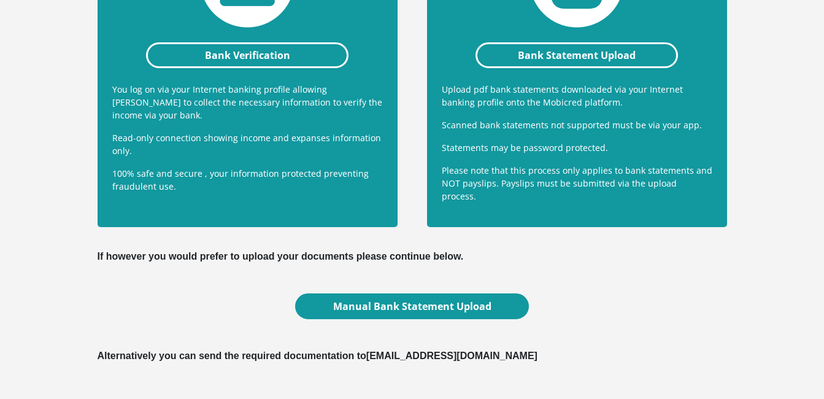
scroll to position [323, 0]
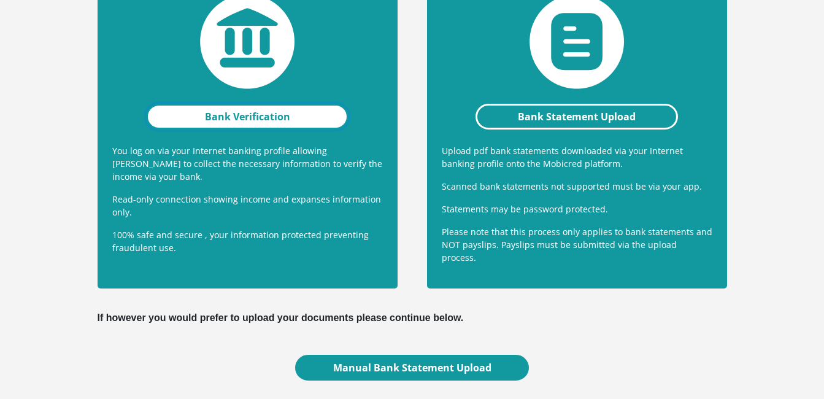
click at [237, 116] on link "Bank Verification" at bounding box center [247, 117] width 203 height 26
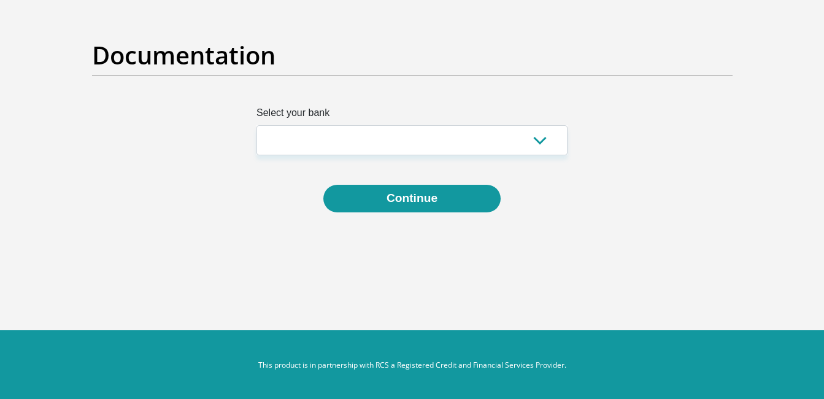
scroll to position [88, 0]
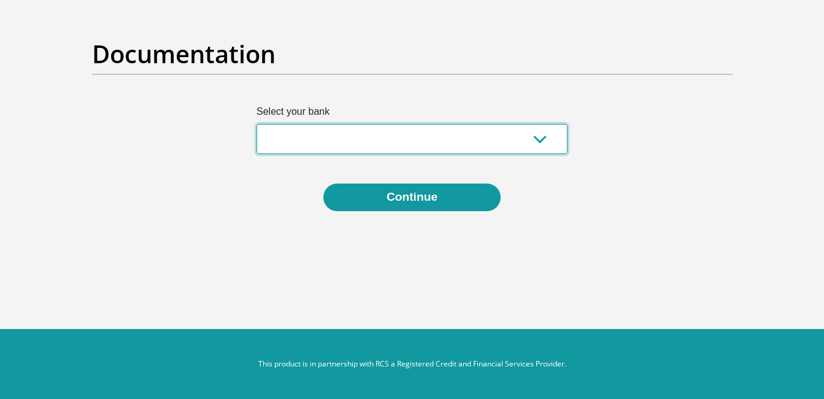
click at [377, 127] on select "Absa Capitec Bank Discovery Bank First National Bank Nedbank Standard Bank Tyme…" at bounding box center [411, 139] width 311 height 30
select select "{"id":"4","title":"Standard Bank","institution":"Standard Bank","alias":"standa…"
click at [256, 124] on select "Absa Capitec Bank Discovery Bank First National Bank Nedbank Standard Bank Tyme…" at bounding box center [411, 139] width 311 height 30
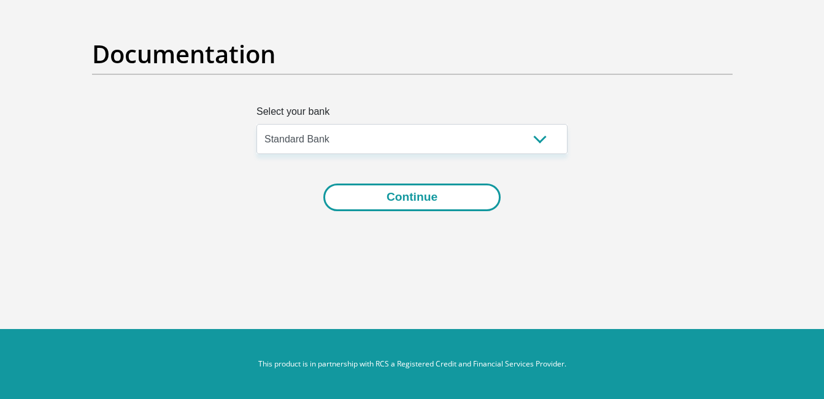
click at [395, 196] on button "Continue" at bounding box center [411, 197] width 177 height 28
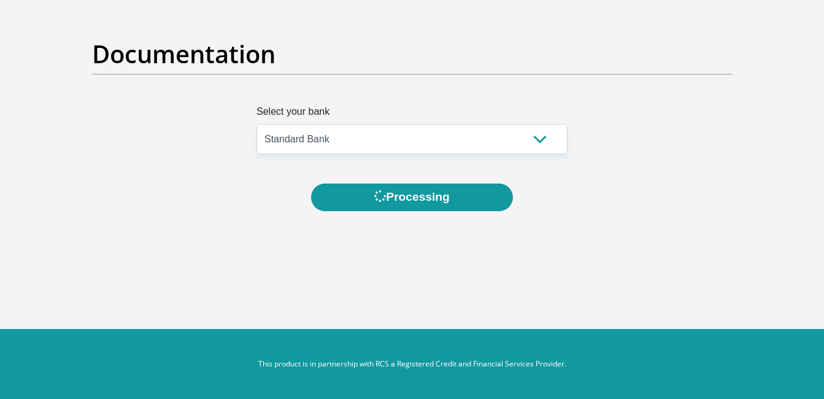
scroll to position [0, 0]
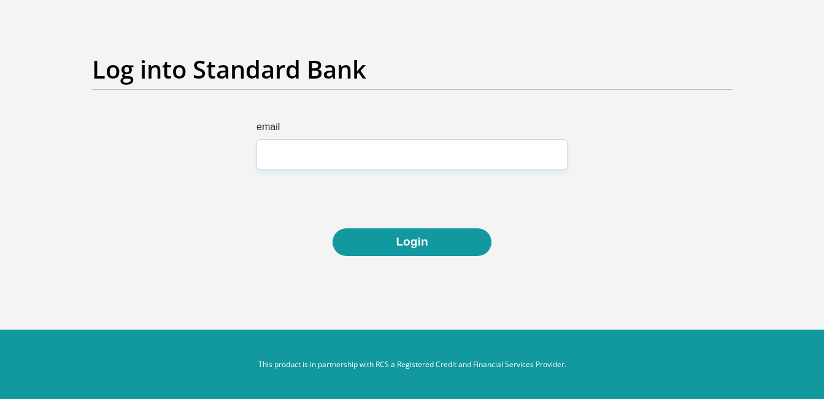
scroll to position [74, 0]
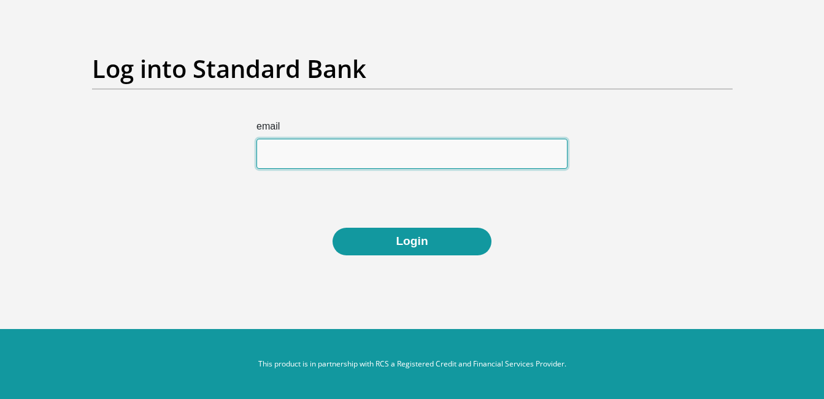
click at [361, 158] on input "email" at bounding box center [411, 154] width 311 height 30
type input "[PERSON_NAME][EMAIL_ADDRESS][DOMAIN_NAME]"
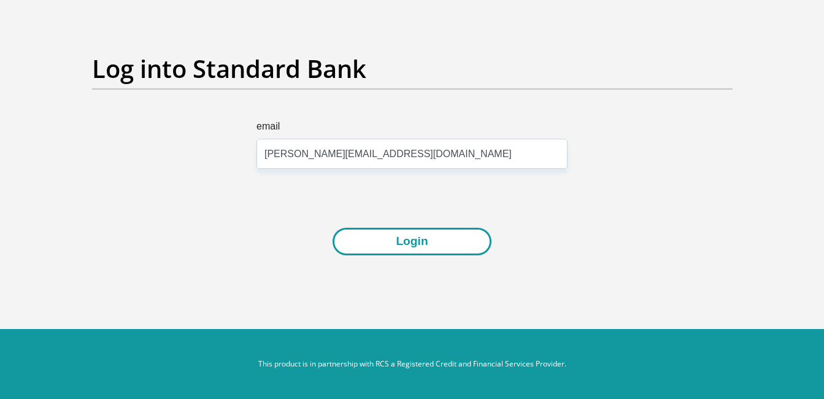
click at [408, 242] on button "Login" at bounding box center [411, 242] width 158 height 28
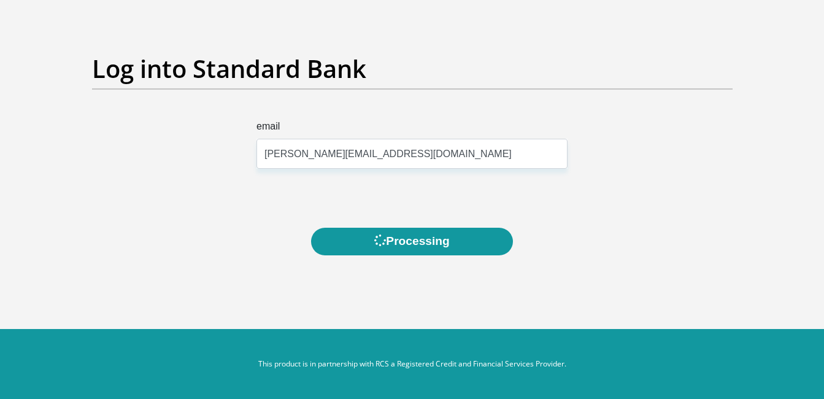
scroll to position [0, 0]
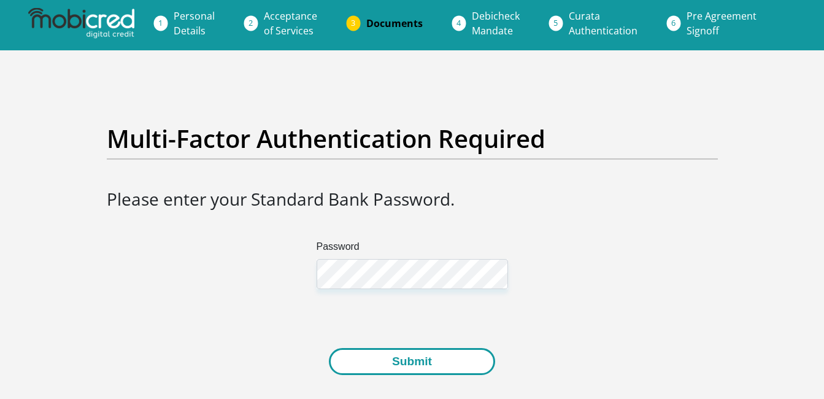
scroll to position [123, 0]
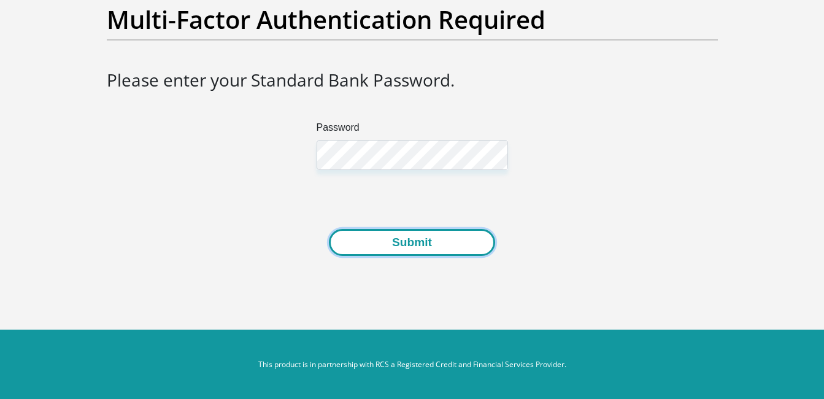
click at [409, 240] on button "Submit" at bounding box center [412, 243] width 166 height 28
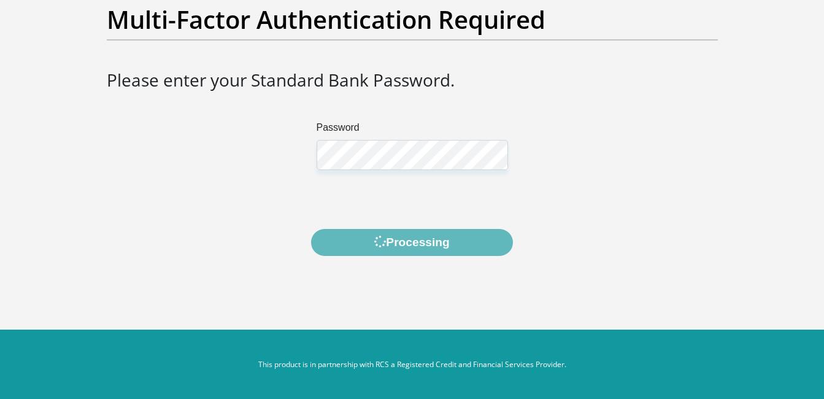
scroll to position [0, 0]
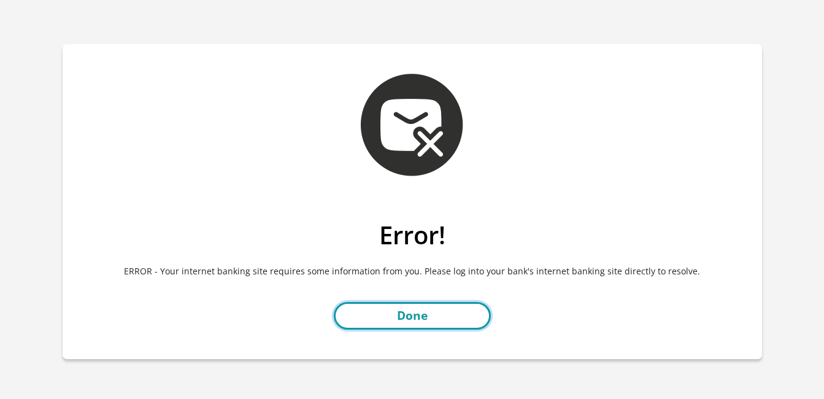
click at [398, 322] on link "Done" at bounding box center [412, 316] width 157 height 28
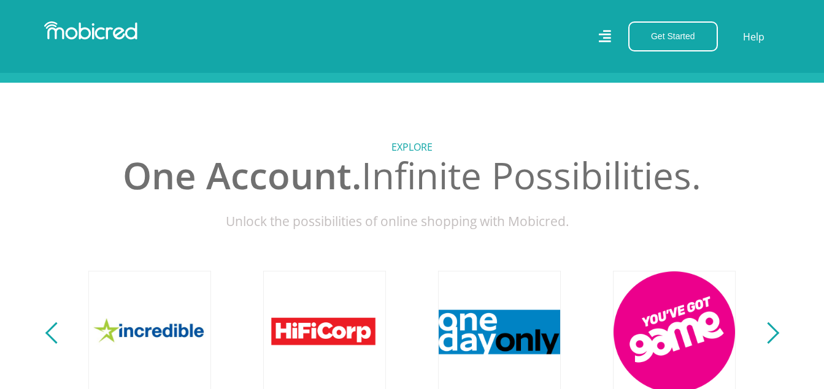
scroll to position [491, 0]
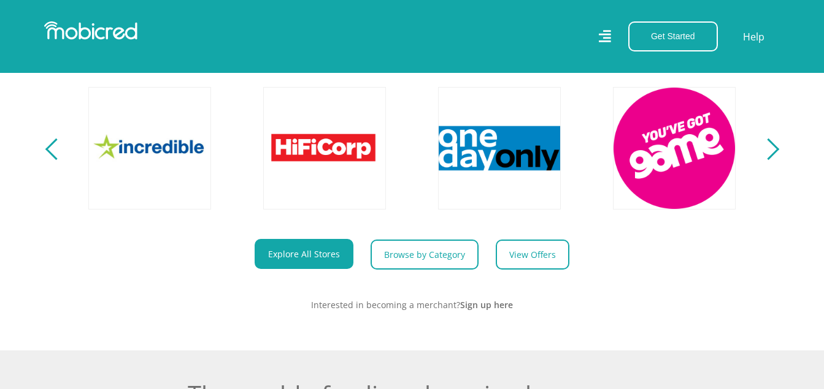
click at [775, 160] on div "Next" at bounding box center [767, 149] width 21 height 21
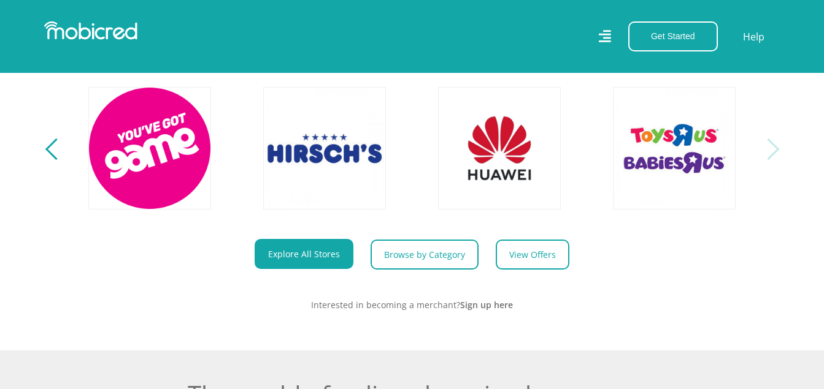
click at [775, 160] on div "Next" at bounding box center [767, 149] width 21 height 21
click at [36, 151] on section "Explore One Account. Infinite Possibilities. Unlock the possibilities of online…" at bounding box center [412, 125] width 824 height 452
click at [38, 156] on section "Explore One Account. Infinite Possibilities. Unlock the possibilities of online…" at bounding box center [412, 125] width 824 height 452
click at [655, 34] on button "Get Started" at bounding box center [673, 36] width 90 height 30
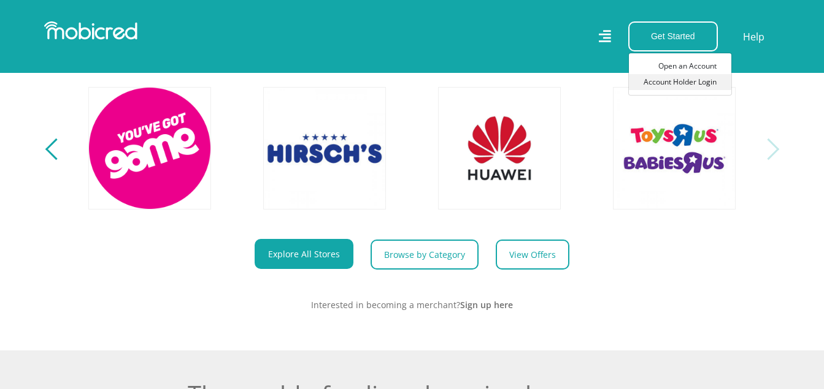
click at [680, 78] on link "Account Holder Login" at bounding box center [680, 82] width 102 height 16
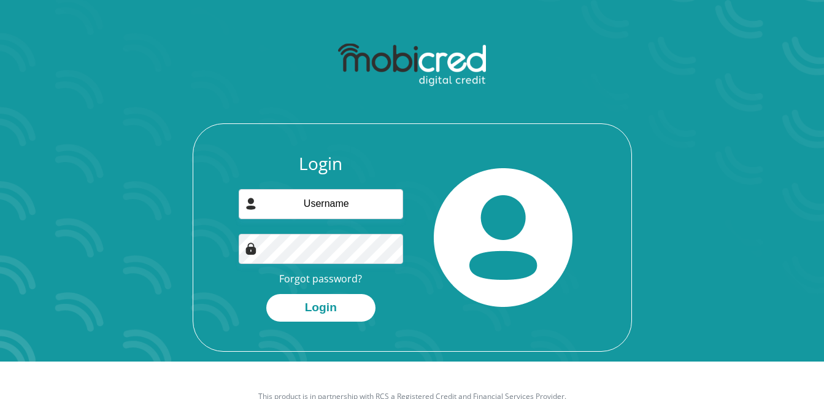
scroll to position [70, 0]
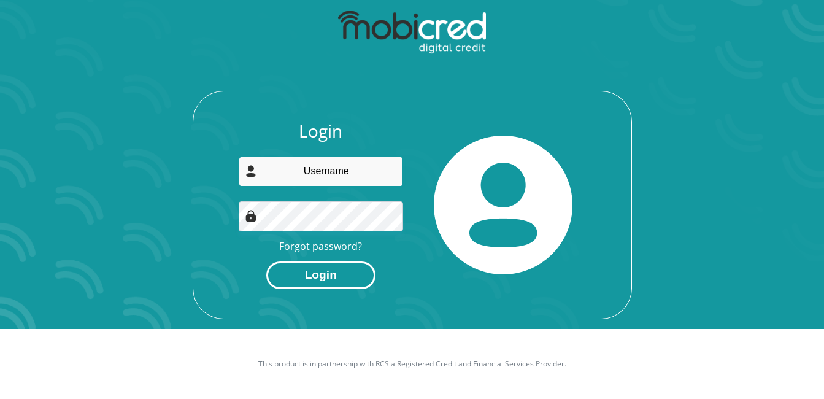
type input "[PERSON_NAME][EMAIL_ADDRESS][DOMAIN_NAME]"
click at [299, 280] on button "Login" at bounding box center [320, 275] width 109 height 28
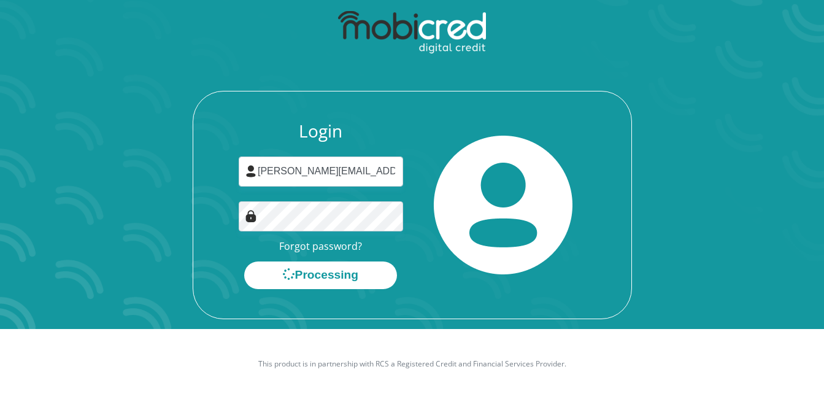
scroll to position [0, 0]
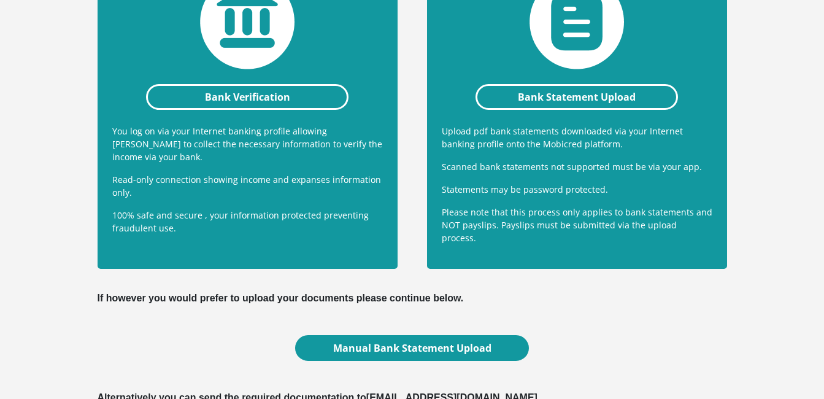
scroll to position [445, 0]
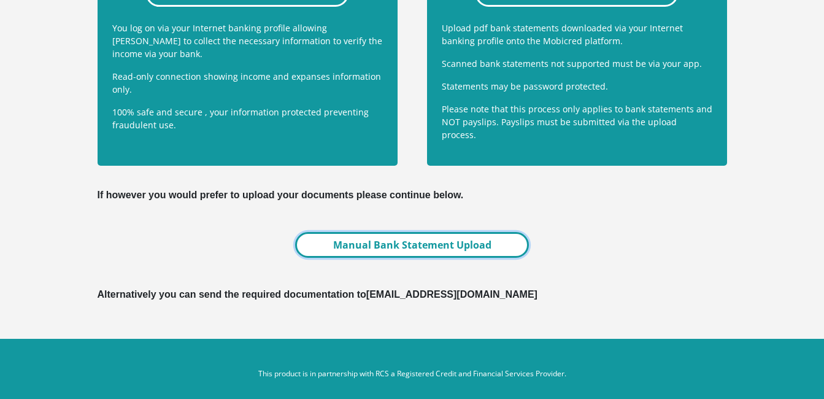
click at [392, 234] on link "Manual Bank Statement Upload" at bounding box center [411, 245] width 233 height 26
